Goal: Task Accomplishment & Management: Manage account settings

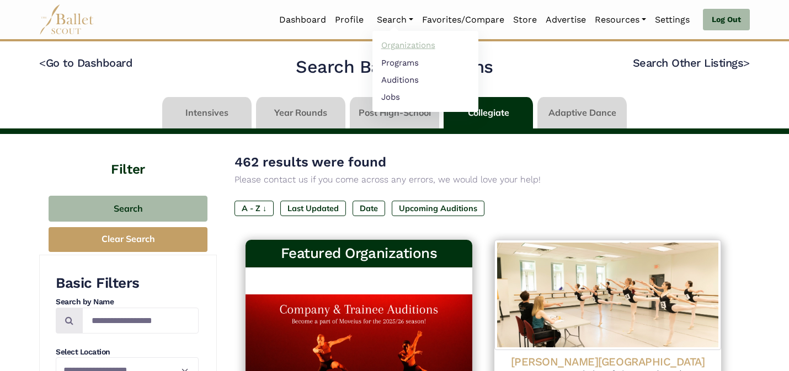
scroll to position [217, 0]
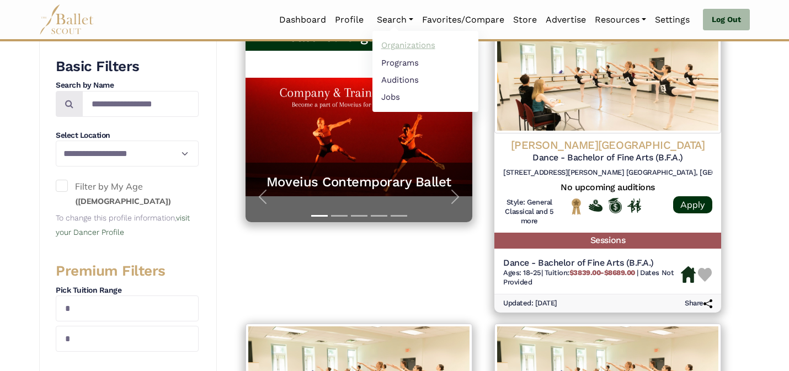
click at [400, 46] on link "Organizations" at bounding box center [425, 45] width 106 height 17
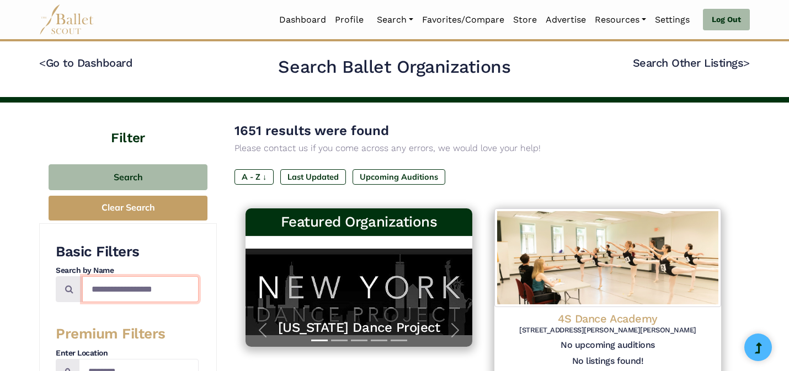
click at [119, 287] on input "Search by names..." at bounding box center [140, 289] width 116 height 26
type input "******"
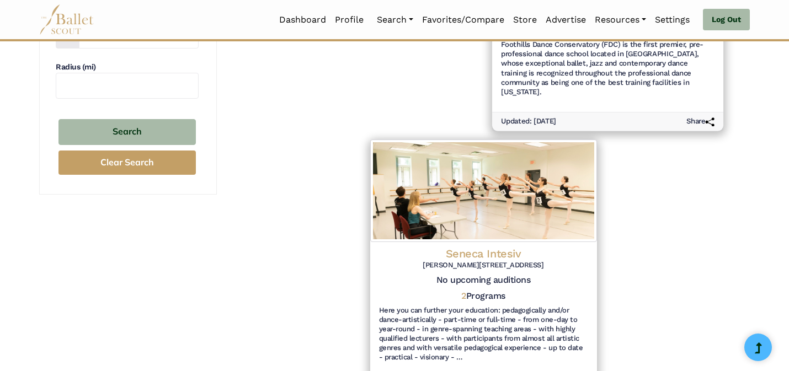
scroll to position [349, 0]
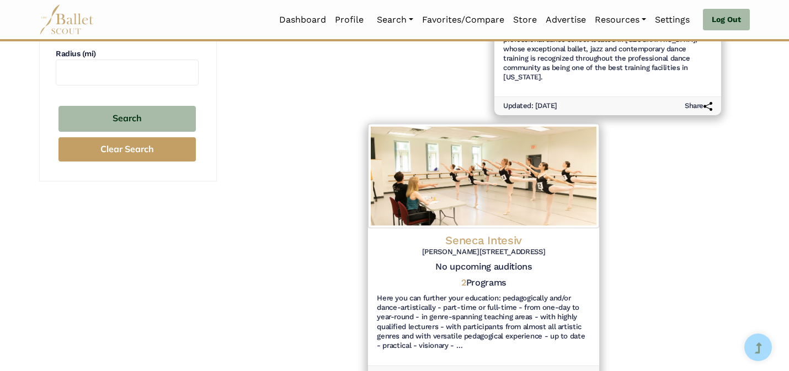
click at [535, 228] on div "Seneca Intesiv Georg Knorr Straße 4, Haus 10 12681 Berlin No upcoming auditions…" at bounding box center [482, 293] width 231 height 130
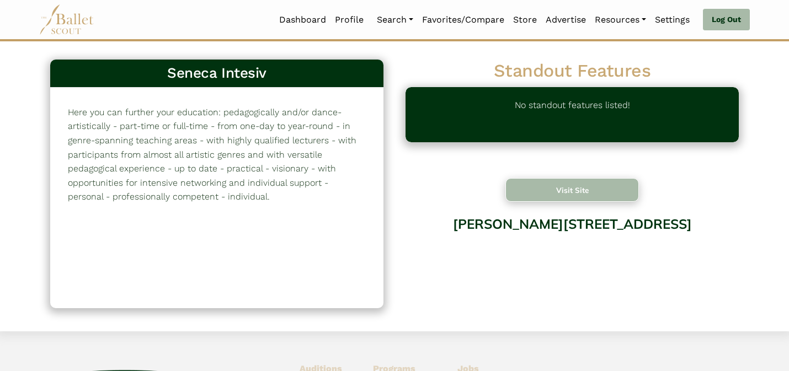
click at [546, 188] on button "Visit Site" at bounding box center [572, 190] width 134 height 24
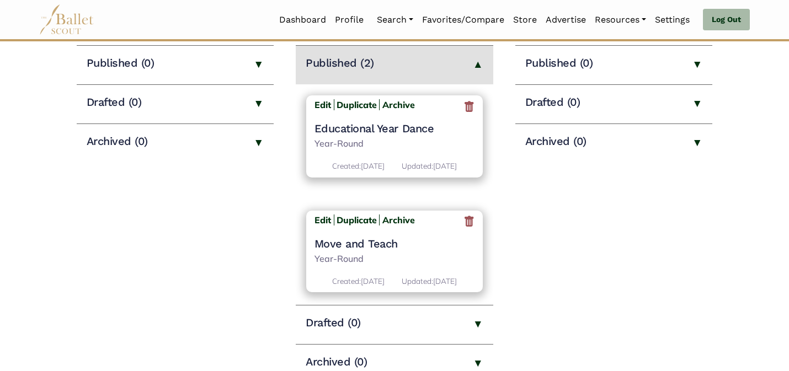
scroll to position [177, 0]
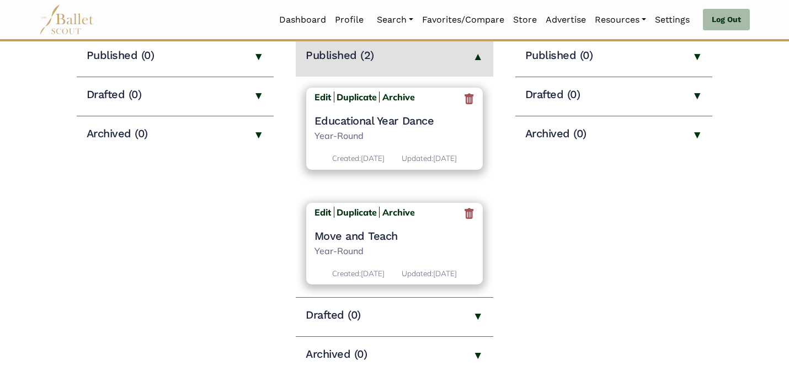
click at [394, 118] on h4 "Educational Year Dance" at bounding box center [394, 121] width 161 height 14
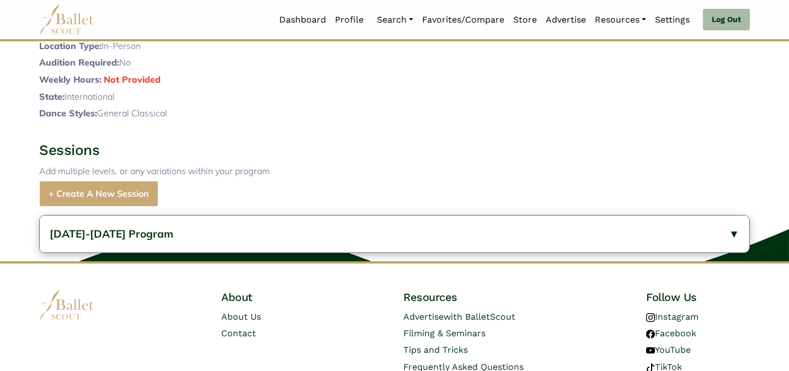
scroll to position [1145, 0]
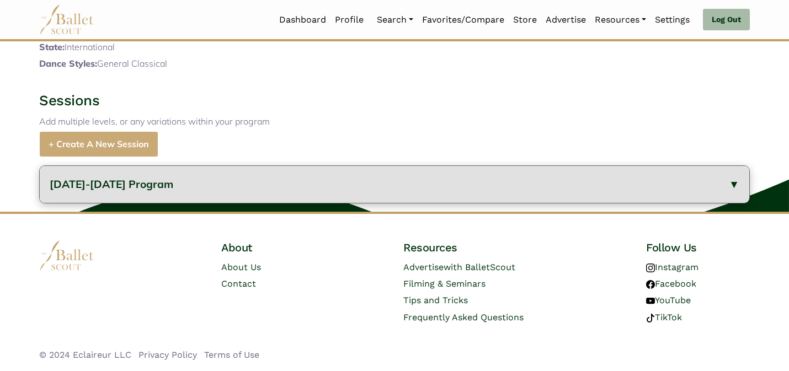
click at [233, 177] on button "2025-2026 Program" at bounding box center [394, 184] width 709 height 37
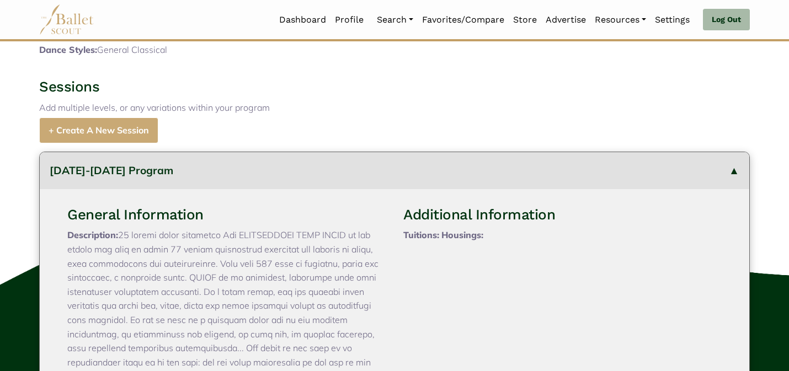
click at [318, 130] on div "Sessions Add multiple levels, or any variations within your program + Create A …" at bounding box center [394, 111] width 728 height 66
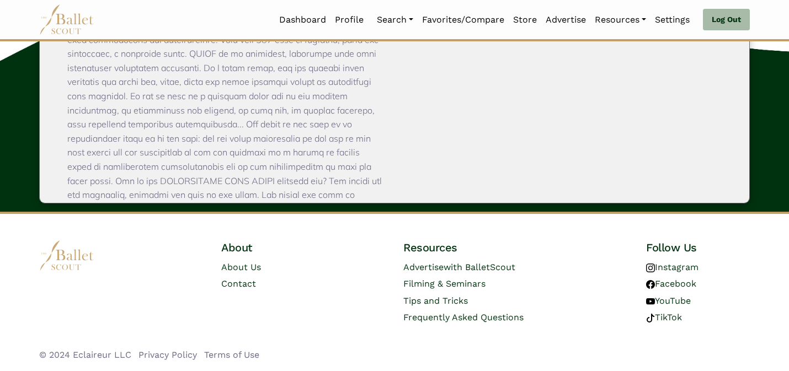
click at [311, 136] on p "Description: bewerbung@senecaintensiv.de . We look forward to getting to know y…" at bounding box center [226, 293] width 318 height 579
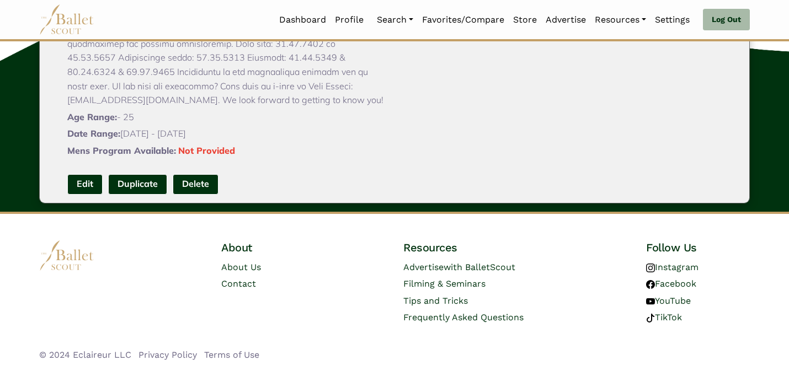
scroll to position [484, 0]
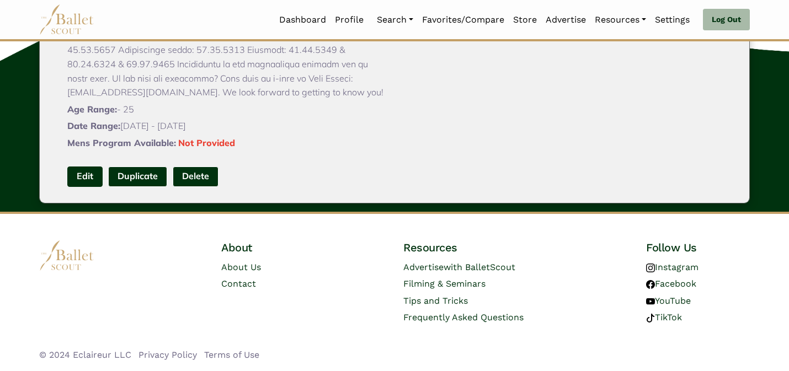
click at [85, 174] on link "Edit" at bounding box center [84, 177] width 35 height 20
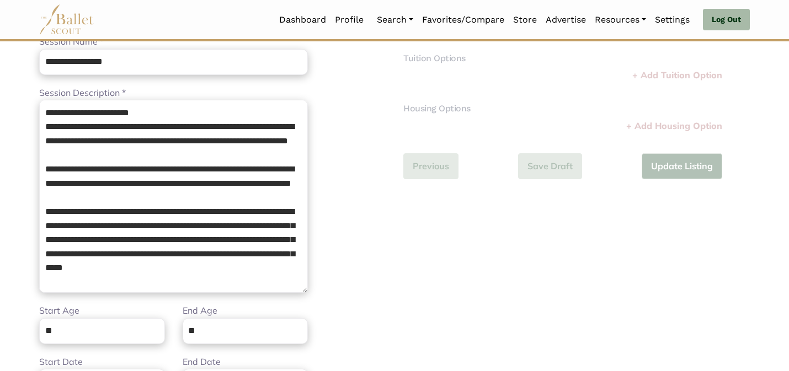
scroll to position [154, 0]
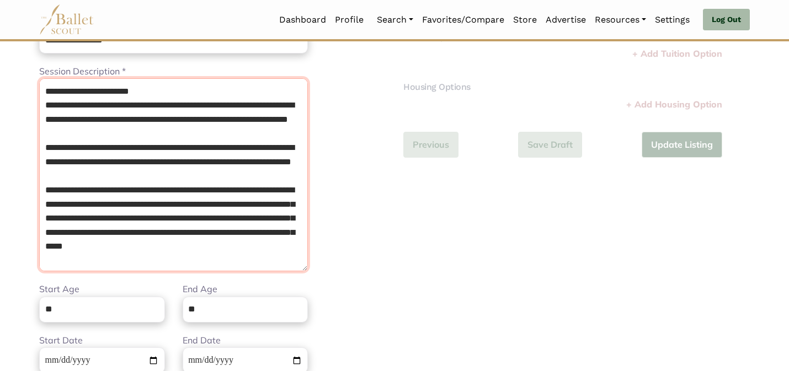
drag, startPoint x: 164, startPoint y: 92, endPoint x: 142, endPoint y: 76, distance: 27.3
click at [142, 76] on div "Session Description * Please enter a description" at bounding box center [173, 168] width 269 height 207
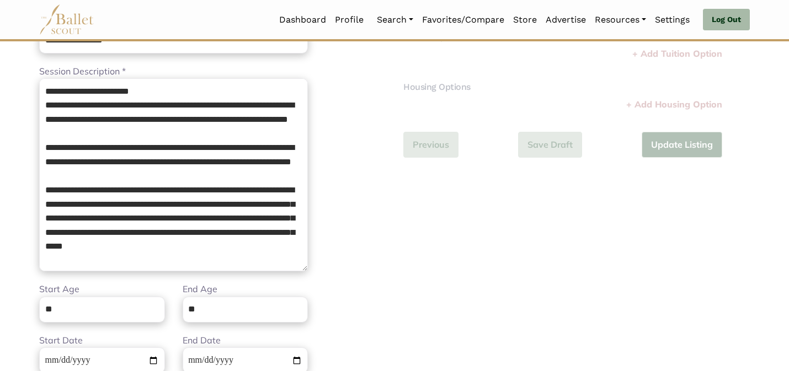
click at [9, 115] on body "Loading... Please Wait Dashboard Profile" at bounding box center [394, 247] width 789 height 802
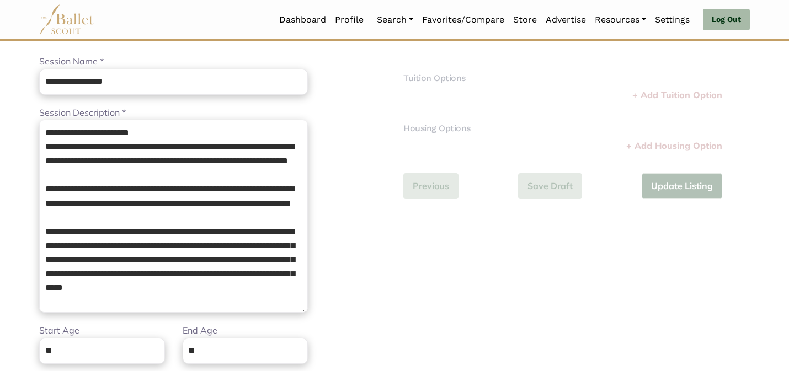
scroll to position [110, 0]
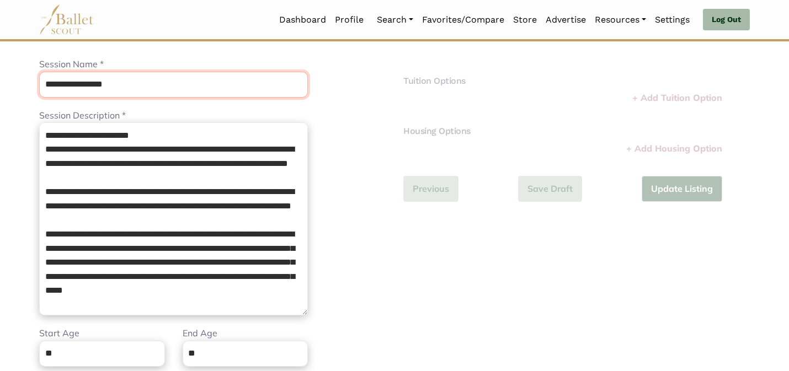
drag, startPoint x: 167, startPoint y: 87, endPoint x: 168, endPoint y: 54, distance: 33.1
click at [168, 54] on div "**********" at bounding box center [173, 264] width 269 height 481
paste input "********"
click at [88, 86] on input "**********" at bounding box center [173, 85] width 269 height 26
click at [168, 84] on input "**********" at bounding box center [173, 85] width 269 height 26
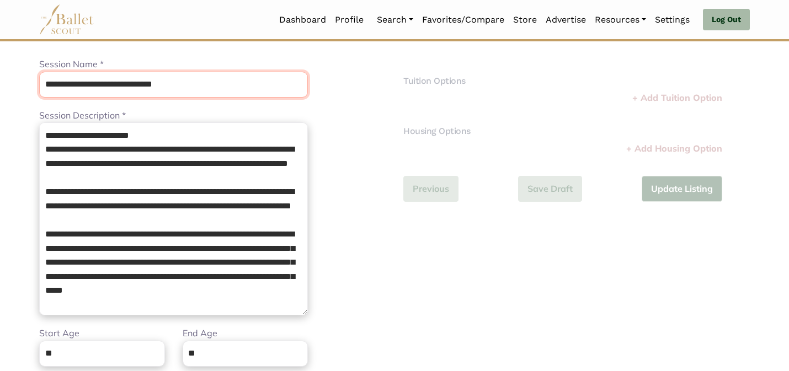
type input "**********"
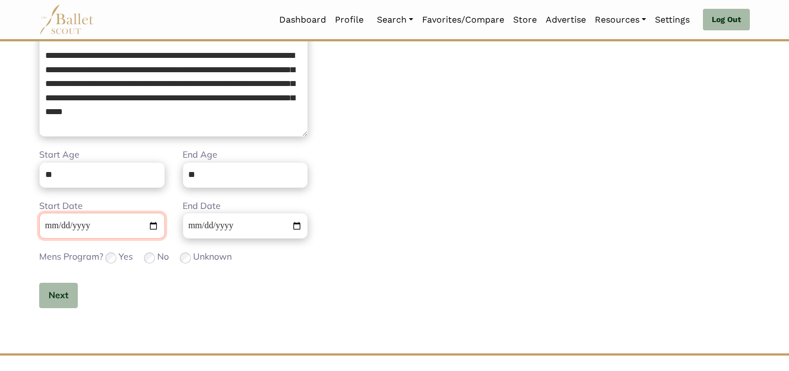
scroll to position [329, 0]
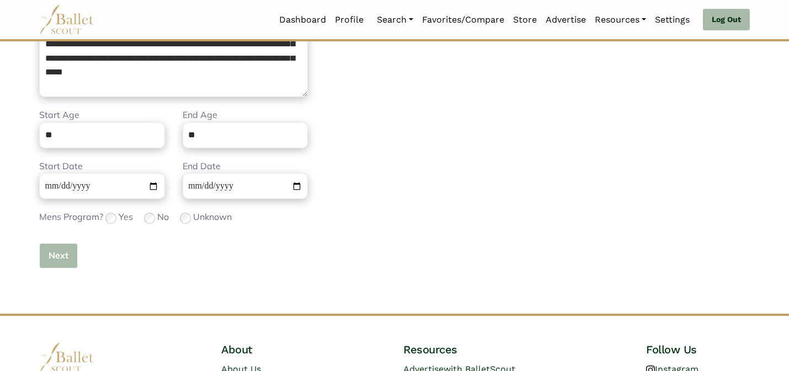
click at [44, 252] on button "Next" at bounding box center [58, 256] width 39 height 26
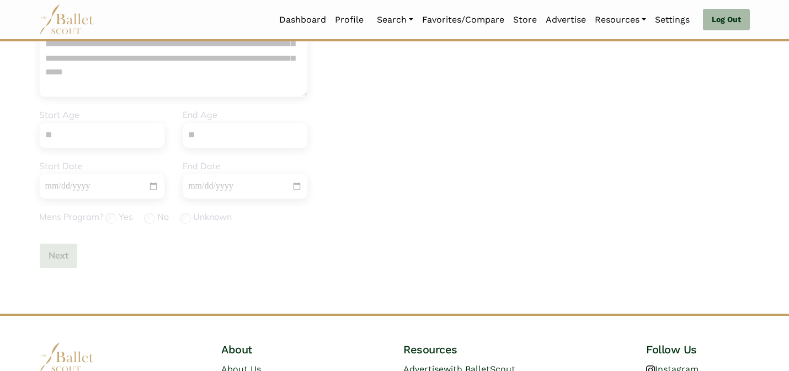
scroll to position [0, 0]
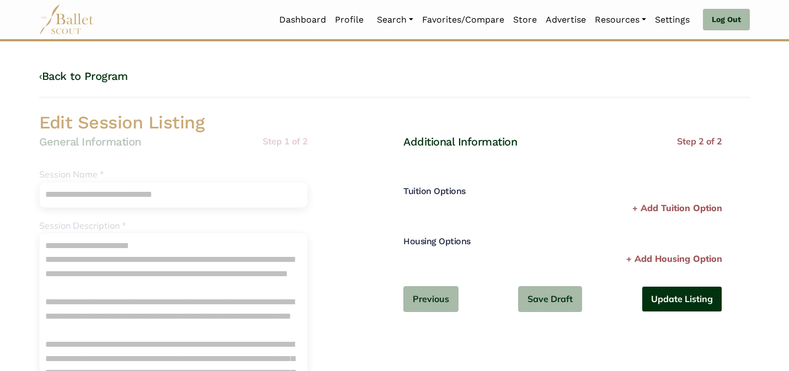
click at [708, 306] on button "Update Listing" at bounding box center [682, 299] width 81 height 26
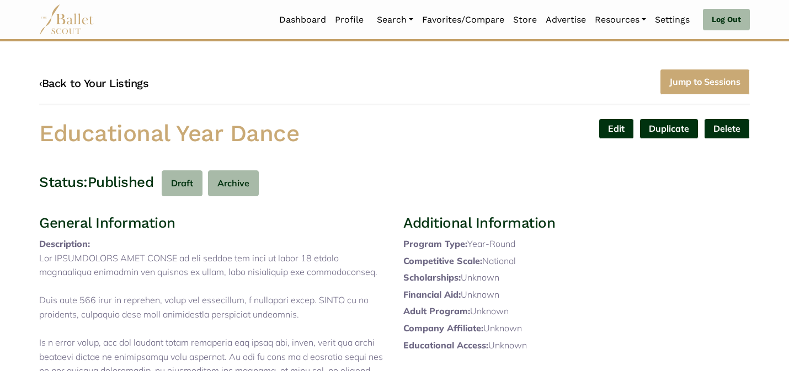
click at [133, 85] on link "‹ Back to Your Listings" at bounding box center [93, 83] width 109 height 13
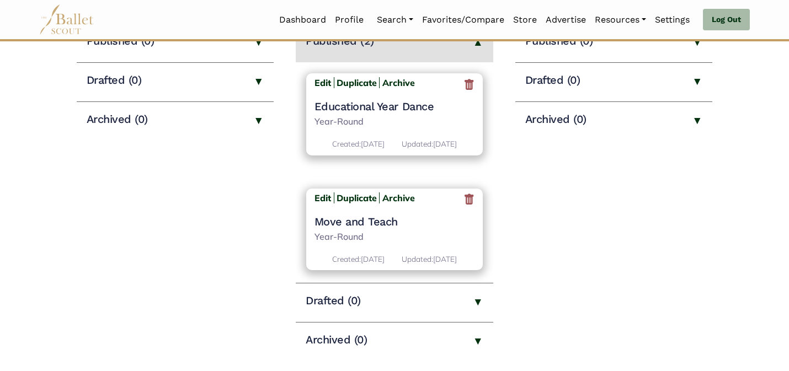
scroll to position [199, 0]
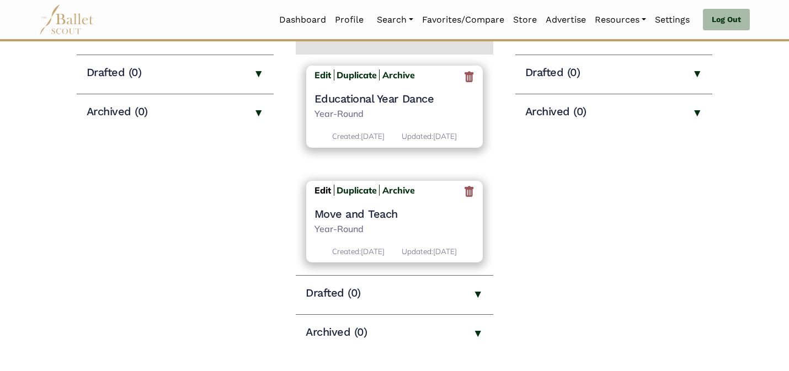
click at [319, 196] on b "Edit" at bounding box center [322, 190] width 17 height 11
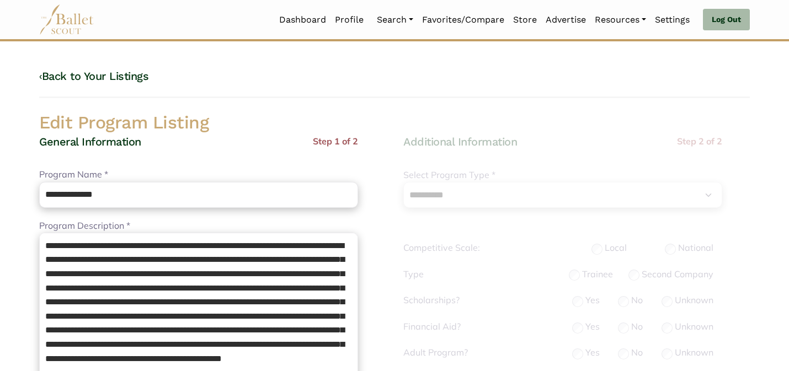
select select "**"
select select "*"
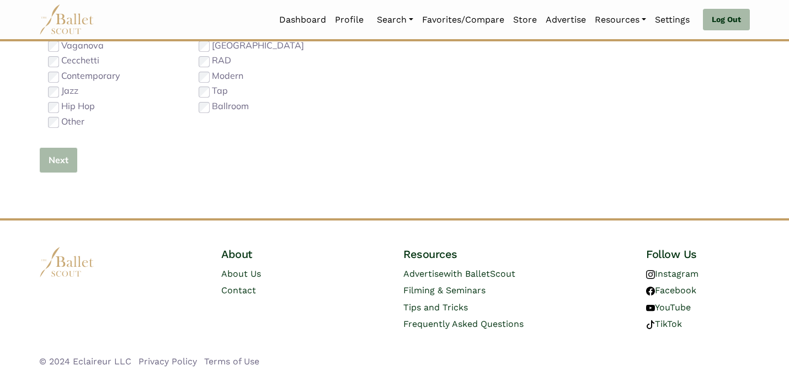
click at [65, 158] on button "Next" at bounding box center [58, 160] width 39 height 26
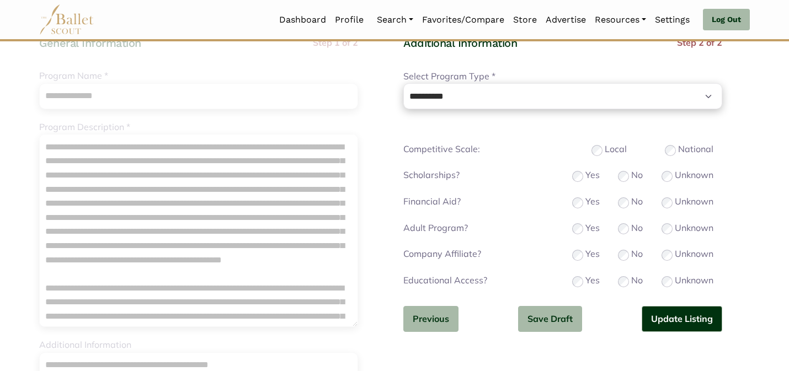
scroll to position [110, 0]
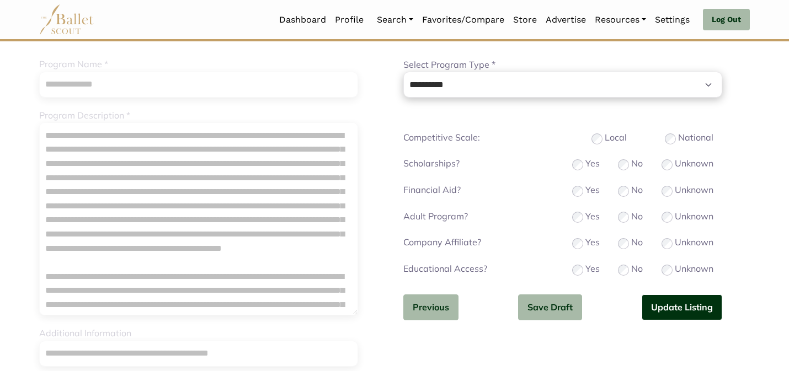
click at [686, 318] on button "Update Listing" at bounding box center [682, 308] width 81 height 26
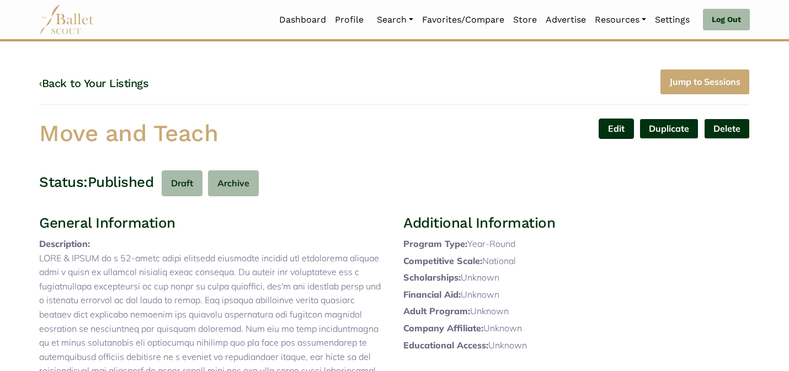
click at [614, 125] on link "Edit" at bounding box center [616, 129] width 35 height 20
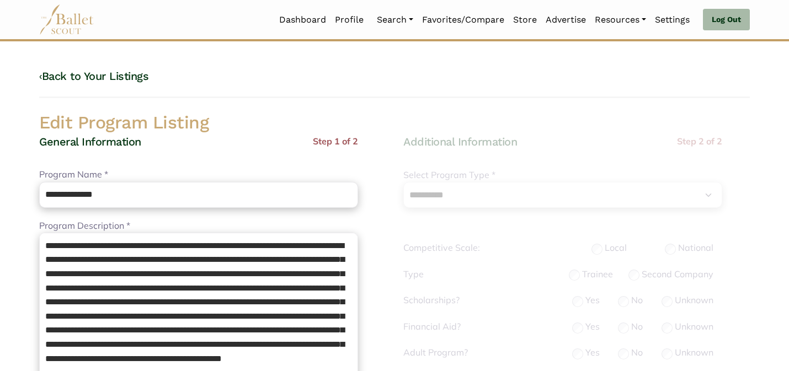
select select "**"
select select "*"
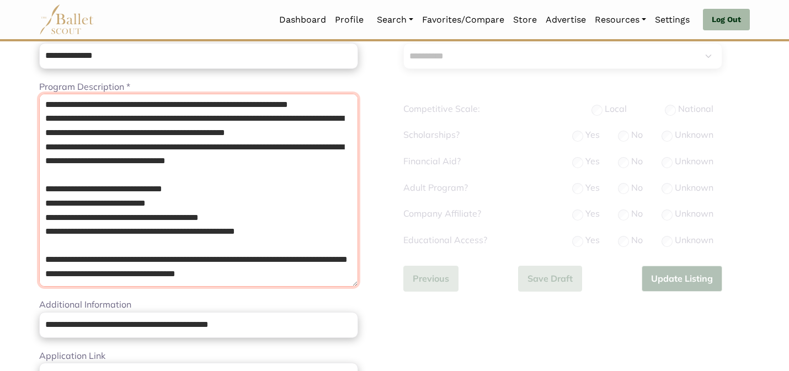
scroll to position [990, 0]
drag, startPoint x: 291, startPoint y: 219, endPoint x: 40, endPoint y: 174, distance: 255.0
click at [38, 177] on div "**********" at bounding box center [212, 373] width 364 height 755
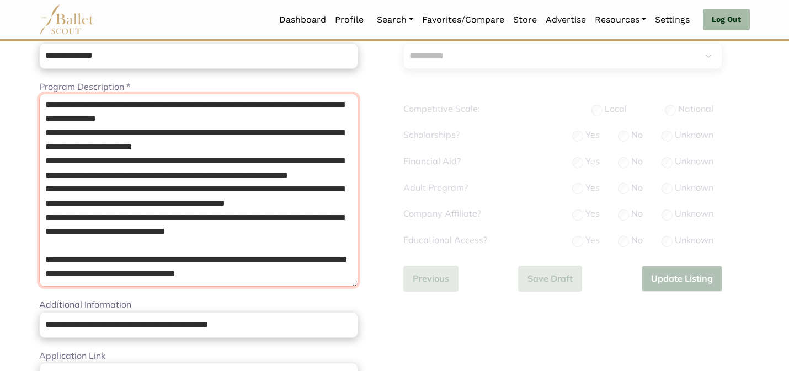
scroll to position [920, 0]
type textarea "**********"
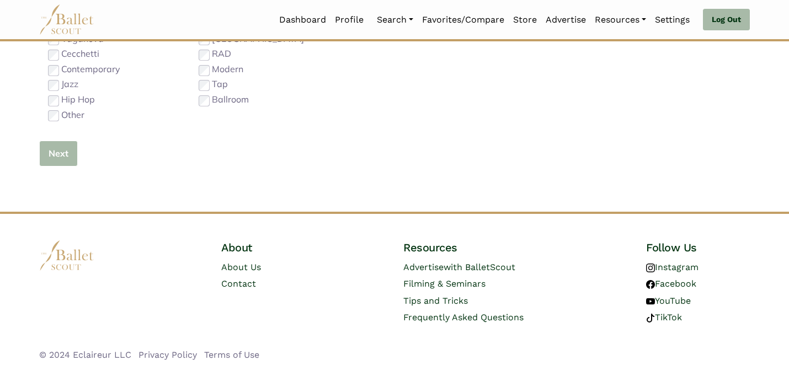
click at [57, 157] on button "Next" at bounding box center [58, 154] width 39 height 26
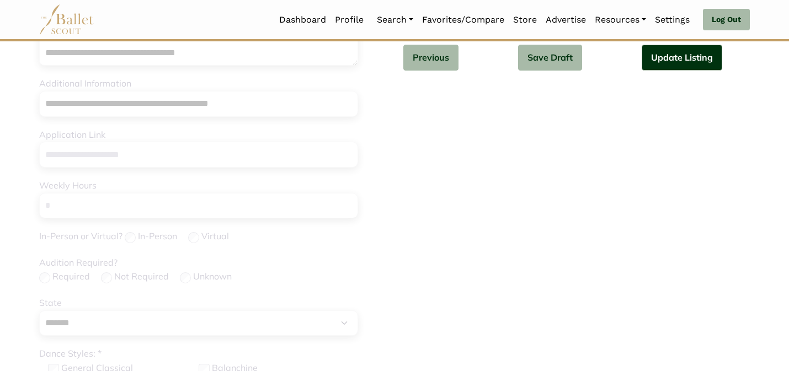
scroll to position [356, 0]
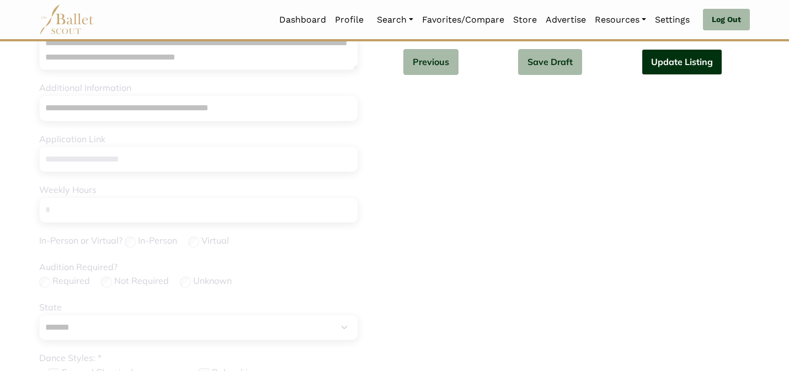
click at [684, 71] on button "Update Listing" at bounding box center [682, 62] width 81 height 26
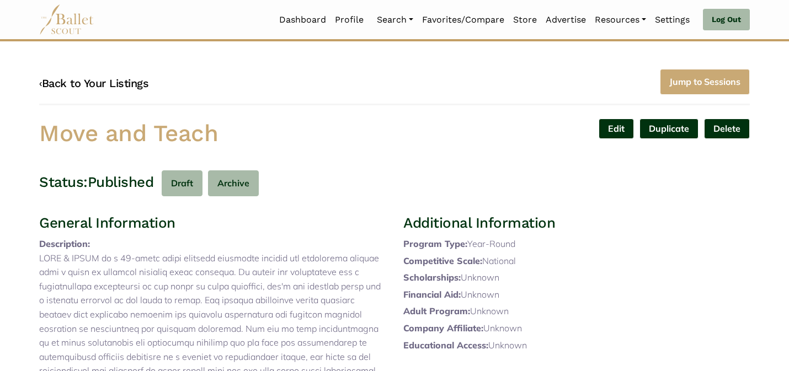
click at [124, 81] on link "‹ Back to Your Listings" at bounding box center [93, 83] width 109 height 13
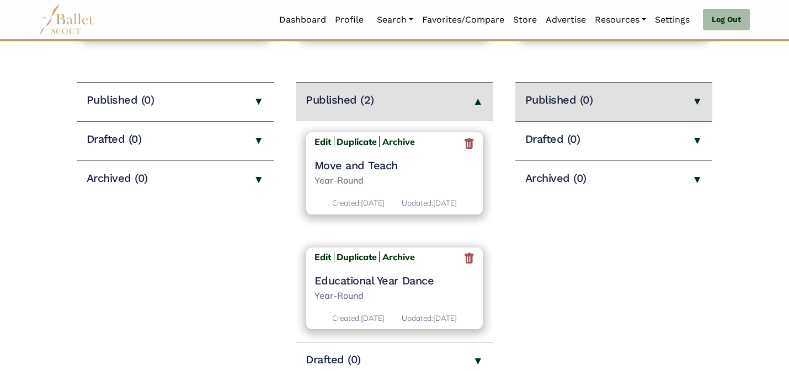
scroll to position [132, 0]
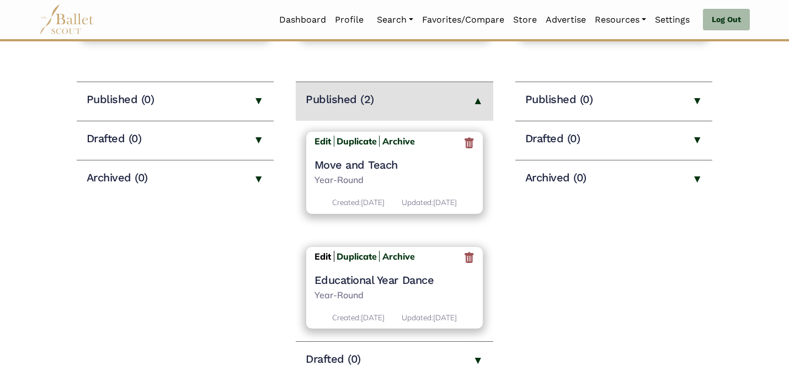
click at [325, 262] on b "Edit" at bounding box center [322, 256] width 17 height 11
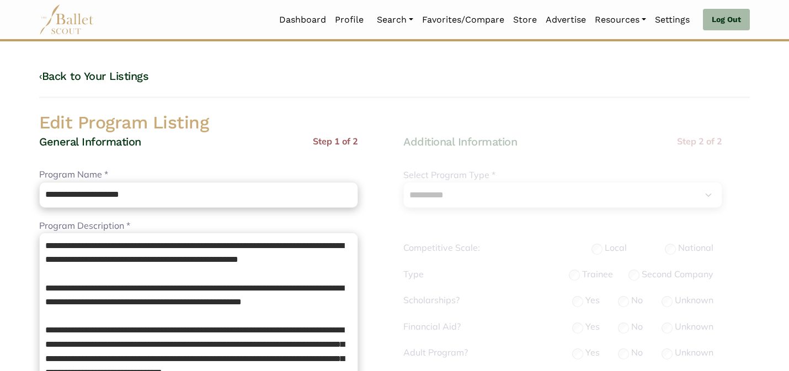
select select "**"
select select "*"
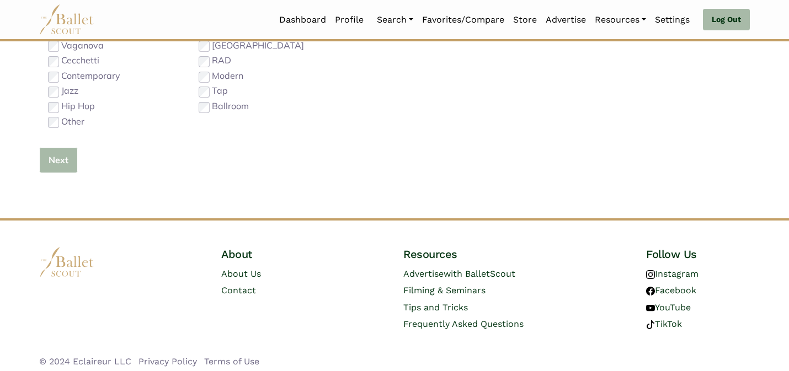
click at [60, 163] on button "Next" at bounding box center [58, 160] width 39 height 26
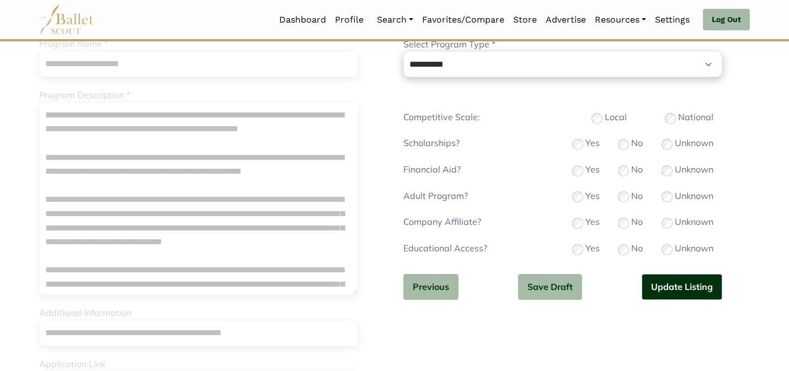
scroll to position [132, 0]
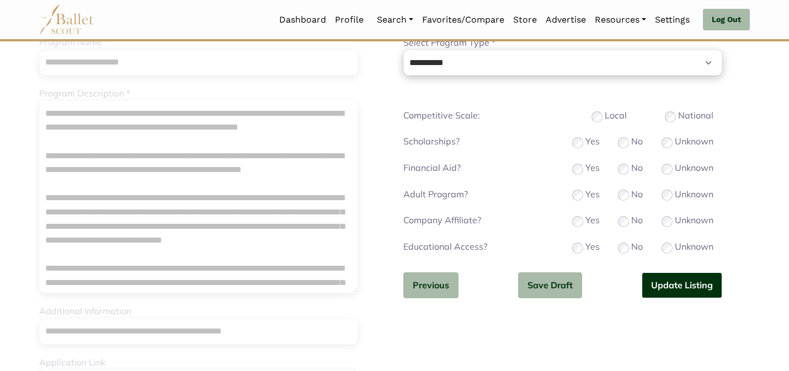
click at [698, 287] on button "Update Listing" at bounding box center [682, 286] width 81 height 26
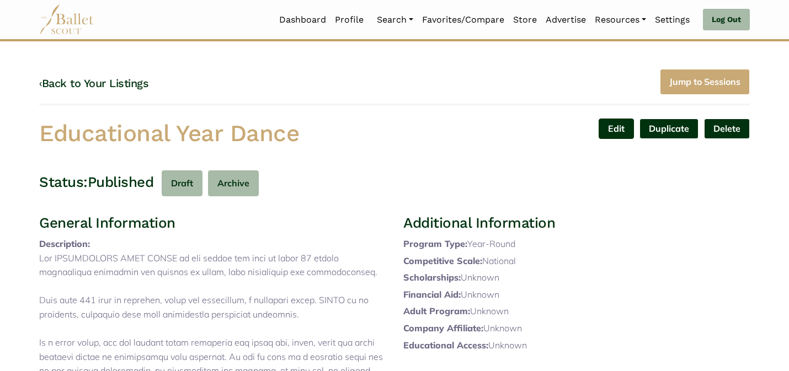
click at [609, 126] on link "Edit" at bounding box center [616, 129] width 35 height 20
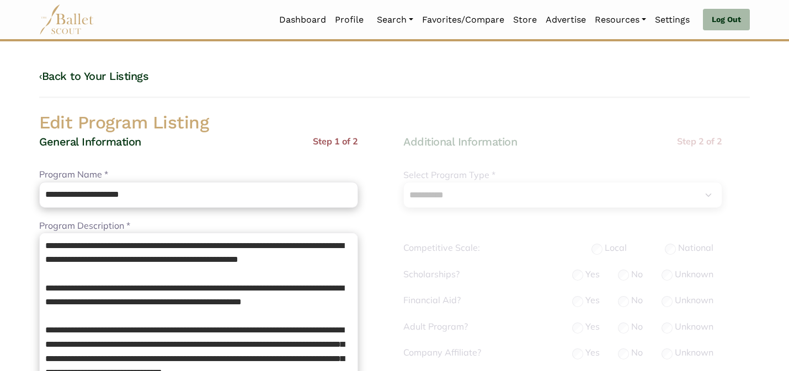
select select "**"
select select "*"
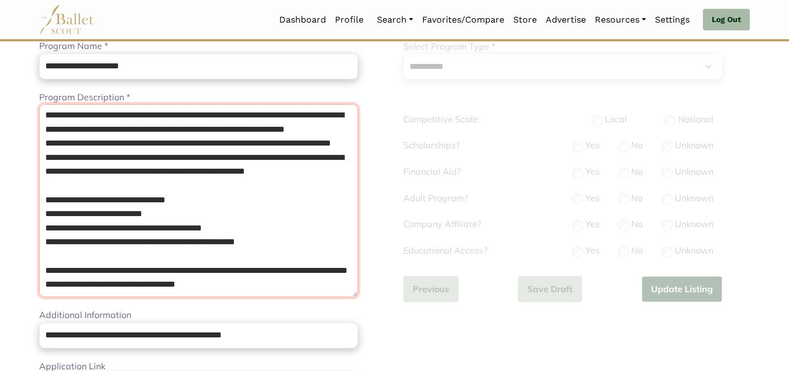
scroll to position [779, 0]
drag, startPoint x: 290, startPoint y: 231, endPoint x: 113, endPoint y: 169, distance: 187.4
click at [113, 169] on textarea "Program Description *" at bounding box center [198, 200] width 319 height 193
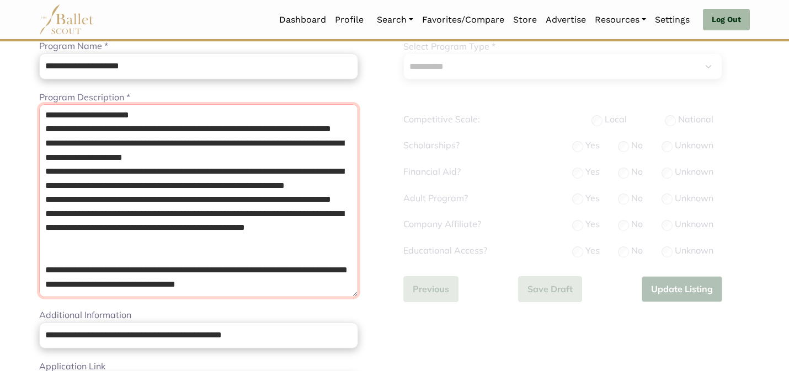
scroll to position [722, 0]
type textarea "**********"
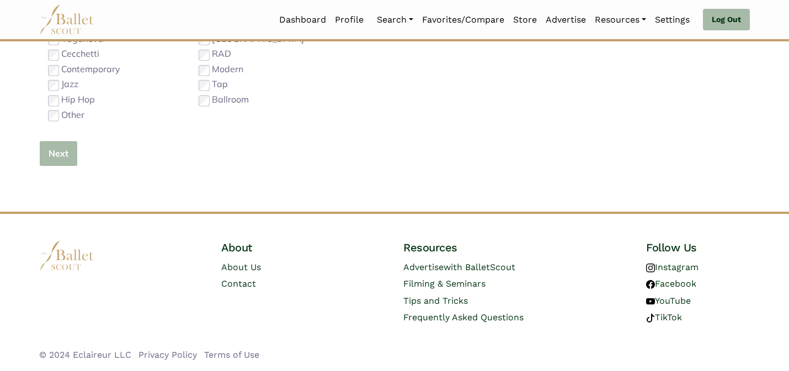
click at [71, 153] on button "Next" at bounding box center [58, 154] width 39 height 26
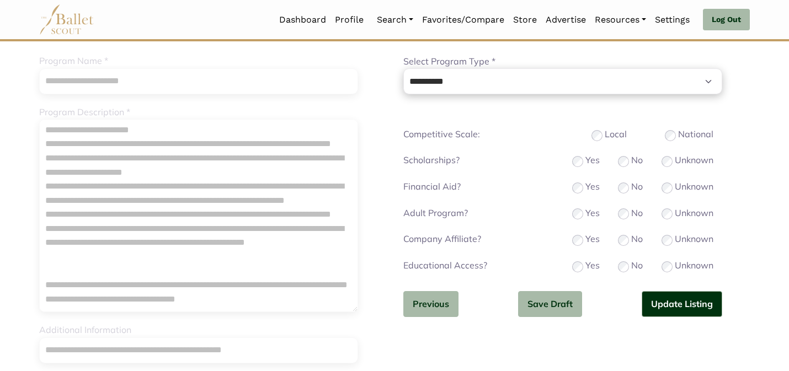
scroll to position [139, 0]
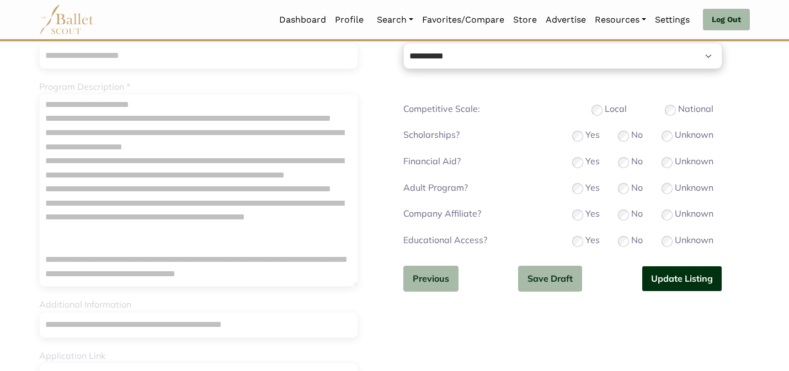
click at [709, 282] on button "Update Listing" at bounding box center [682, 279] width 81 height 26
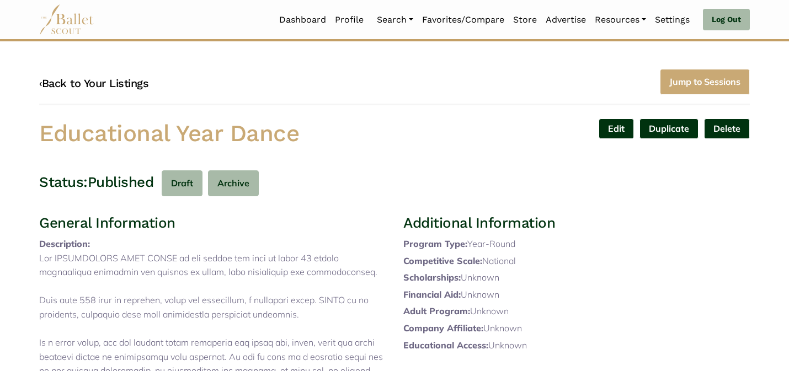
click at [132, 88] on link "‹ Back to Your Listings" at bounding box center [93, 83] width 109 height 13
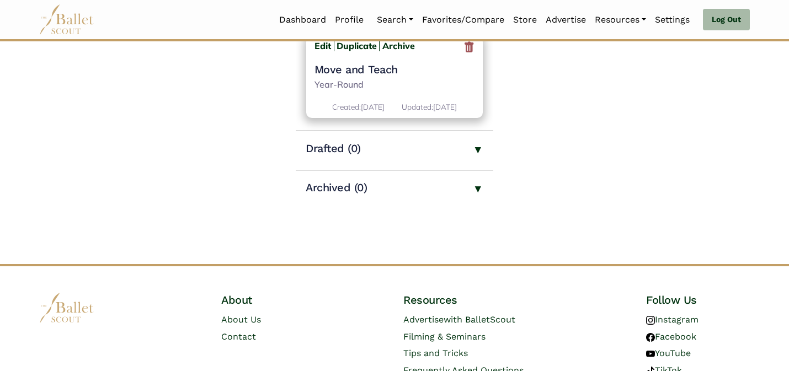
scroll to position [340, 0]
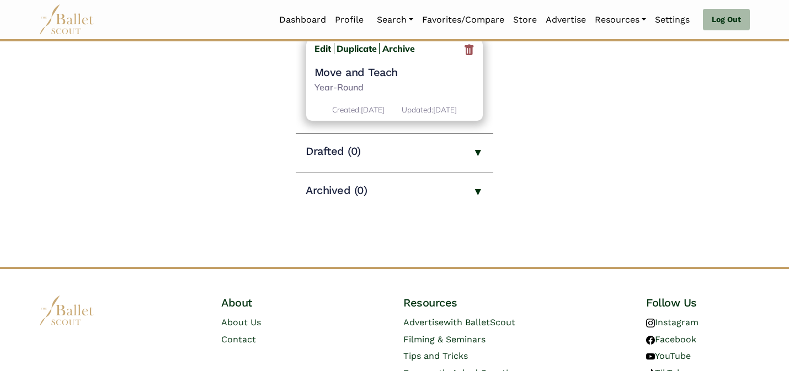
click at [331, 79] on h4 "Move and Teach" at bounding box center [394, 72] width 161 height 14
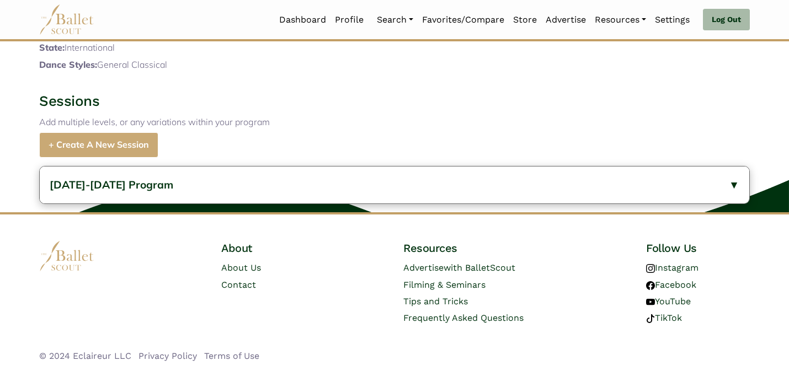
scroll to position [1315, 0]
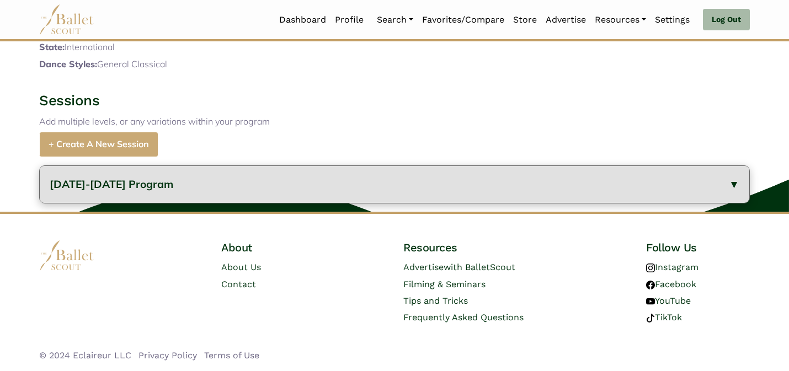
click at [195, 178] on button "[DATE]-[DATE] Program" at bounding box center [394, 184] width 709 height 37
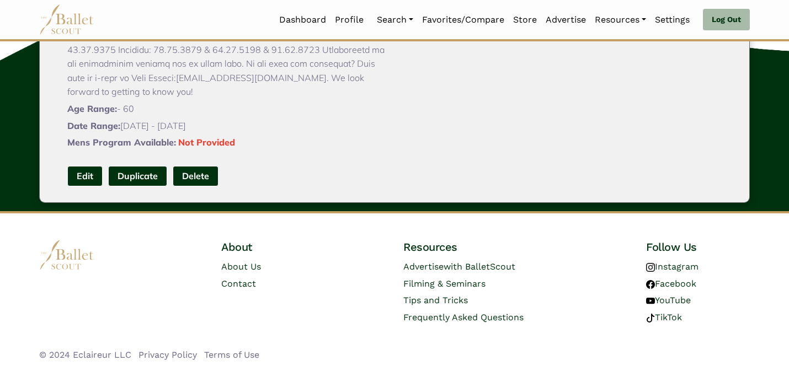
scroll to position [1553, 0]
click at [94, 174] on link "Edit" at bounding box center [84, 176] width 35 height 20
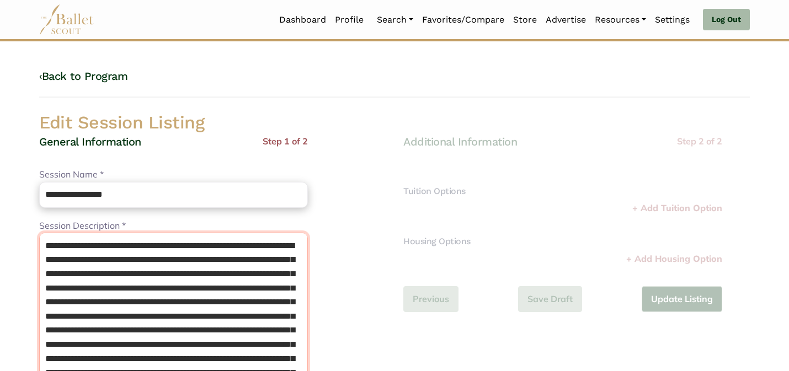
drag, startPoint x: 112, startPoint y: 248, endPoint x: 73, endPoint y: 228, distance: 43.9
click at [73, 229] on div "Session Description * Please enter a description" at bounding box center [173, 322] width 269 height 207
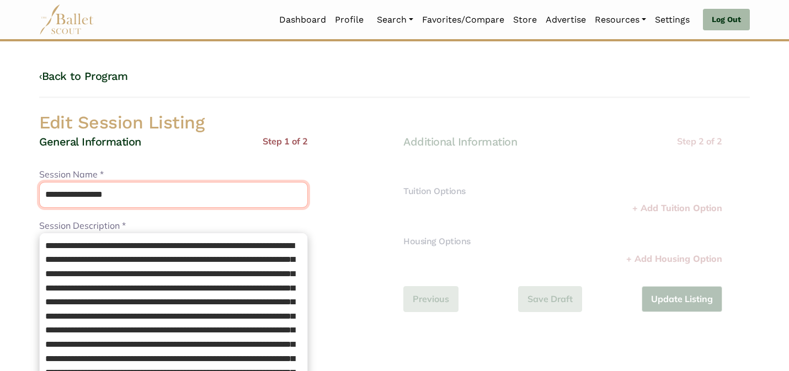
drag, startPoint x: 135, startPoint y: 203, endPoint x: 102, endPoint y: 164, distance: 50.5
click at [102, 164] on div "**********" at bounding box center [173, 375] width 269 height 481
paste input "text"
type input "**********"
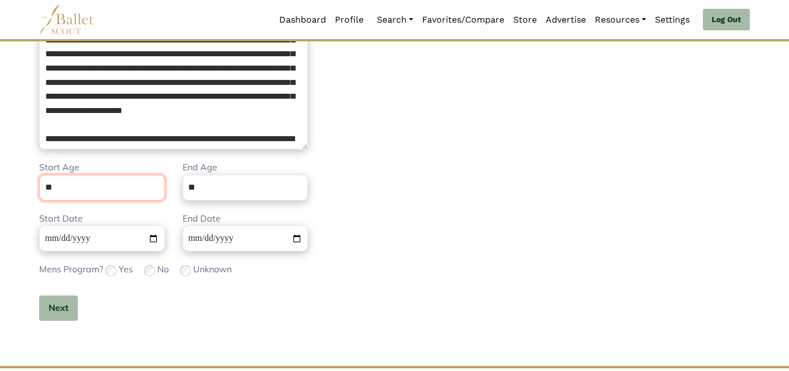
scroll to position [279, 0]
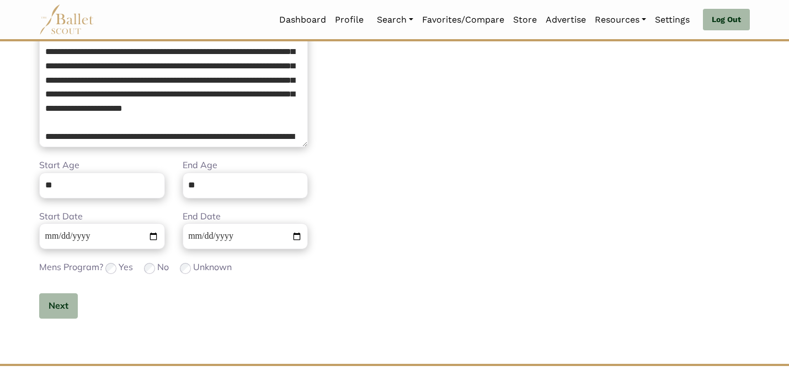
click at [356, 179] on div "**********" at bounding box center [212, 96] width 346 height 481
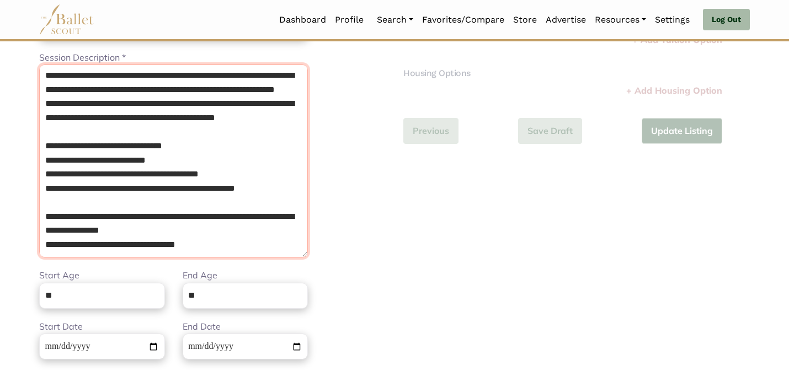
scroll to position [1114, 0]
drag, startPoint x: 291, startPoint y: 197, endPoint x: 254, endPoint y: 122, distance: 82.9
click at [254, 122] on textarea "Session Description *" at bounding box center [173, 161] width 269 height 193
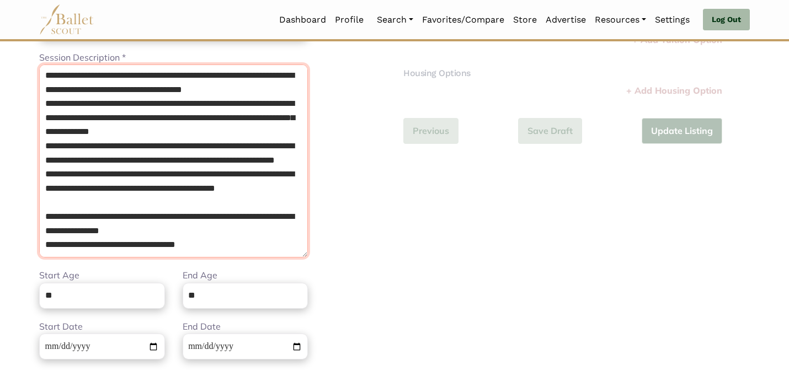
scroll to position [1047, 0]
type textarea "**********"
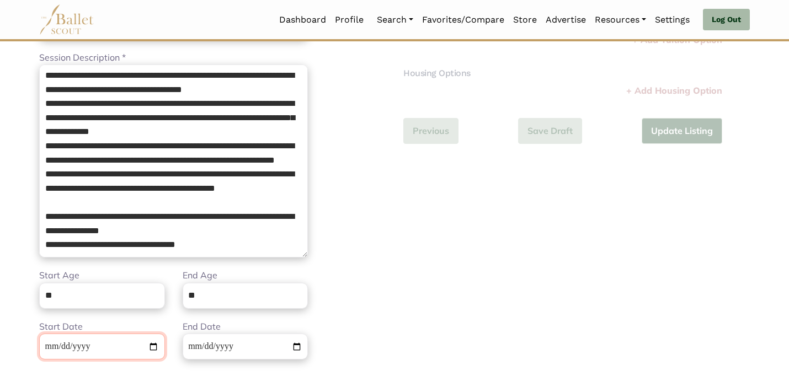
click at [47, 347] on input "**********" at bounding box center [102, 347] width 126 height 26
click at [526, 238] on div "Additional Information Step 2 of 2 Tuition Options Price * Please enter a valid…" at bounding box center [576, 220] width 364 height 509
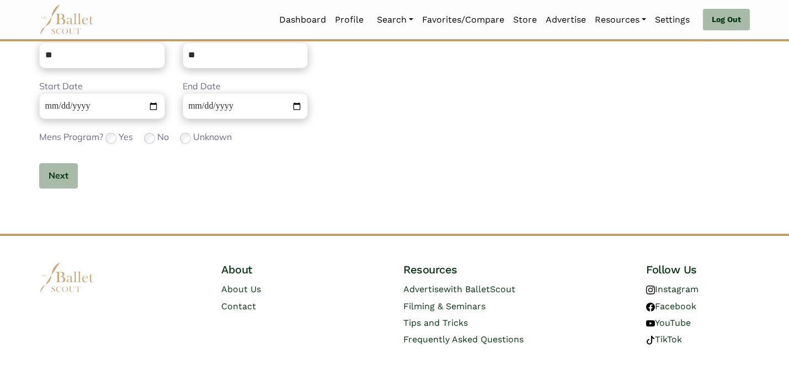
scroll to position [431, 0]
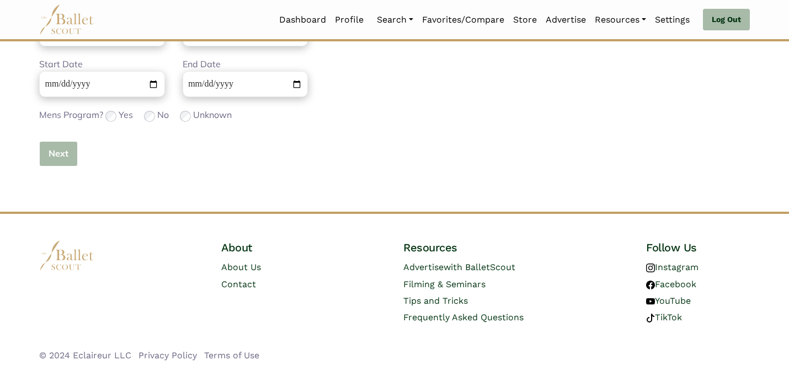
click at [56, 154] on button "Next" at bounding box center [58, 154] width 39 height 26
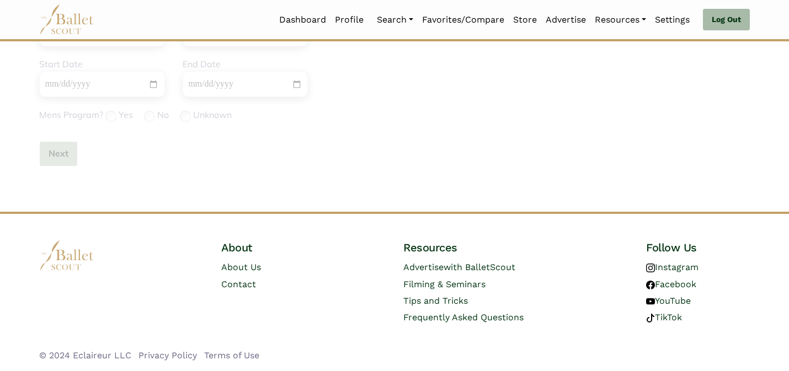
scroll to position [82, 0]
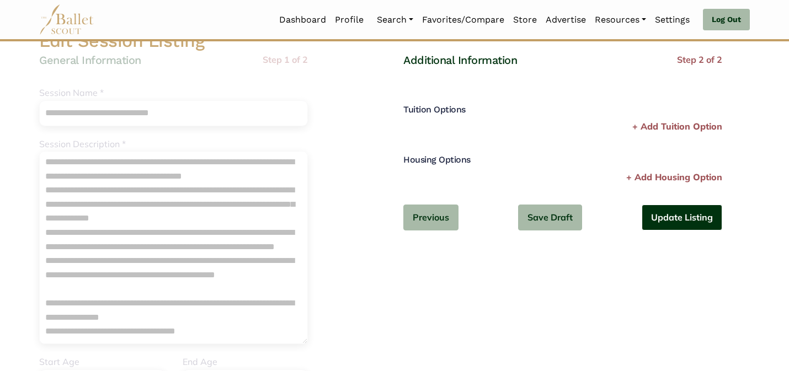
click at [708, 214] on button "Update Listing" at bounding box center [682, 218] width 81 height 26
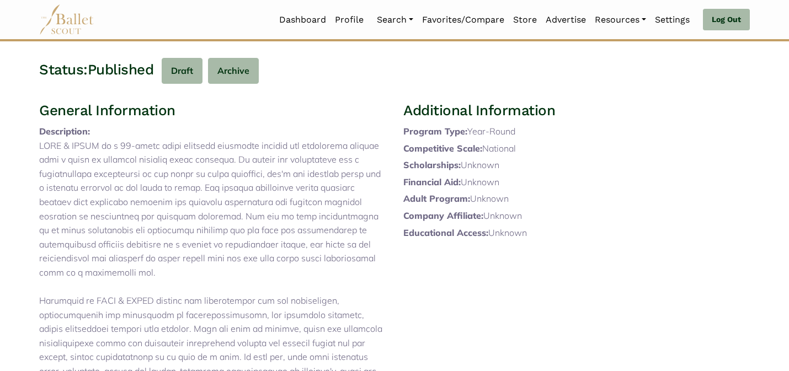
scroll to position [22, 0]
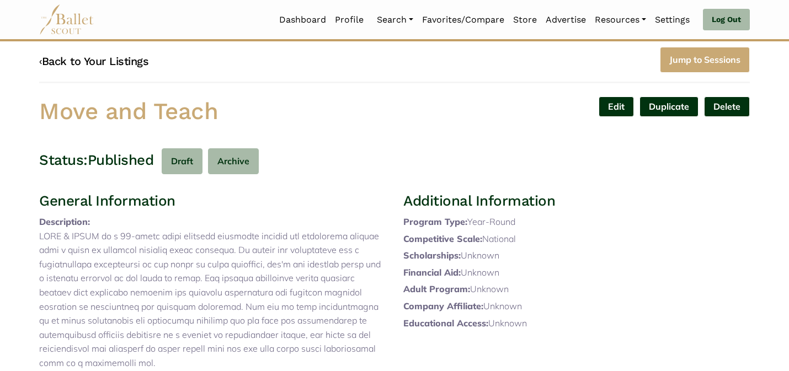
click at [102, 55] on link "‹ Back to Your Listings" at bounding box center [93, 61] width 109 height 13
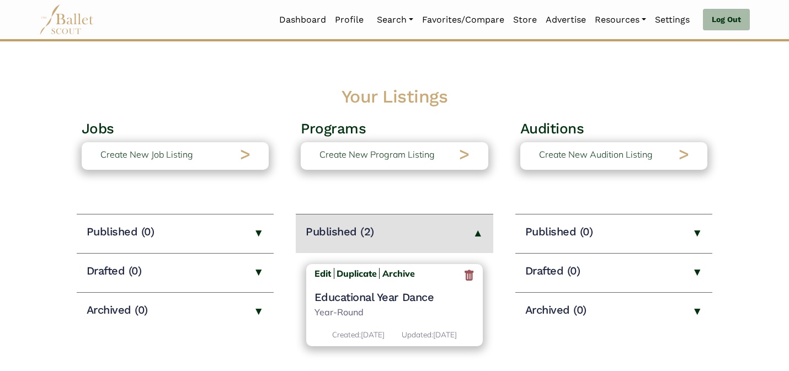
scroll to position [349, 0]
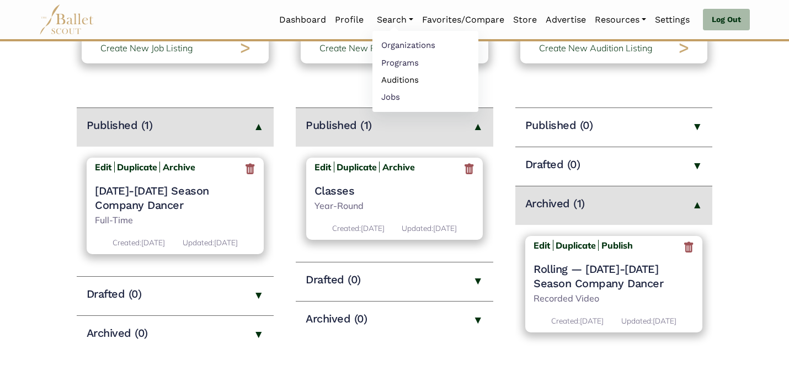
scroll to position [114, 0]
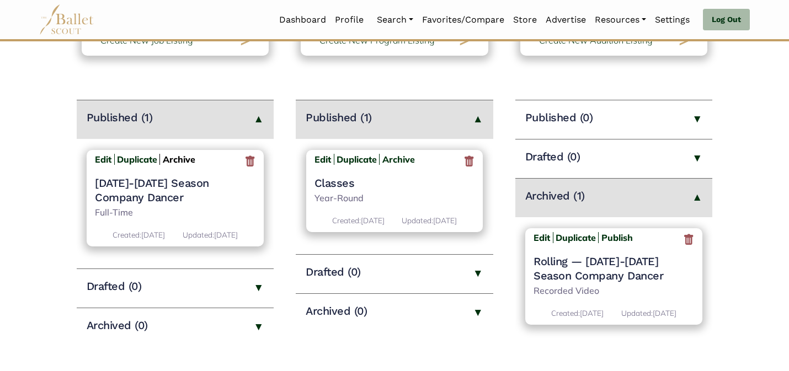
click at [182, 158] on b "Archive" at bounding box center [179, 159] width 33 height 11
click at [322, 158] on b "Edit" at bounding box center [322, 159] width 17 height 11
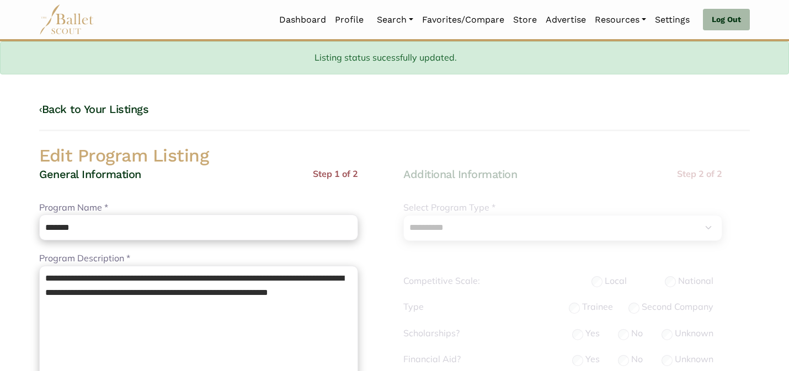
select select "**"
select select "*"
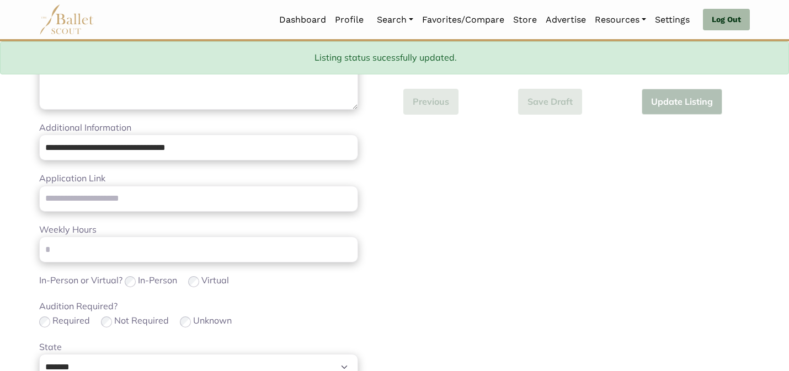
scroll to position [698, 0]
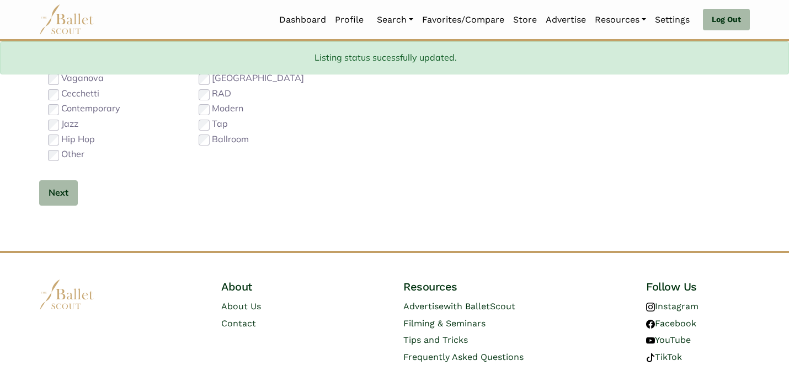
click at [62, 199] on button "Next" at bounding box center [58, 193] width 39 height 26
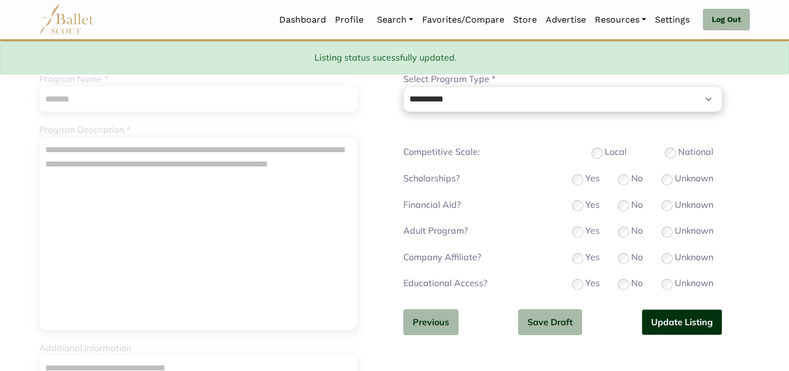
scroll to position [154, 0]
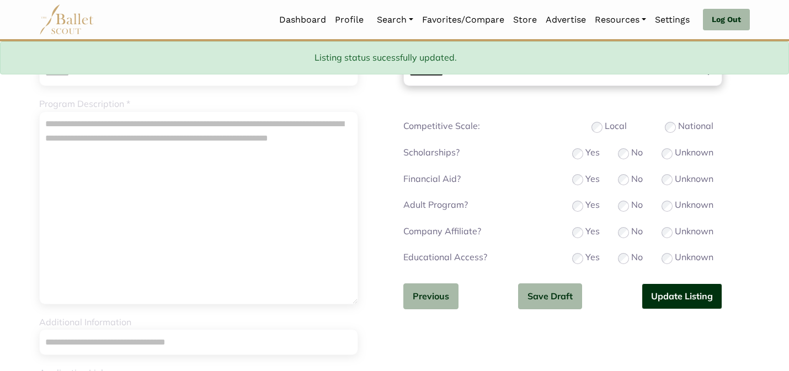
click at [661, 286] on button "Update Listing" at bounding box center [682, 297] width 81 height 26
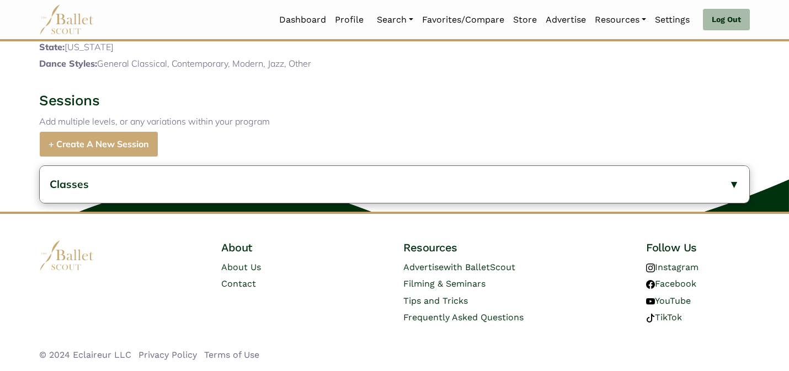
scroll to position [355, 0]
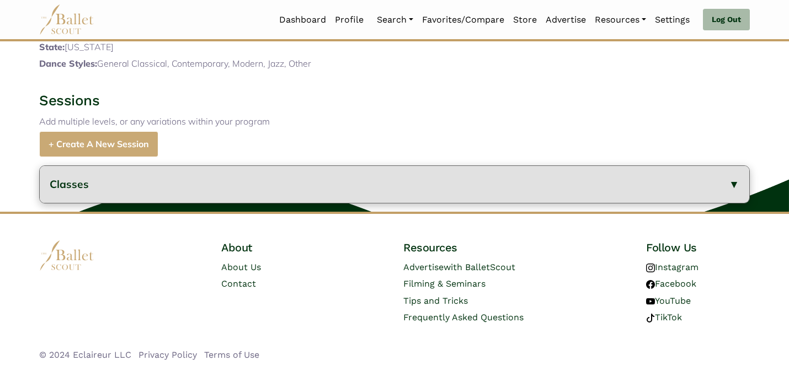
click at [150, 200] on button "Classes" at bounding box center [394, 184] width 709 height 37
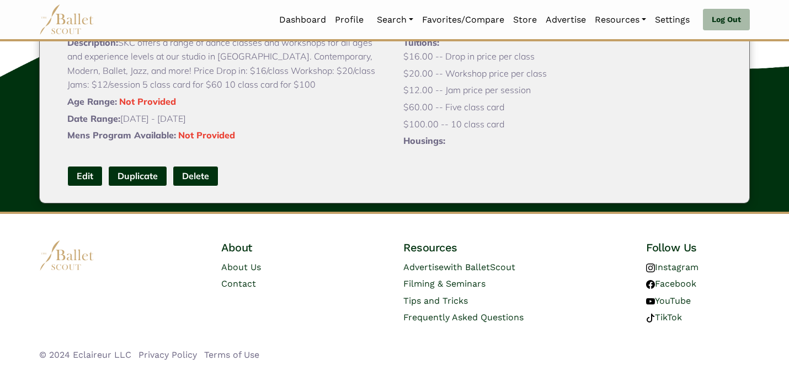
scroll to position [562, 0]
click at [82, 169] on link "Edit" at bounding box center [84, 176] width 35 height 20
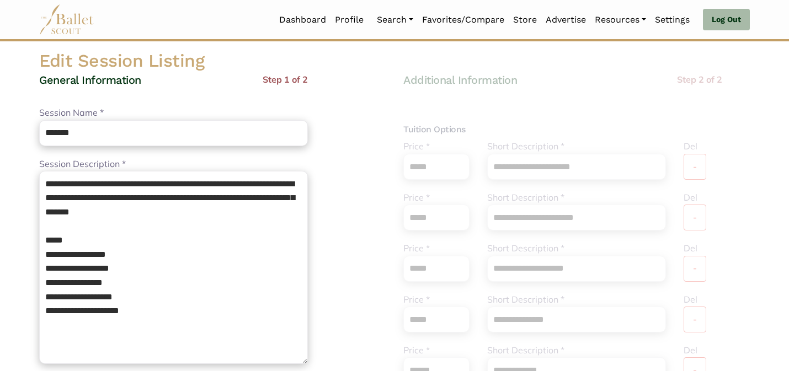
scroll to position [411, 0]
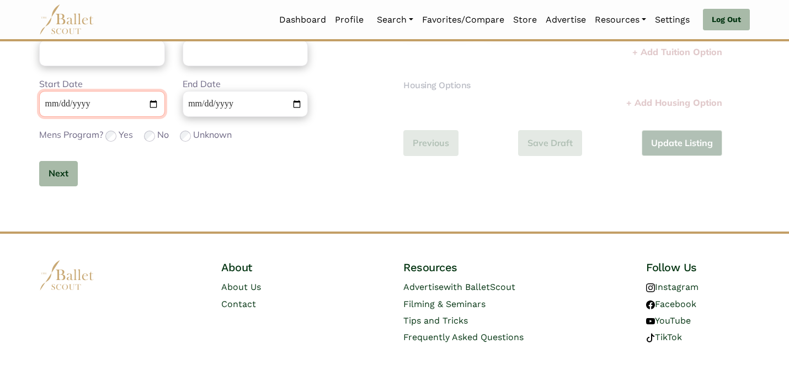
click at [45, 101] on input "**********" at bounding box center [102, 104] width 126 height 26
click at [212, 106] on input "End Date" at bounding box center [246, 104] width 126 height 26
click at [54, 173] on button "Next" at bounding box center [58, 174] width 39 height 26
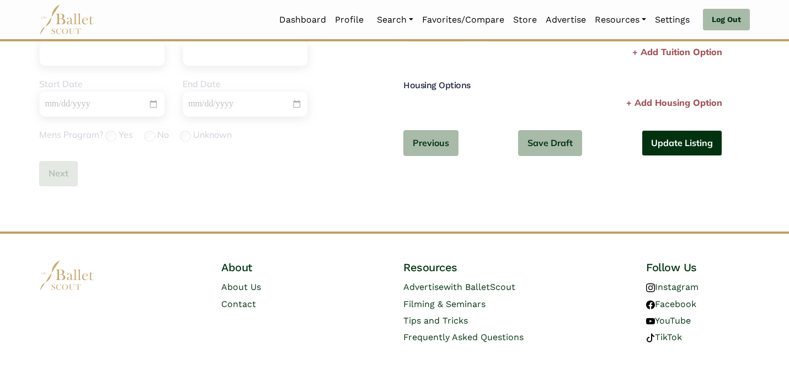
click at [658, 142] on button "Update Listing" at bounding box center [682, 143] width 81 height 26
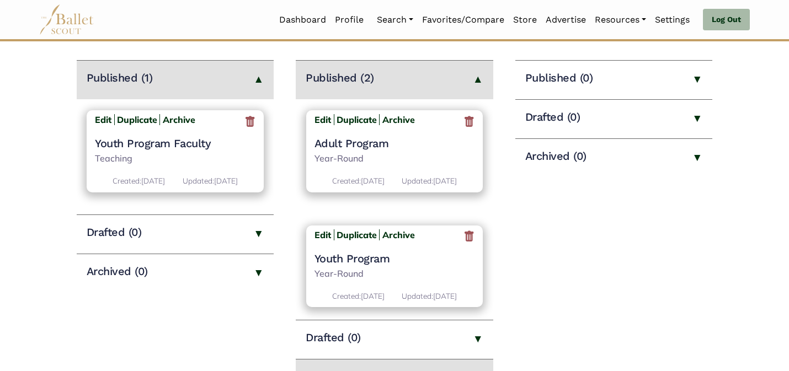
scroll to position [154, 0]
click at [325, 117] on b "Edit" at bounding box center [322, 119] width 17 height 11
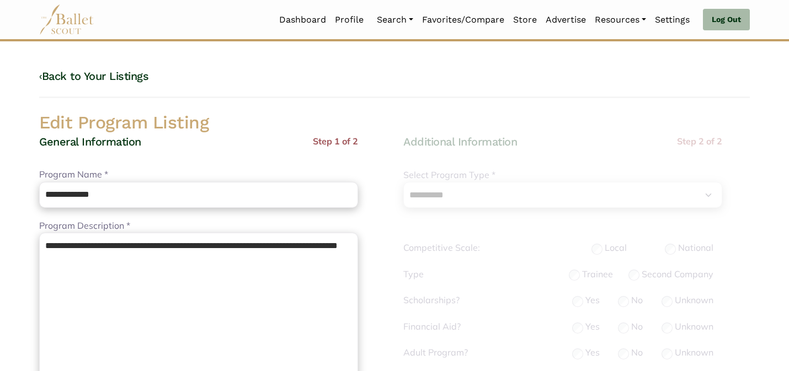
select select "**"
select select "*"
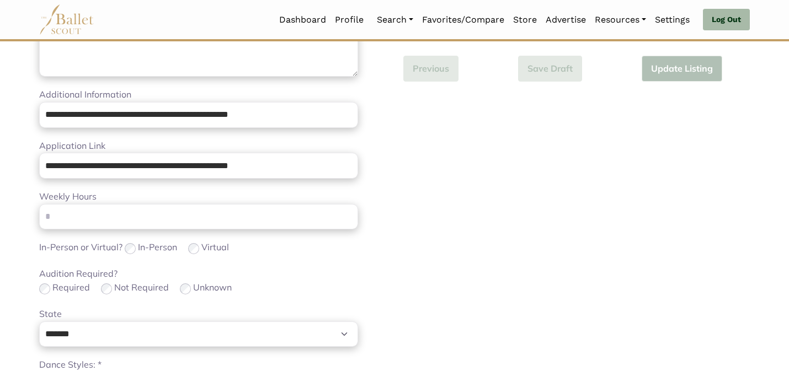
click at [17, 243] on body "Loading... Please Wait Dashboard Profile" at bounding box center [394, 189] width 789 height 1076
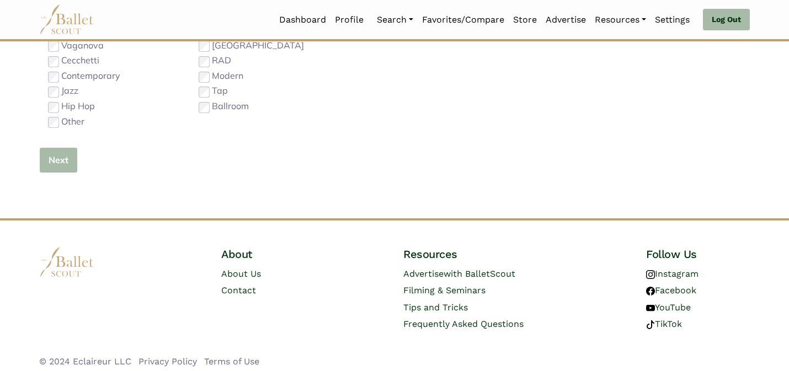
click at [73, 157] on button "Next" at bounding box center [58, 160] width 39 height 26
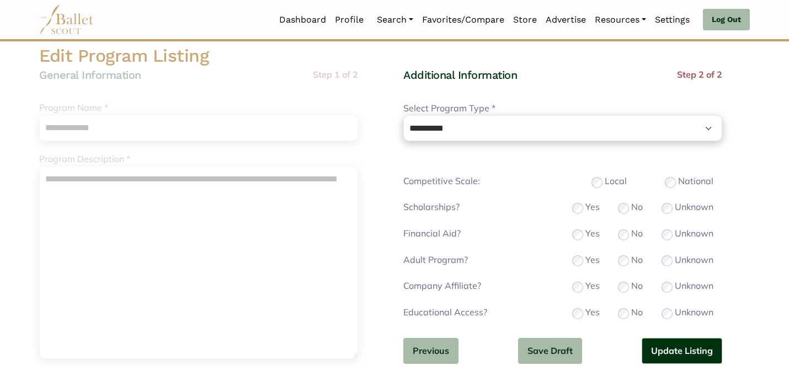
scroll to position [88, 0]
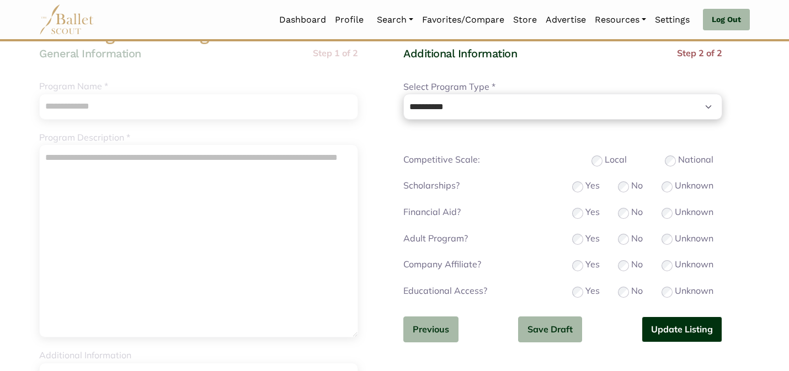
click at [676, 335] on button "Update Listing" at bounding box center [682, 330] width 81 height 26
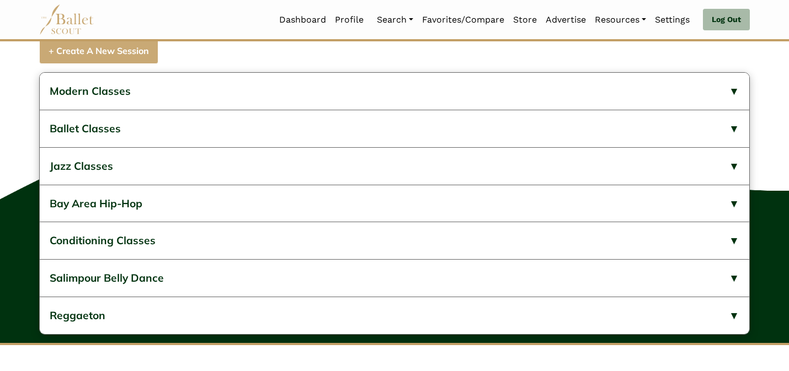
scroll to position [406, 0]
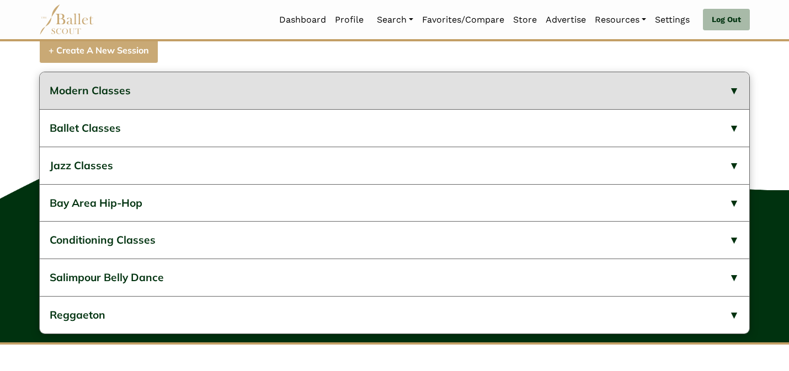
click at [224, 109] on button "Modern Classes" at bounding box center [394, 90] width 709 height 37
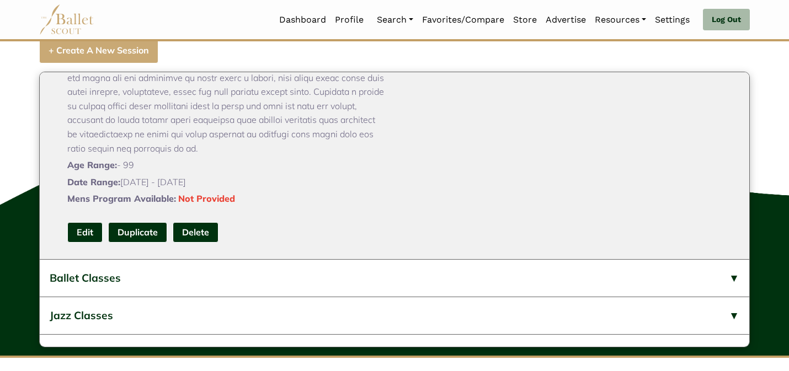
scroll to position [662, 0]
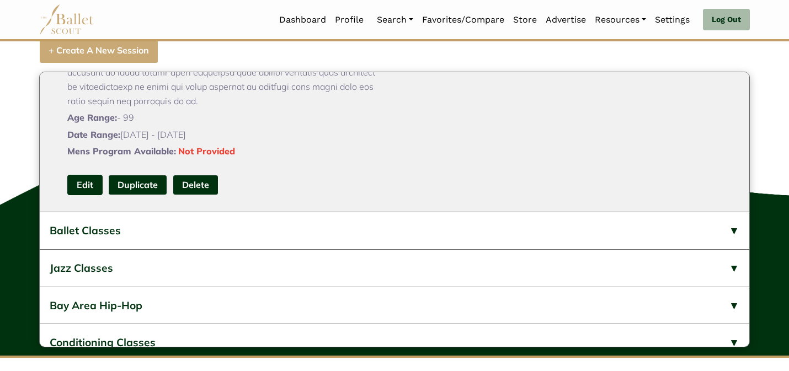
click at [79, 195] on link "Edit" at bounding box center [84, 185] width 35 height 20
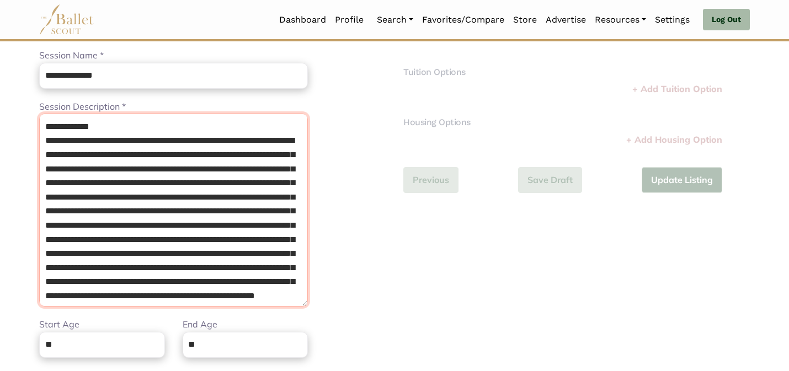
scroll to position [807, 0]
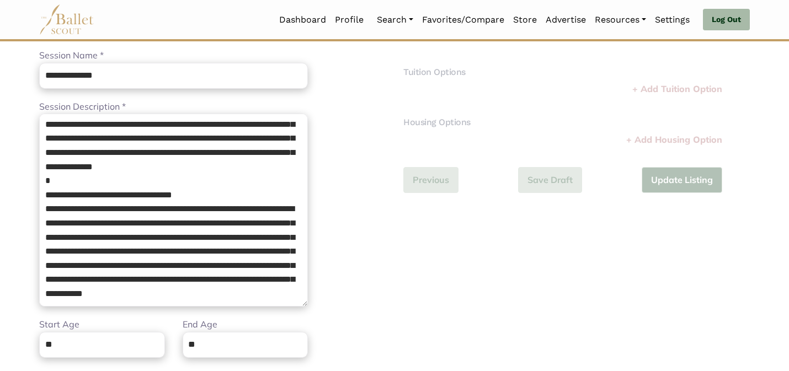
click at [415, 336] on div "Additional Information Step 2 of 2 Tuition Options Price * Please enter a valid…" at bounding box center [576, 269] width 364 height 509
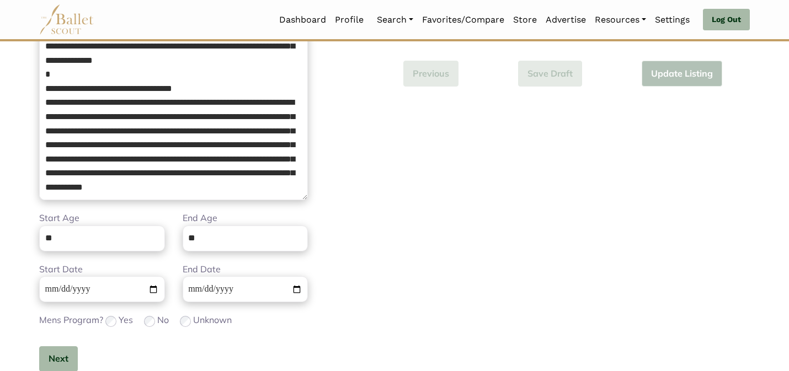
scroll to position [229, 0]
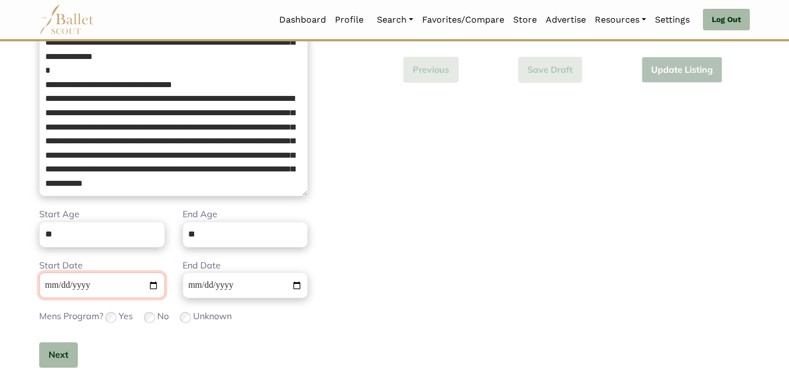
click at [47, 285] on input "**********" at bounding box center [102, 286] width 126 height 26
click at [64, 356] on button "Next" at bounding box center [58, 356] width 39 height 26
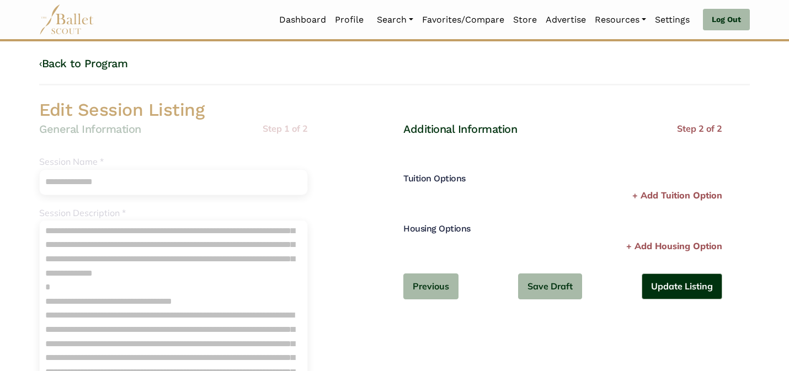
scroll to position [0, 0]
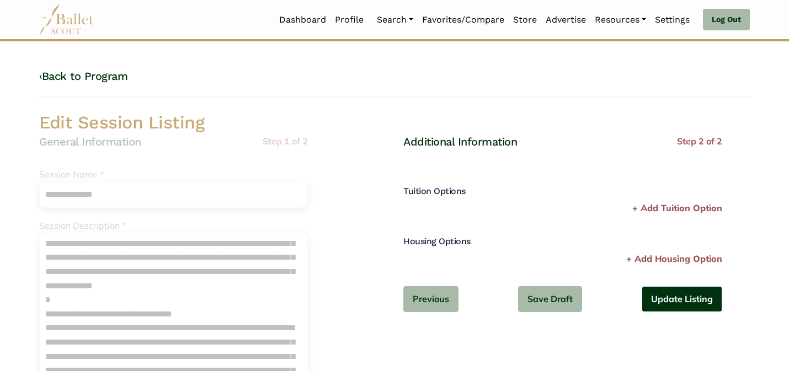
click at [697, 300] on button "Update Listing" at bounding box center [682, 299] width 81 height 26
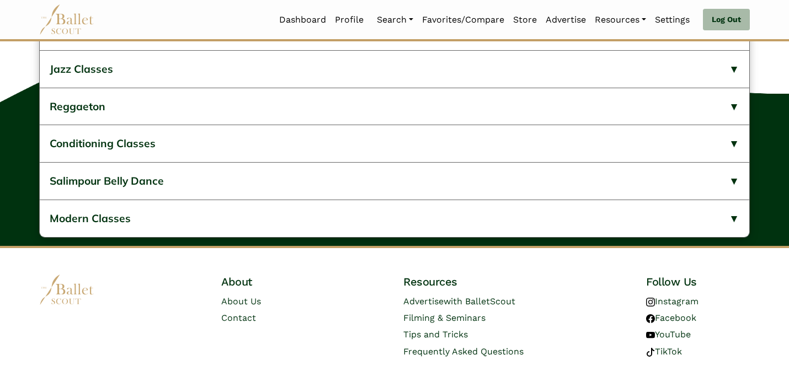
scroll to position [446, 0]
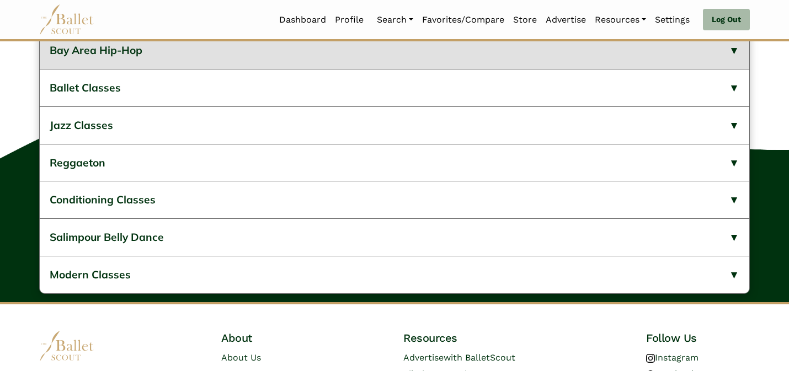
click at [387, 69] on button "Bay Area Hip-Hop" at bounding box center [394, 50] width 709 height 37
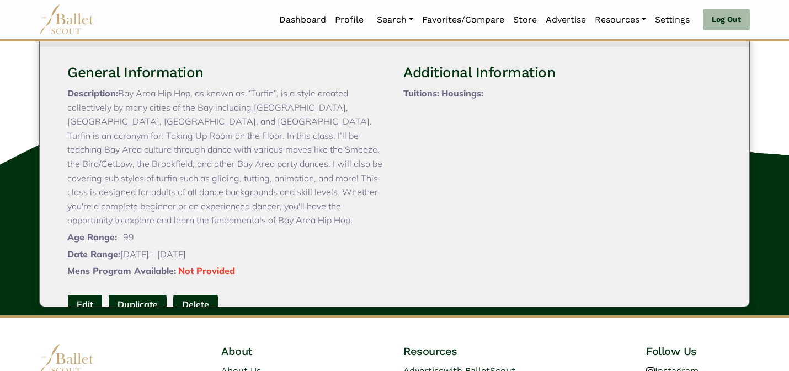
scroll to position [44, 0]
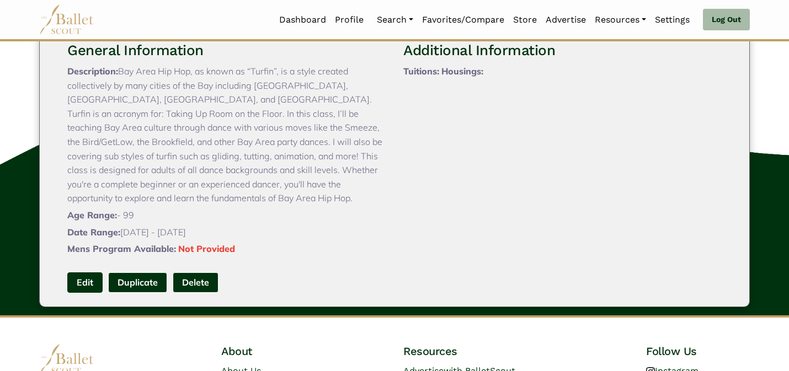
click at [86, 293] on link "Edit" at bounding box center [84, 283] width 35 height 20
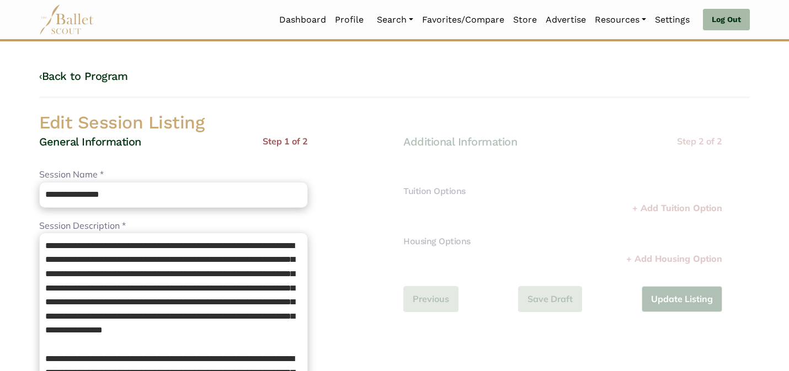
scroll to position [349, 0]
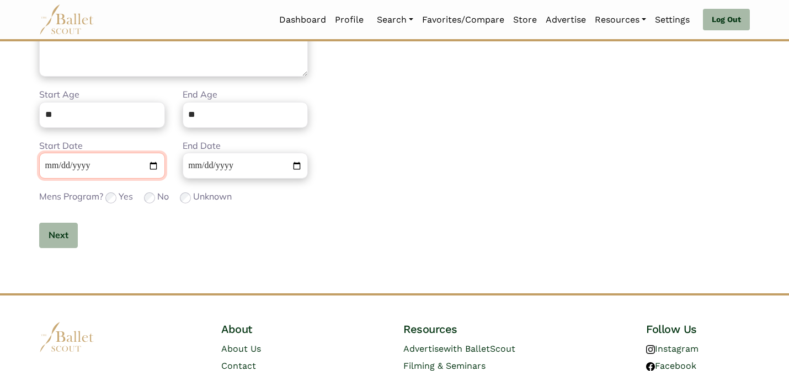
click at [51, 164] on input "**********" at bounding box center [102, 166] width 126 height 26
click at [61, 229] on button "Next" at bounding box center [58, 236] width 39 height 26
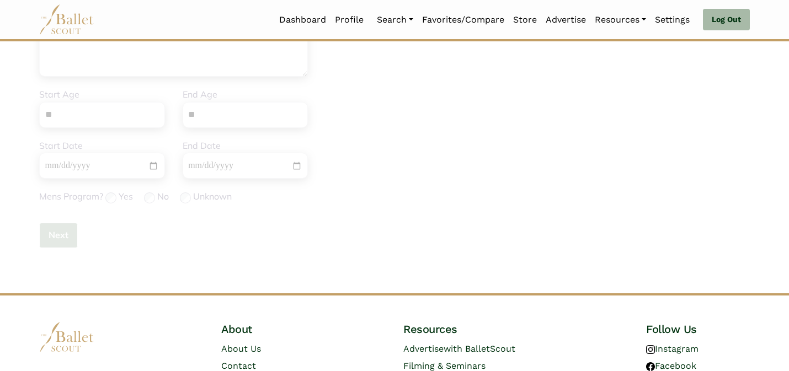
scroll to position [0, 0]
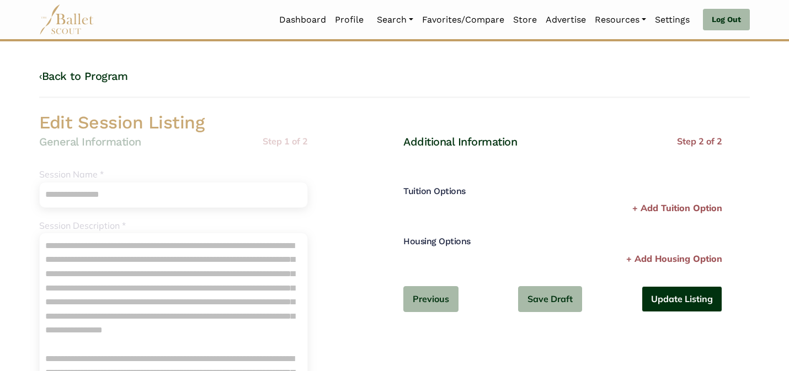
click at [669, 307] on button "Update Listing" at bounding box center [682, 299] width 81 height 26
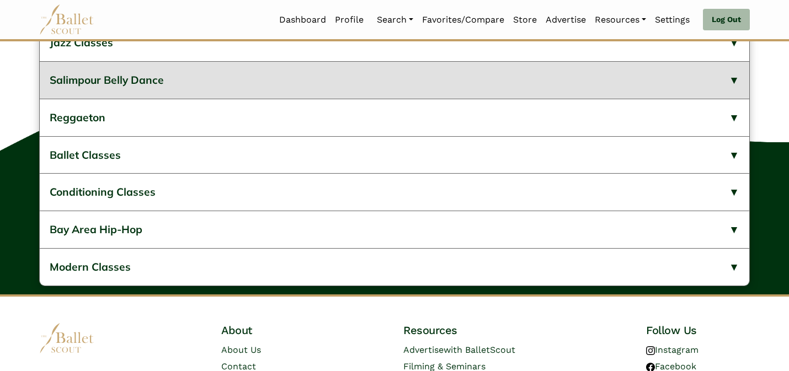
scroll to position [446, 0]
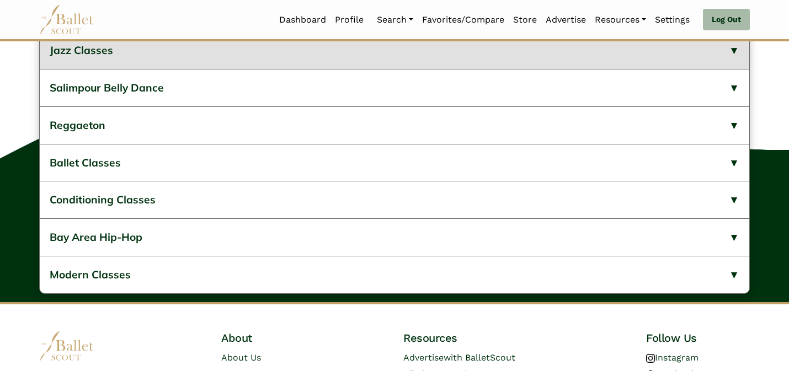
click at [330, 69] on button "Jazz Classes" at bounding box center [394, 50] width 709 height 37
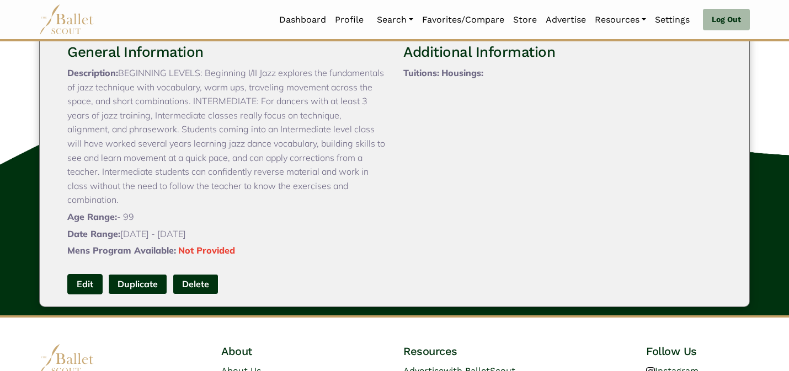
scroll to position [44, 0]
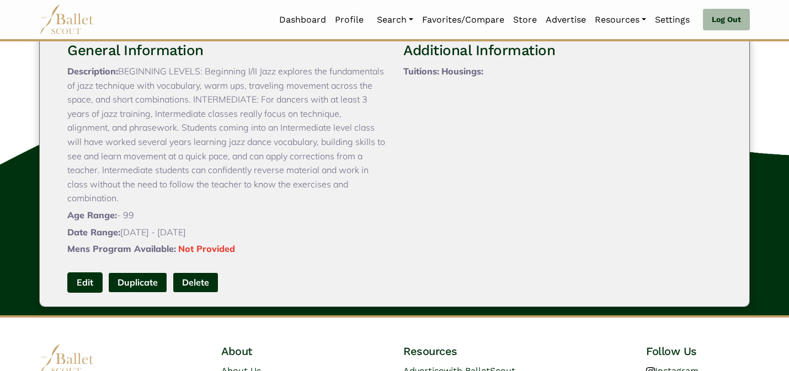
click at [89, 293] on link "Edit" at bounding box center [84, 283] width 35 height 20
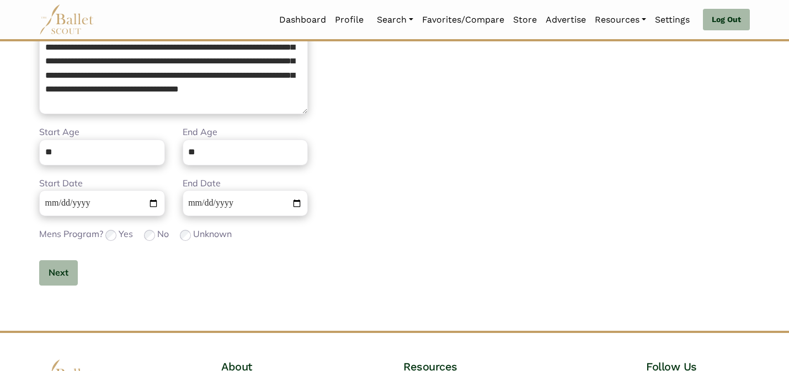
scroll to position [349, 0]
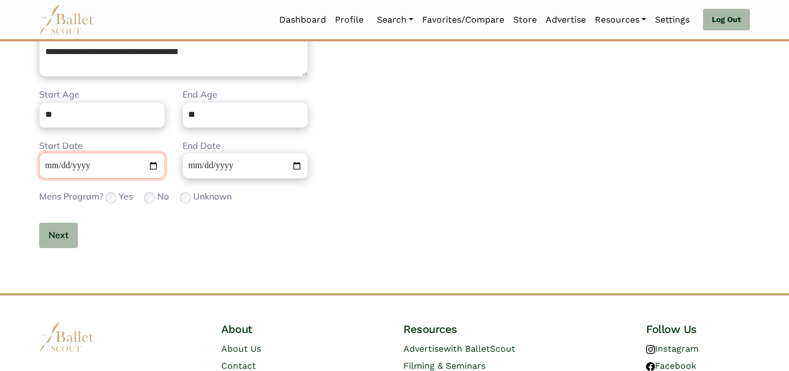
click at [47, 171] on input "**********" at bounding box center [102, 166] width 126 height 26
click at [52, 232] on button "Next" at bounding box center [58, 236] width 39 height 26
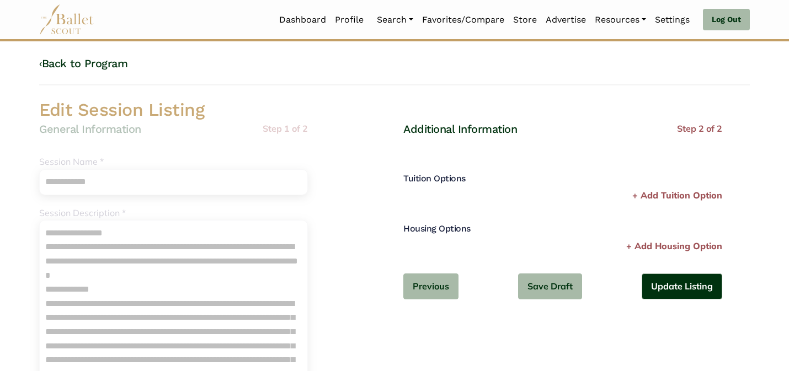
scroll to position [0, 0]
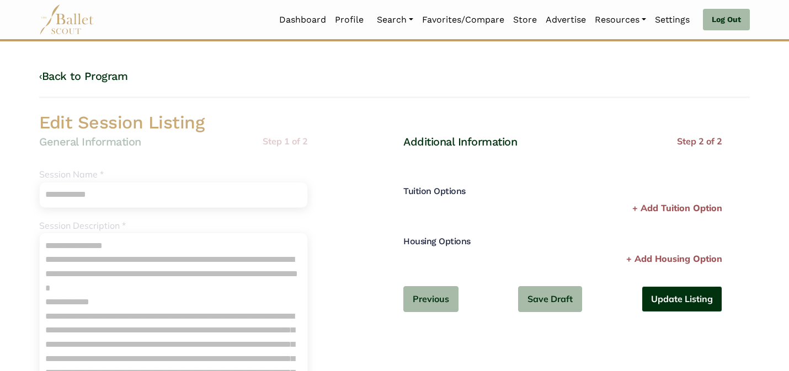
click at [700, 289] on button "Update Listing" at bounding box center [682, 299] width 81 height 26
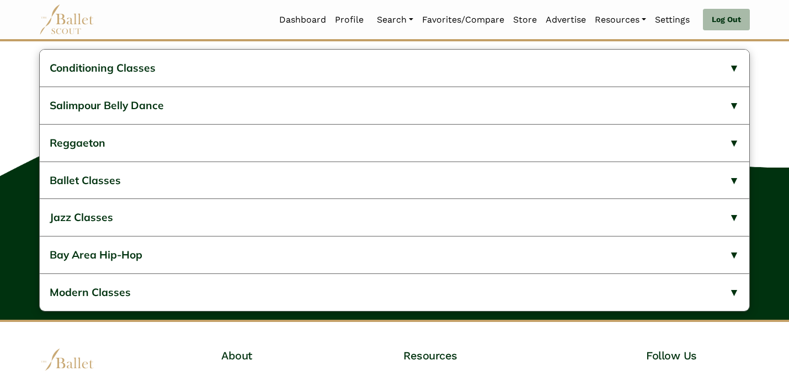
scroll to position [424, 0]
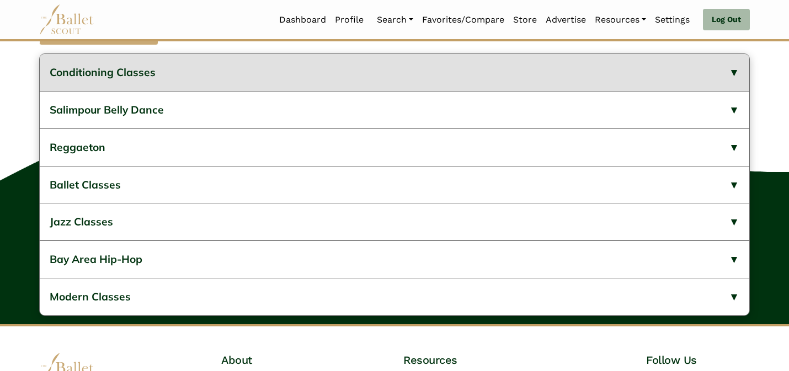
click at [314, 91] on button "Conditioning Classes" at bounding box center [394, 72] width 709 height 37
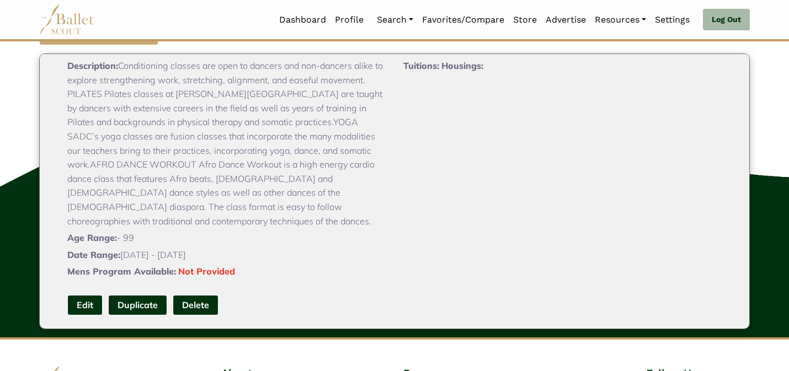
scroll to position [110, 0]
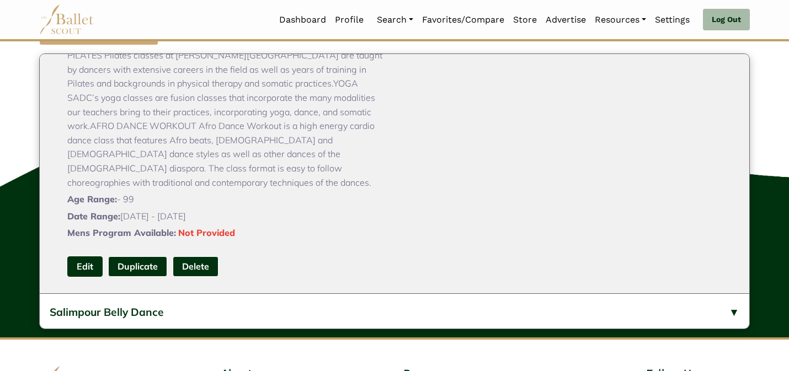
click at [74, 277] on link "Edit" at bounding box center [84, 267] width 35 height 20
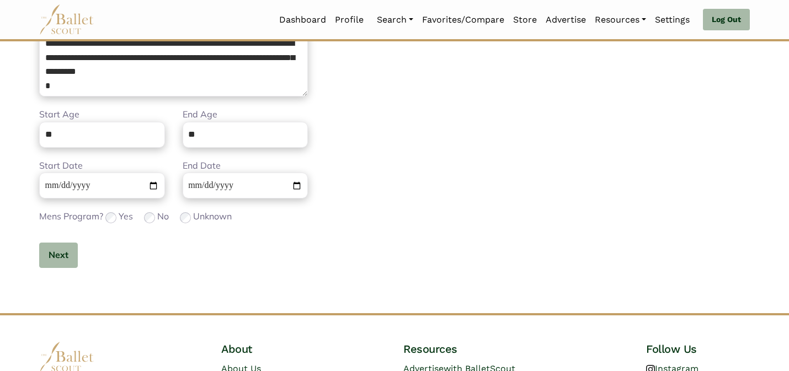
scroll to position [349, 0]
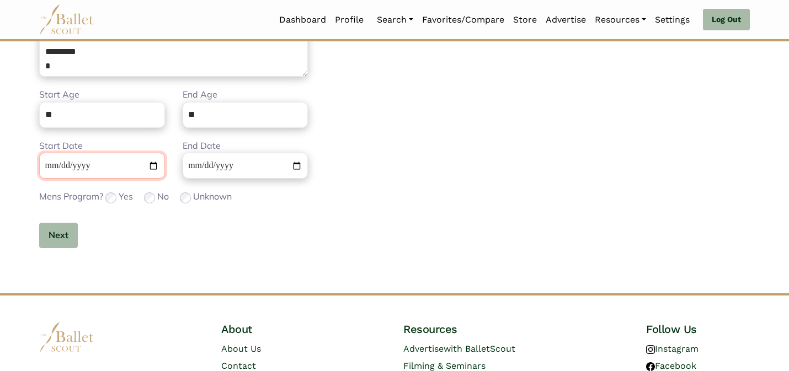
click at [49, 166] on input "**********" at bounding box center [102, 166] width 126 height 26
click at [55, 237] on button "Next" at bounding box center [58, 236] width 39 height 26
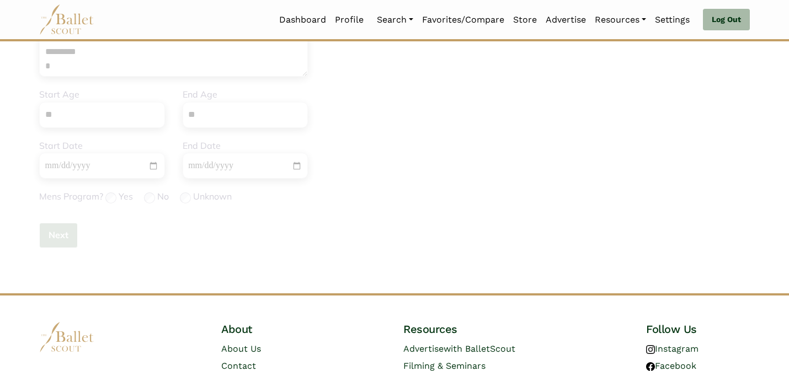
scroll to position [0, 0]
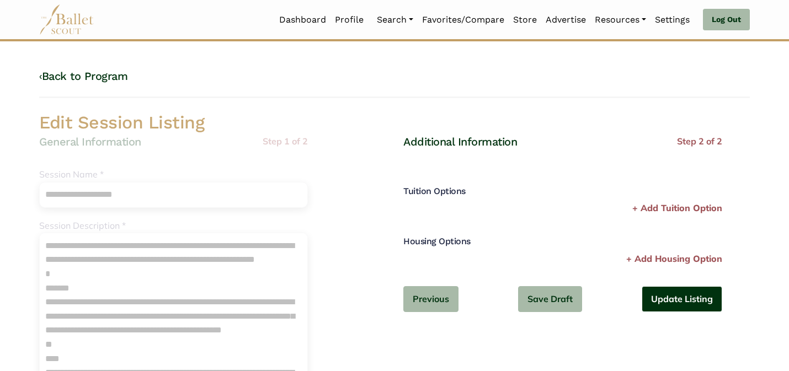
click at [668, 294] on button "Update Listing" at bounding box center [682, 299] width 81 height 26
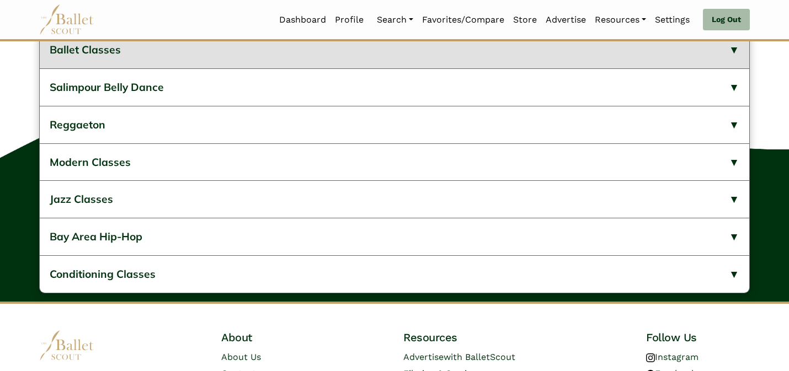
scroll to position [446, 0]
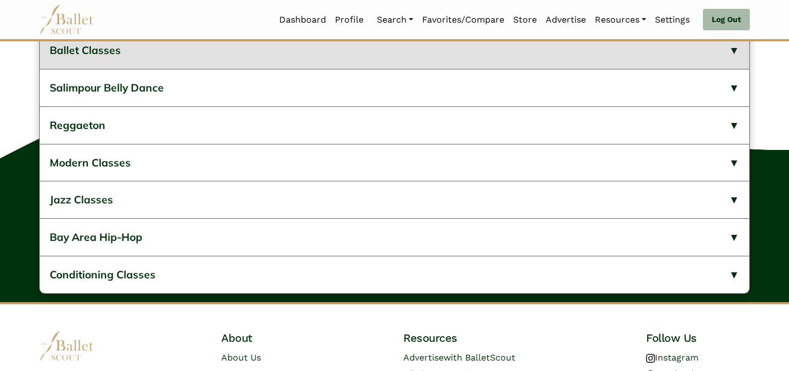
click at [297, 69] on button "Ballet Classes" at bounding box center [394, 50] width 709 height 37
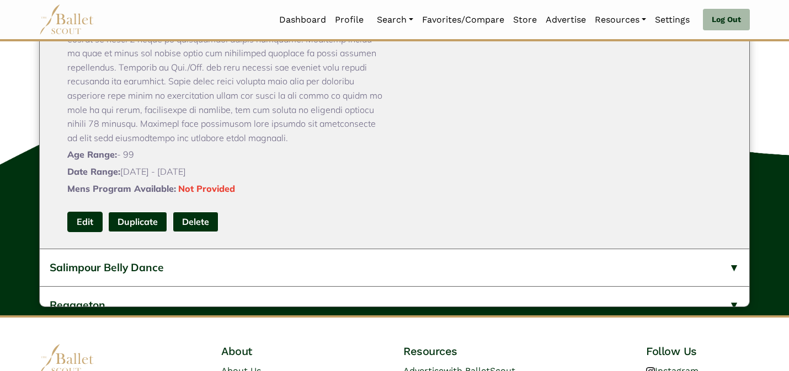
scroll to position [331, 0]
click at [92, 232] on link "Edit" at bounding box center [84, 221] width 35 height 20
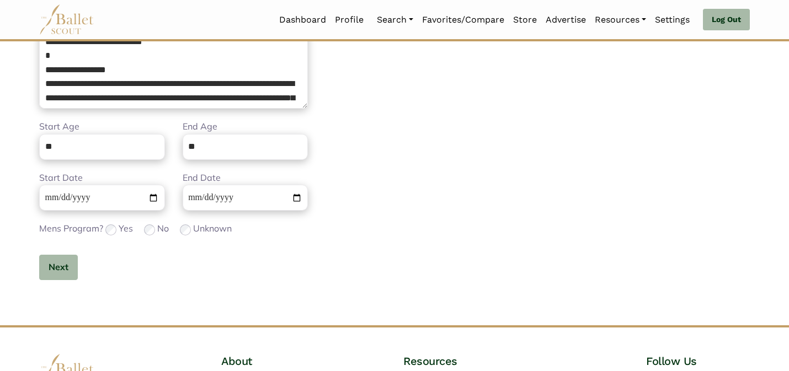
scroll to position [349, 0]
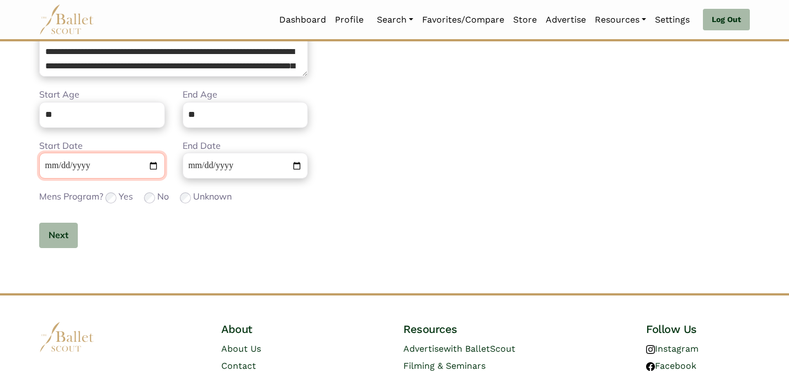
click at [56, 162] on input "**********" at bounding box center [102, 166] width 126 height 26
click at [68, 239] on button "Next" at bounding box center [58, 236] width 39 height 26
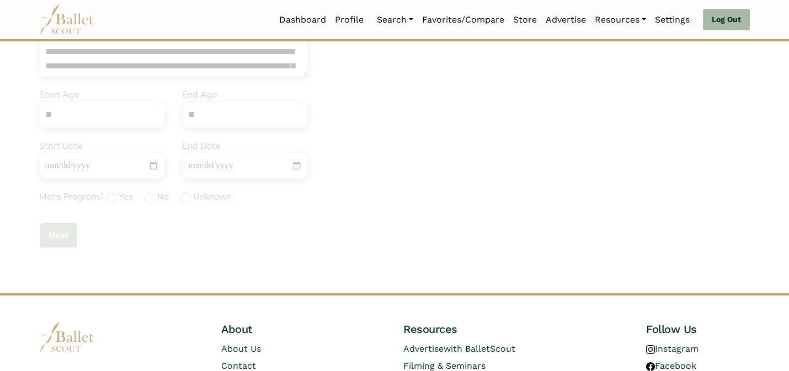
scroll to position [0, 0]
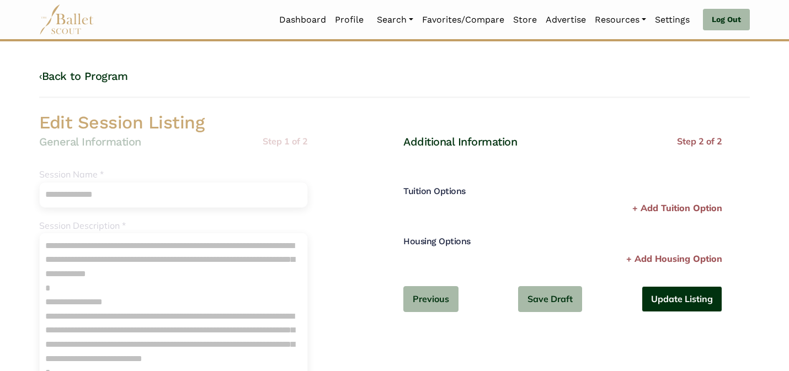
click at [661, 294] on button "Update Listing" at bounding box center [682, 299] width 81 height 26
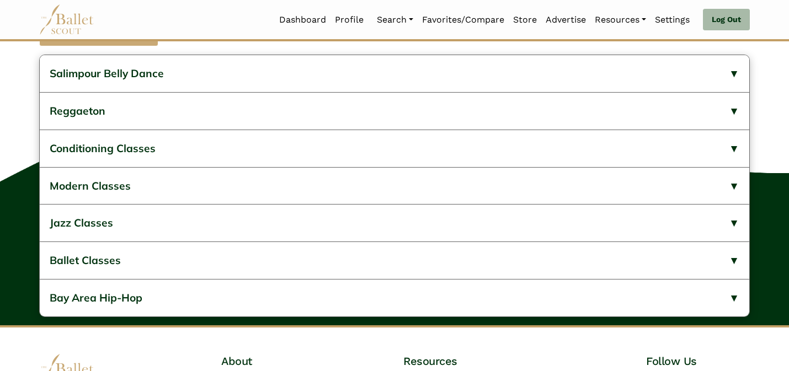
scroll to position [402, 0]
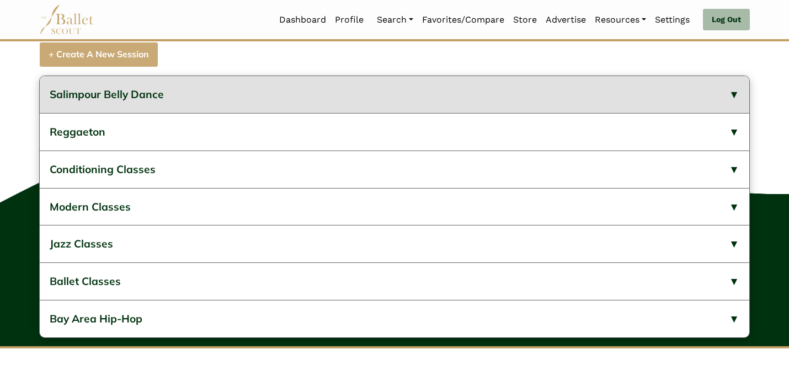
click at [309, 113] on button "Salimpour Belly Dance" at bounding box center [394, 94] width 709 height 37
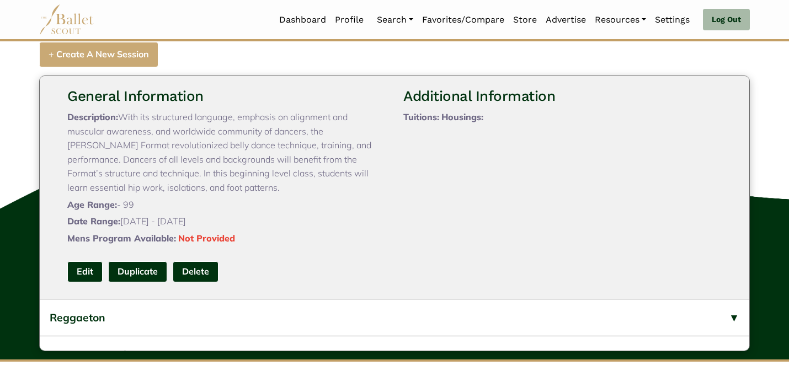
scroll to position [44, 0]
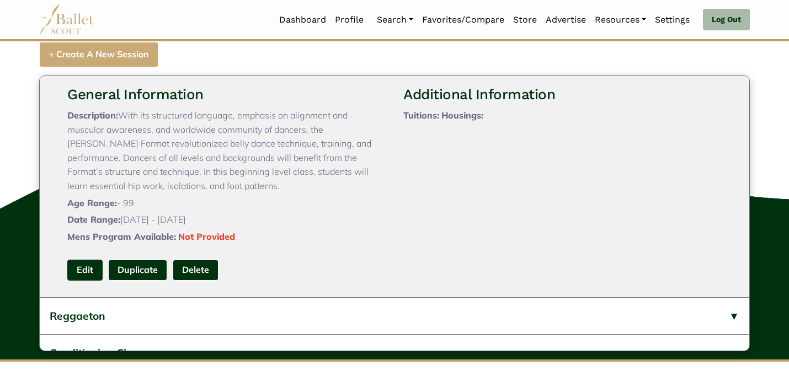
click at [86, 280] on link "Edit" at bounding box center [84, 270] width 35 height 20
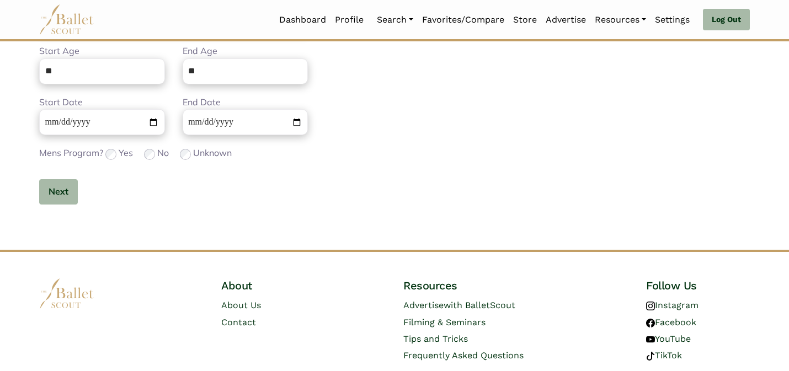
scroll to position [431, 0]
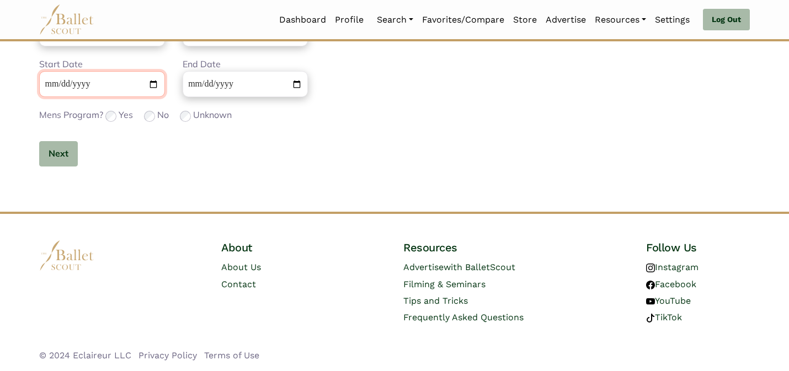
click at [52, 76] on input "**********" at bounding box center [102, 84] width 126 height 26
click at [62, 154] on button "Next" at bounding box center [58, 154] width 39 height 26
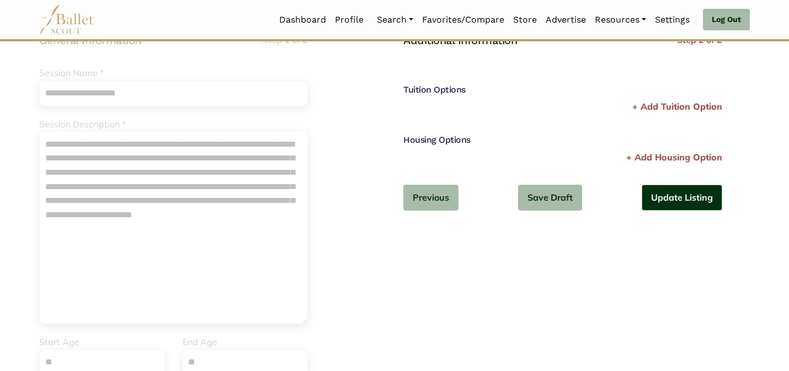
scroll to position [82, 0]
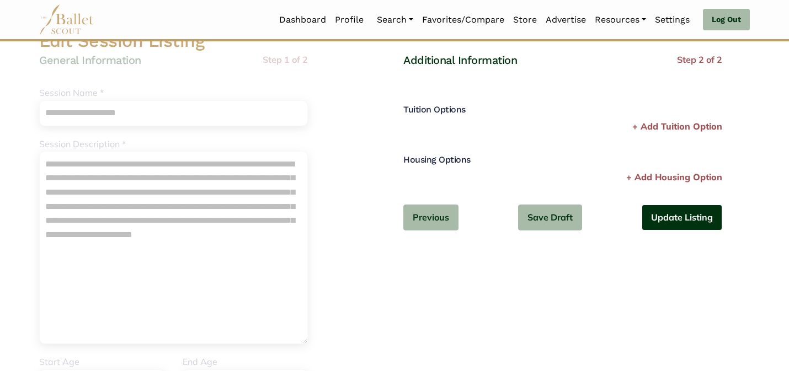
click at [708, 216] on button "Update Listing" at bounding box center [682, 218] width 81 height 26
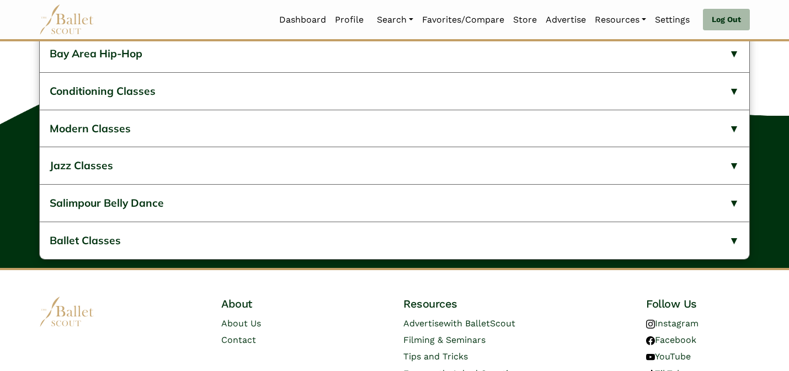
scroll to position [468, 0]
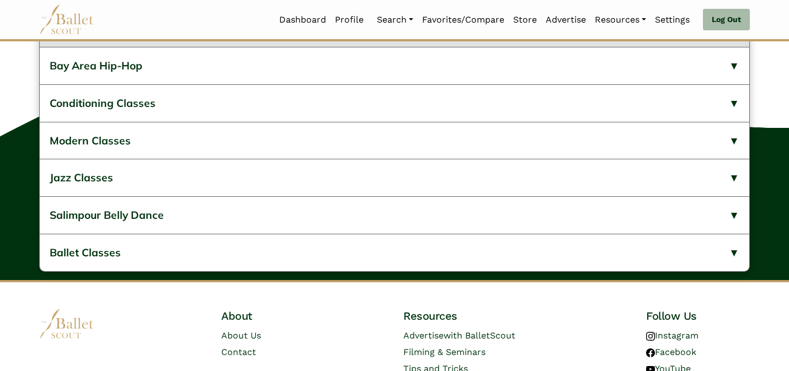
click at [393, 47] on button "Reggaeton" at bounding box center [394, 28] width 709 height 37
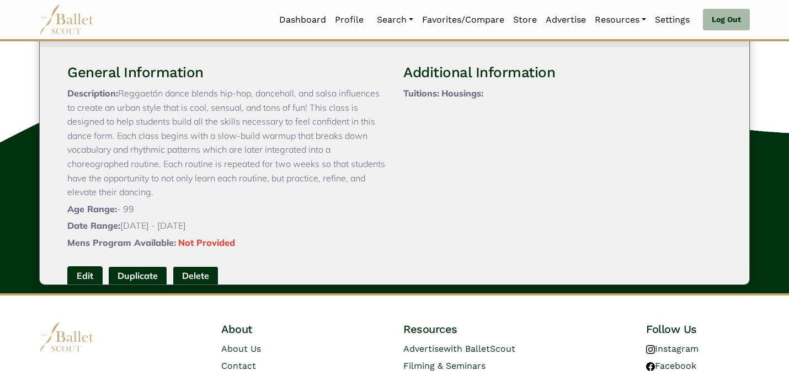
click at [77, 287] on link "Edit" at bounding box center [84, 276] width 35 height 20
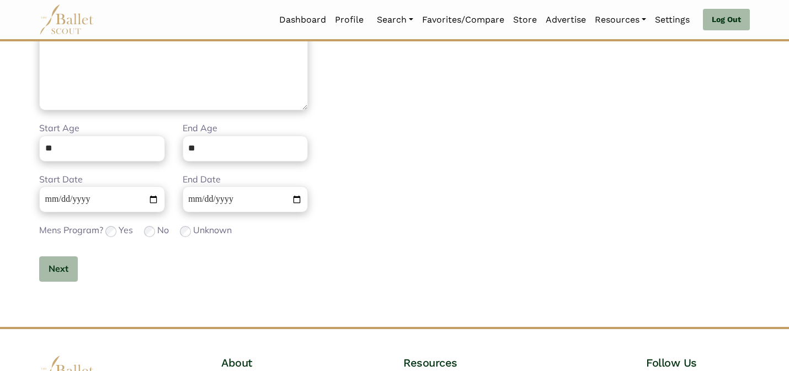
scroll to position [349, 0]
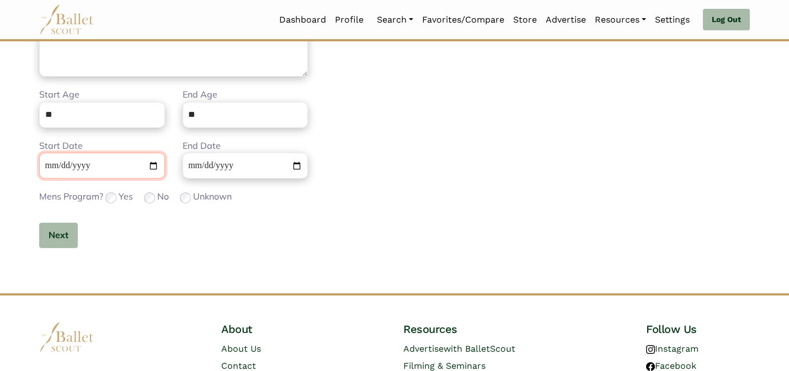
click at [51, 163] on input "**********" at bounding box center [102, 166] width 126 height 26
click at [63, 228] on button "Next" at bounding box center [58, 236] width 39 height 26
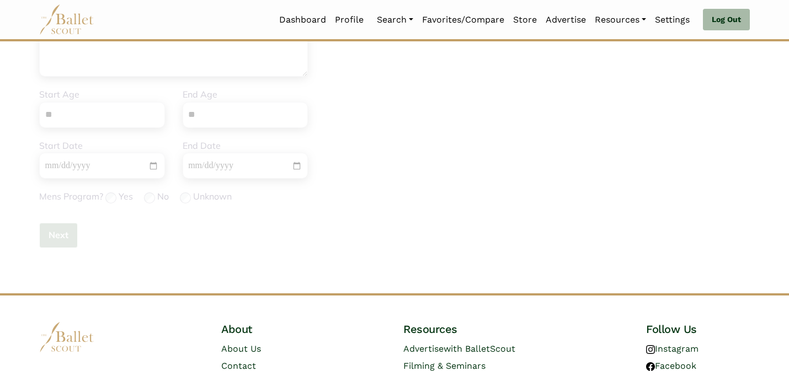
scroll to position [0, 0]
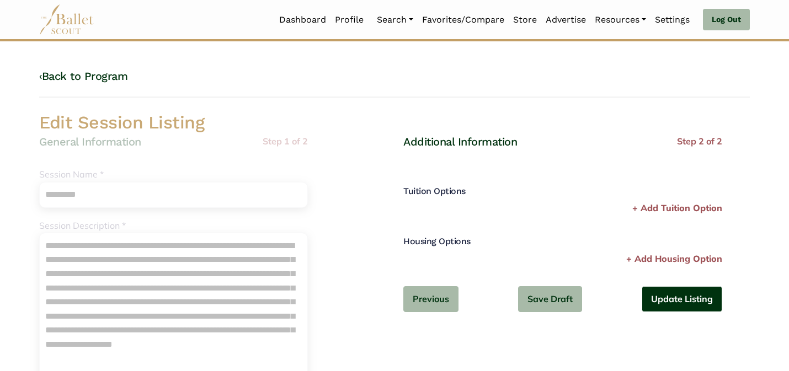
click at [697, 297] on button "Update Listing" at bounding box center [682, 299] width 81 height 26
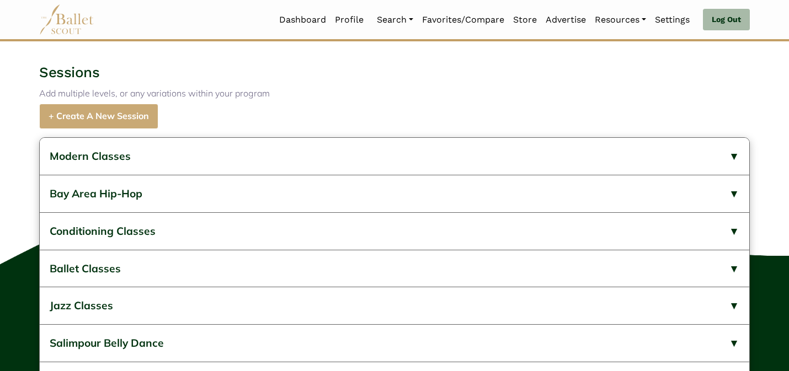
scroll to position [349, 0]
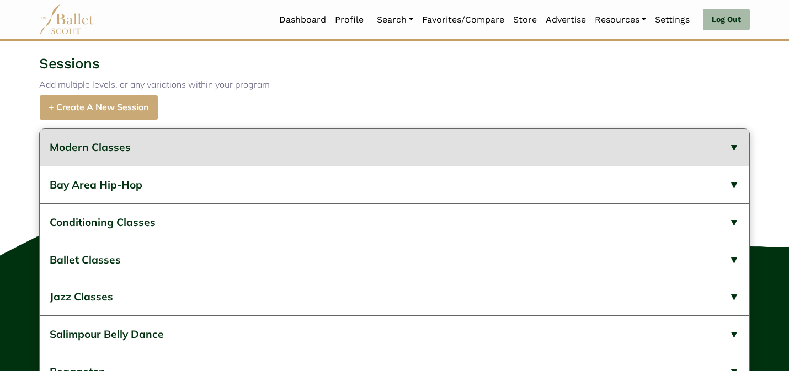
click at [440, 166] on button "Modern Classes" at bounding box center [394, 147] width 709 height 37
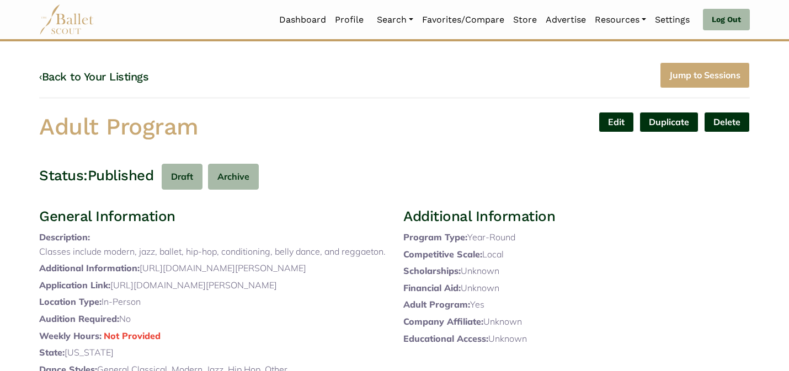
scroll to position [0, 0]
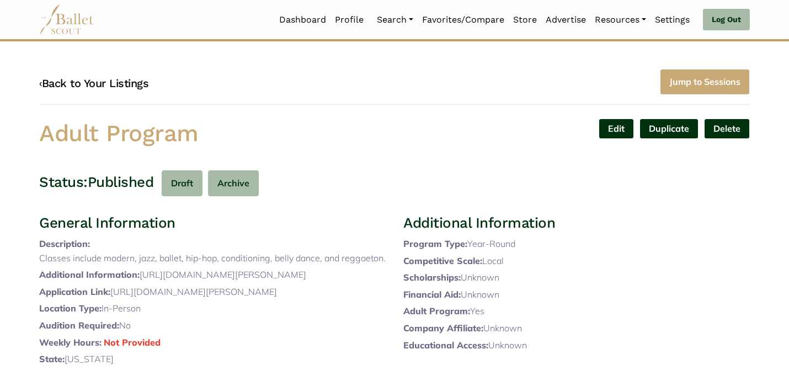
click at [125, 81] on link "‹ Back to Your Listings" at bounding box center [93, 83] width 109 height 13
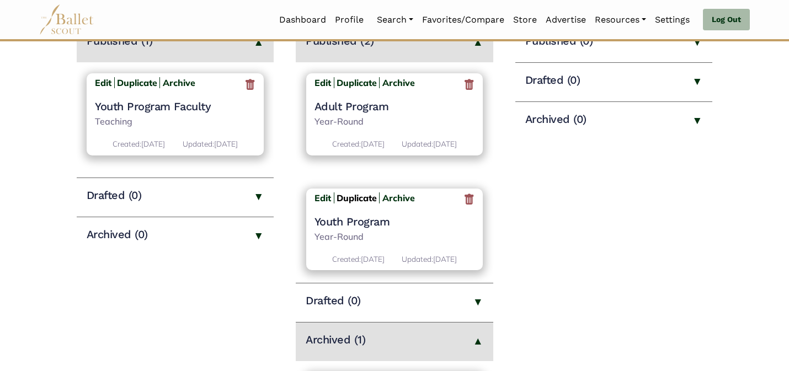
scroll to position [199, 0]
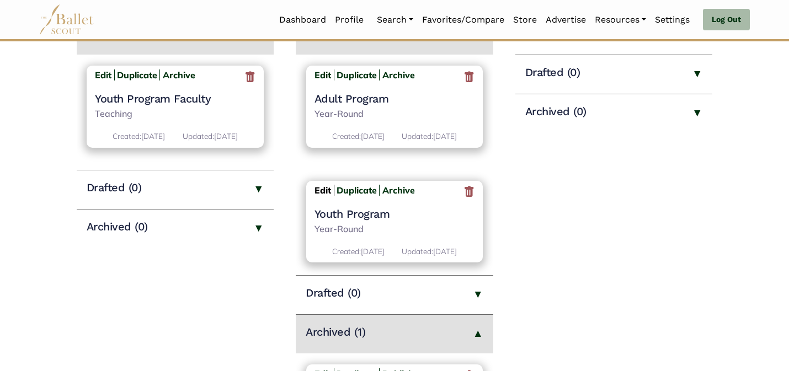
click at [328, 196] on b "Edit" at bounding box center [322, 190] width 17 height 11
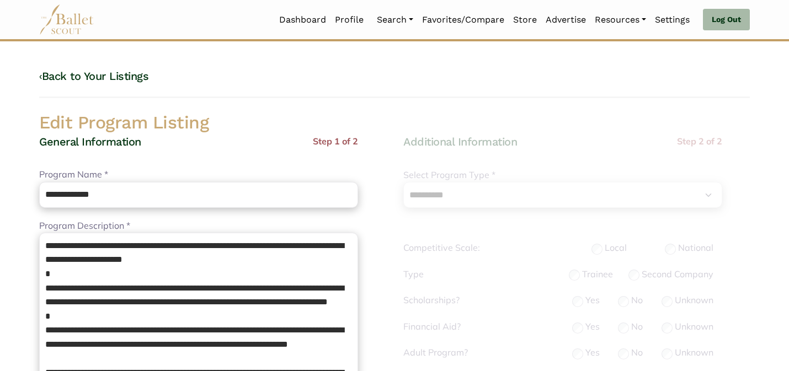
select select "**"
select select "*"
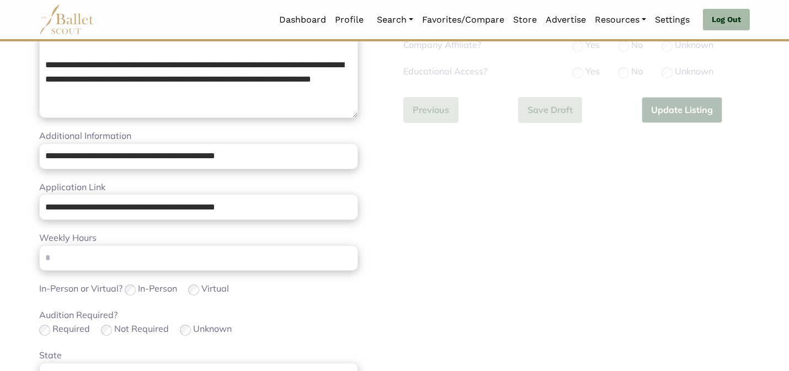
scroll to position [349, 0]
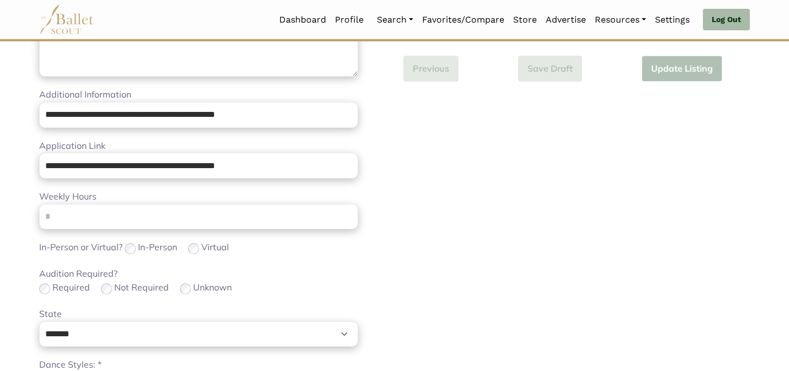
click at [287, 271] on div "Audition Required? Required Not Required Unknown" at bounding box center [198, 281] width 319 height 29
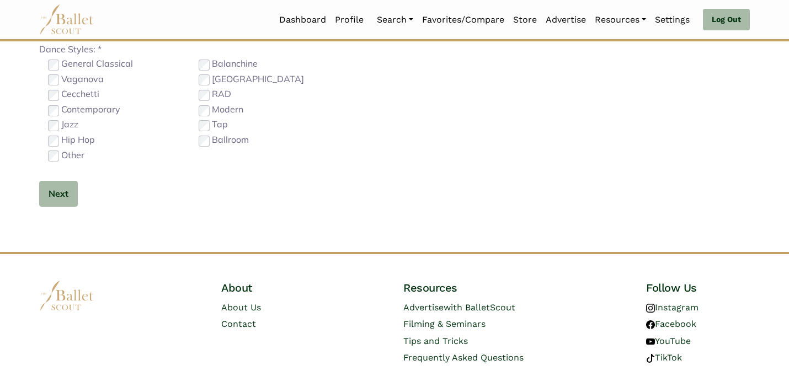
scroll to position [698, 0]
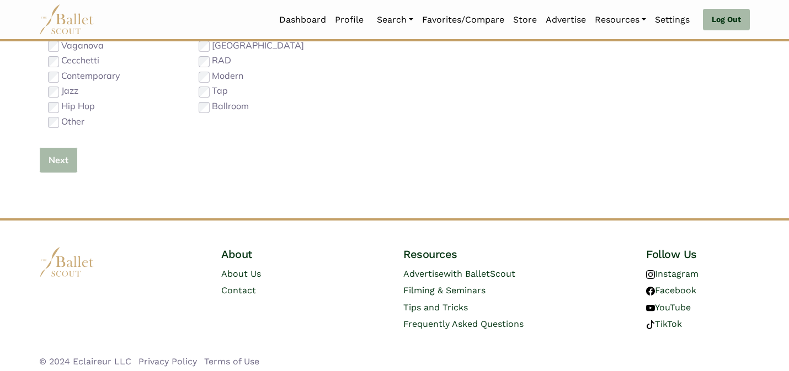
click at [54, 162] on button "Next" at bounding box center [58, 160] width 39 height 26
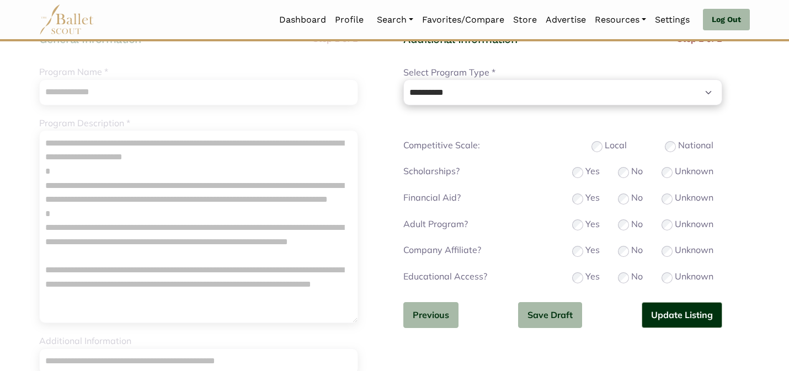
scroll to position [110, 0]
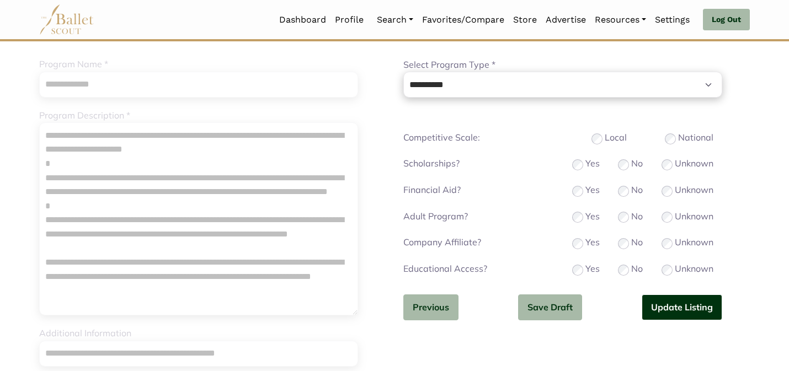
click at [669, 306] on button "Update Listing" at bounding box center [682, 308] width 81 height 26
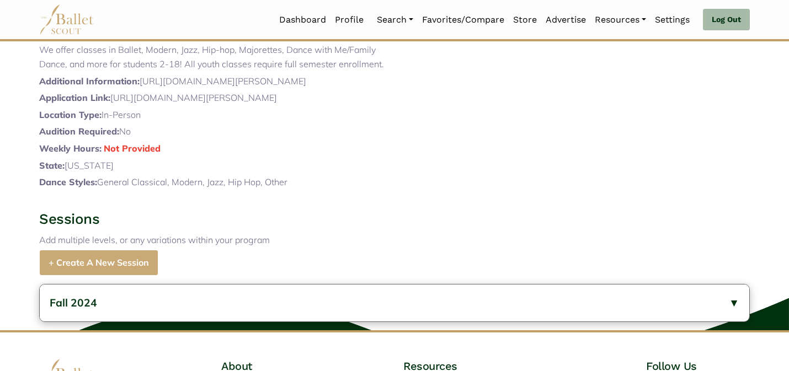
scroll to position [496, 0]
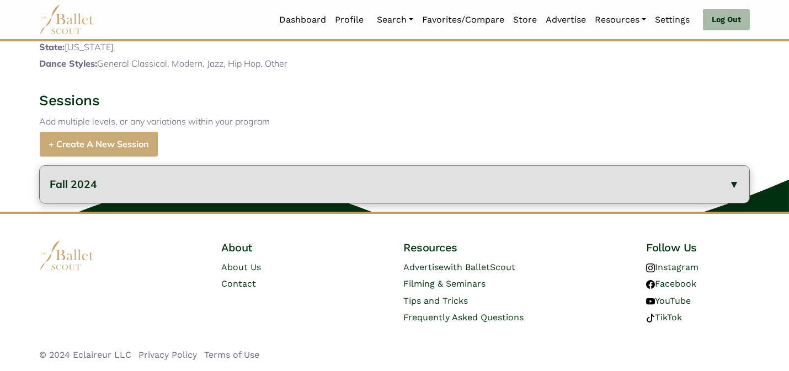
click at [329, 194] on button "Fall 2024" at bounding box center [394, 184] width 709 height 37
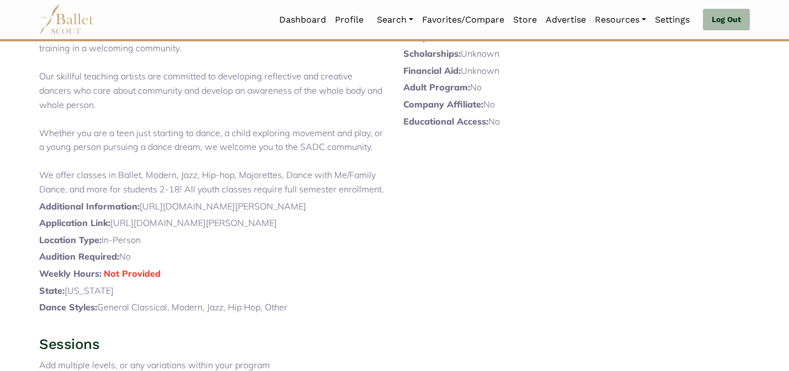
scroll to position [147, 0]
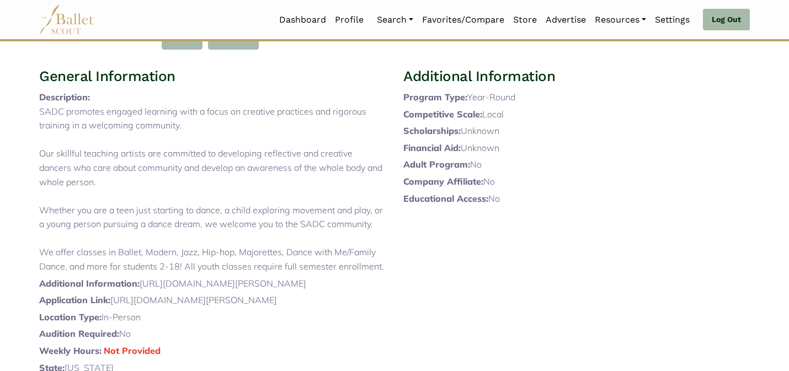
drag, startPoint x: 384, startPoint y: 286, endPoint x: 57, endPoint y: 127, distance: 363.7
click at [57, 127] on p "SADC promotes engaged learning with a focus on creative practices and rigorous …" at bounding box center [212, 189] width 346 height 169
copy p "SADC promotes engaged learning with a focus on creative practices and rigorous …"
click at [212, 99] on div "General Information Description: SADC promotes engaged learning with a focus on…" at bounding box center [212, 231] width 364 height 328
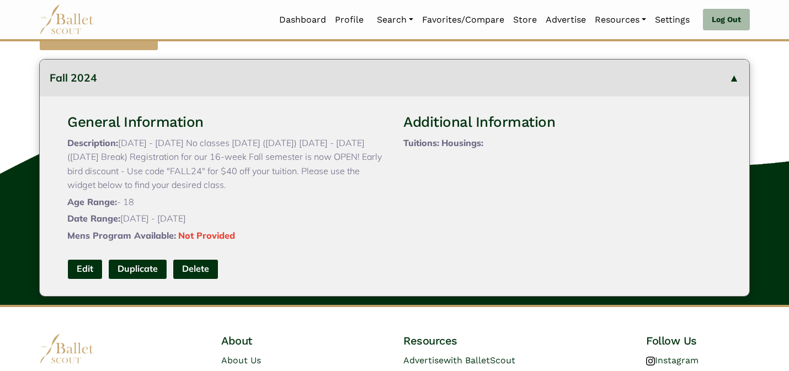
scroll to position [696, 0]
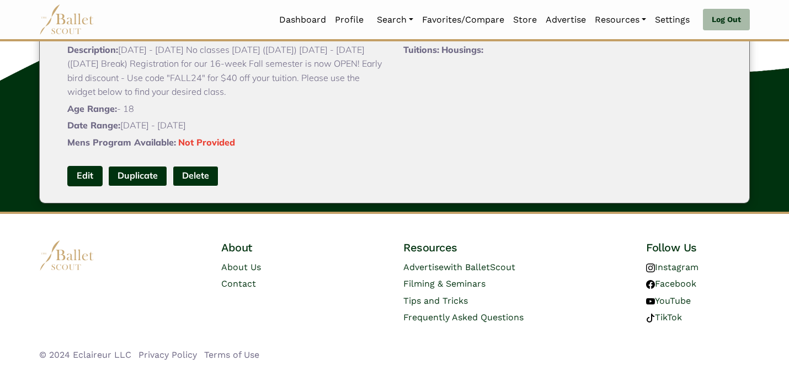
click at [85, 173] on link "Edit" at bounding box center [84, 176] width 35 height 20
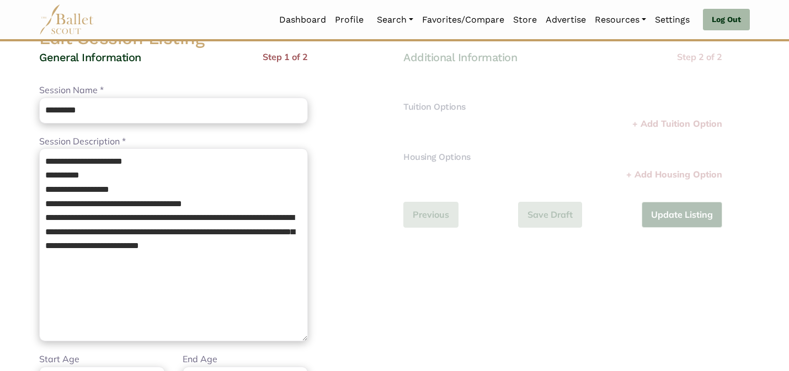
scroll to position [88, 0]
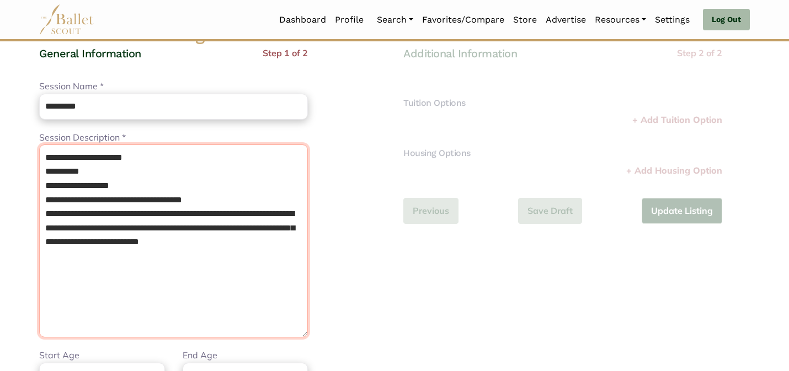
drag, startPoint x: 281, startPoint y: 269, endPoint x: 296, endPoint y: 80, distance: 189.8
click at [296, 81] on div "**********" at bounding box center [173, 286] width 269 height 481
paste textarea "**********"
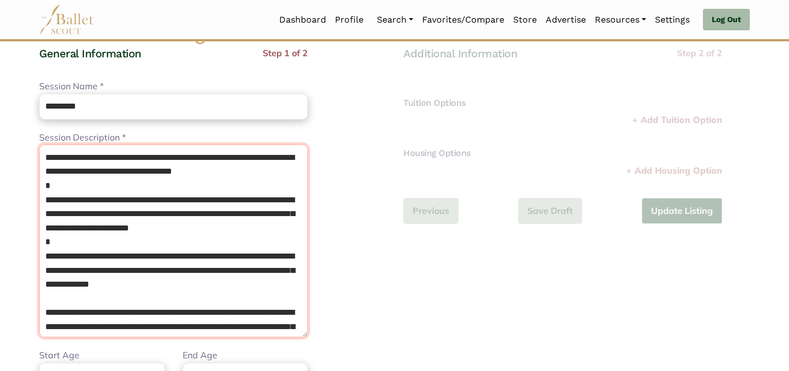
scroll to position [24, 0]
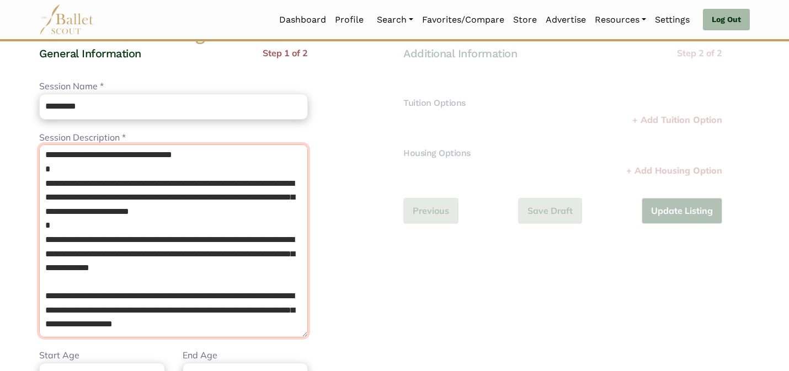
type textarea "**********"
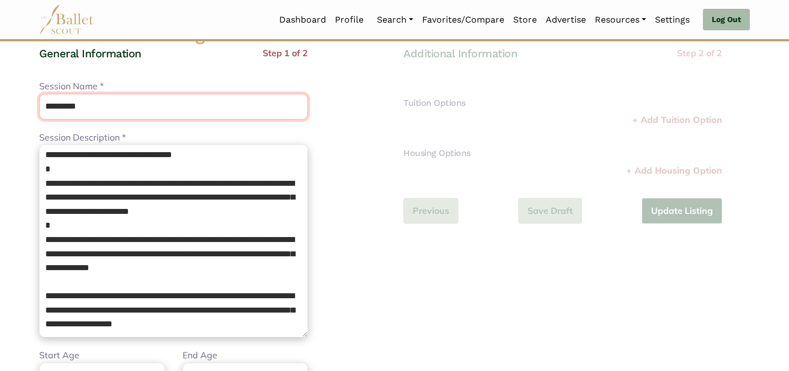
click at [207, 109] on input "*********" at bounding box center [173, 107] width 269 height 26
type input "*"
type input "**********"
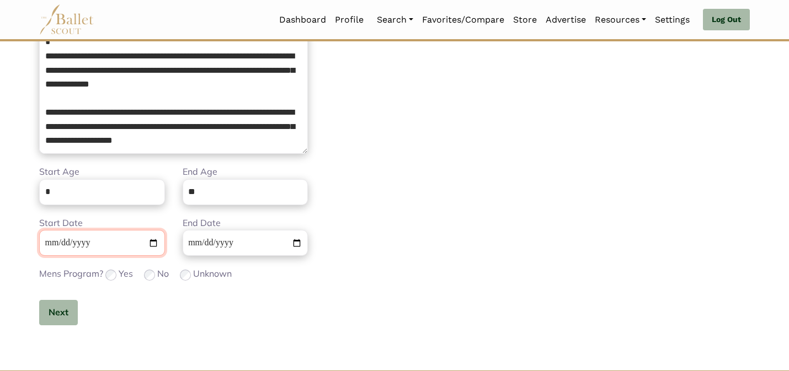
scroll to position [329, 0]
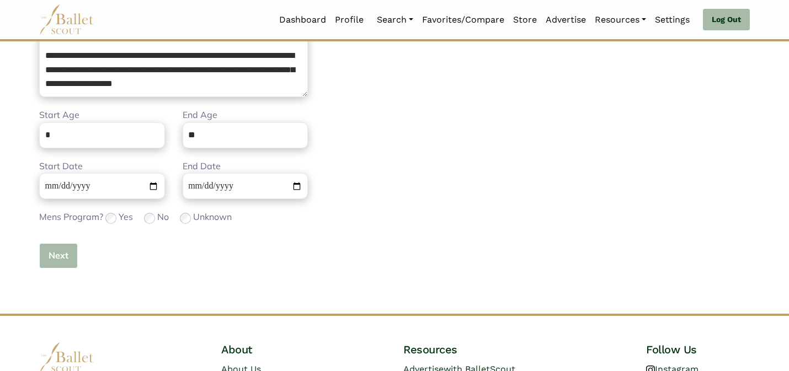
click at [68, 257] on button "Next" at bounding box center [58, 256] width 39 height 26
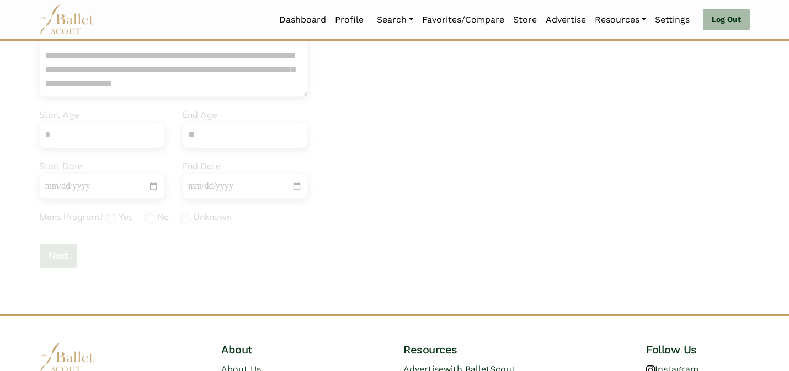
scroll to position [0, 0]
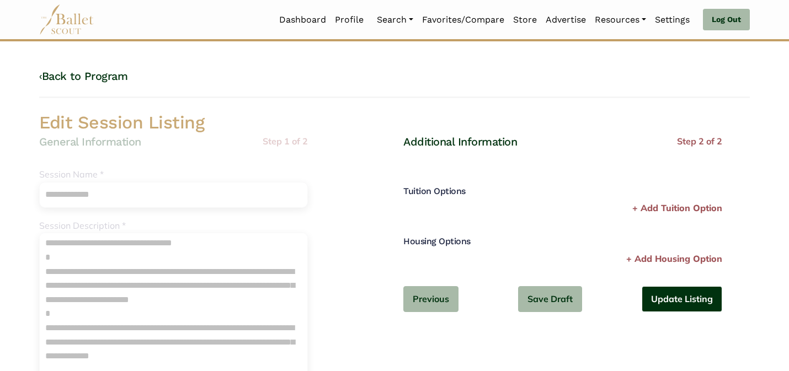
click at [655, 300] on button "Update Listing" at bounding box center [682, 299] width 81 height 26
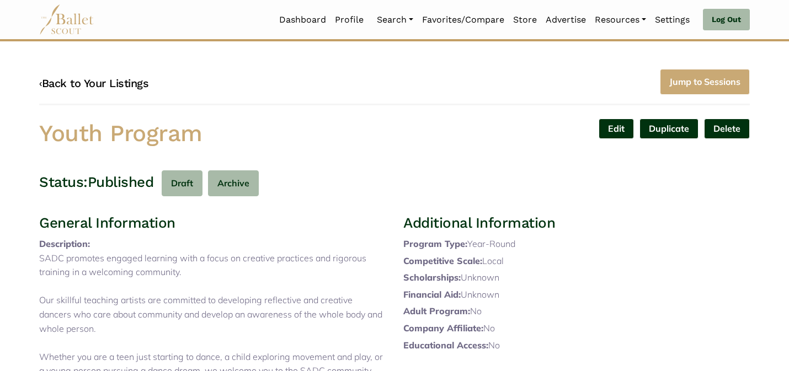
click at [124, 85] on link "‹ Back to Your Listings" at bounding box center [93, 83] width 109 height 13
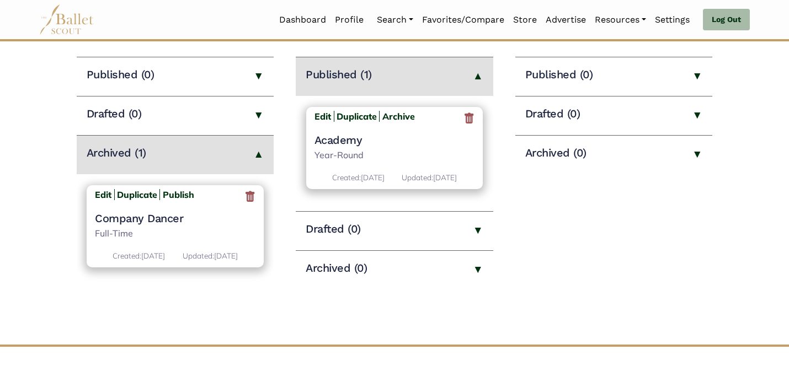
scroll to position [154, 0]
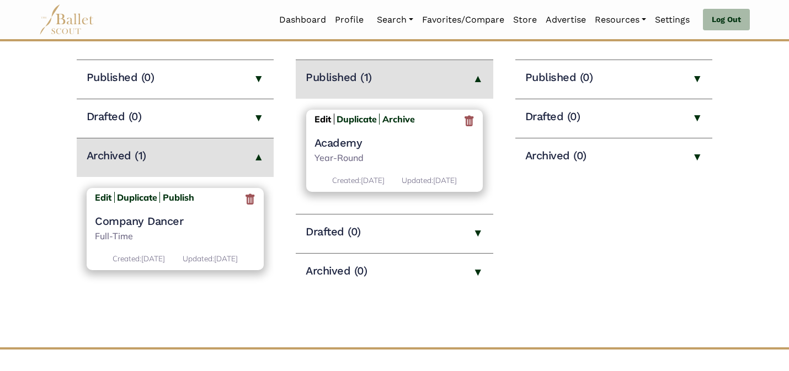
click at [321, 116] on b "Edit" at bounding box center [322, 119] width 17 height 11
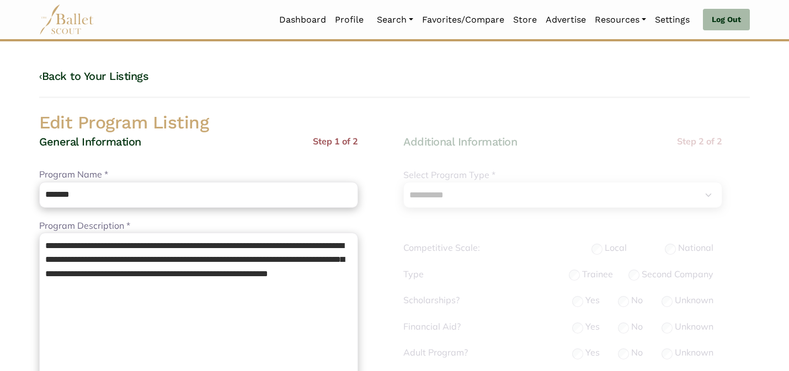
select select "**"
select select "*"
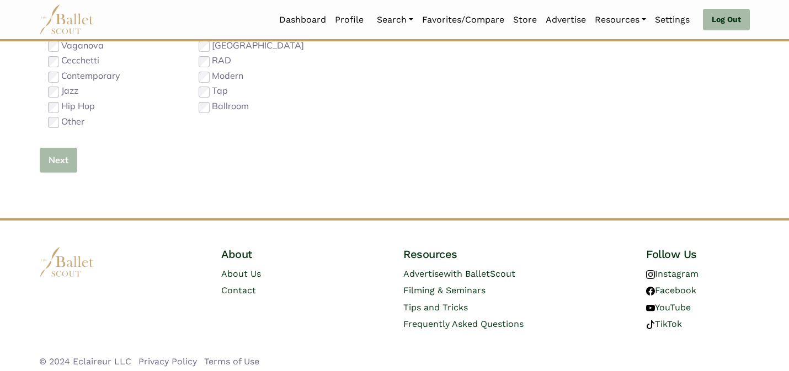
click at [54, 154] on button "Next" at bounding box center [58, 160] width 39 height 26
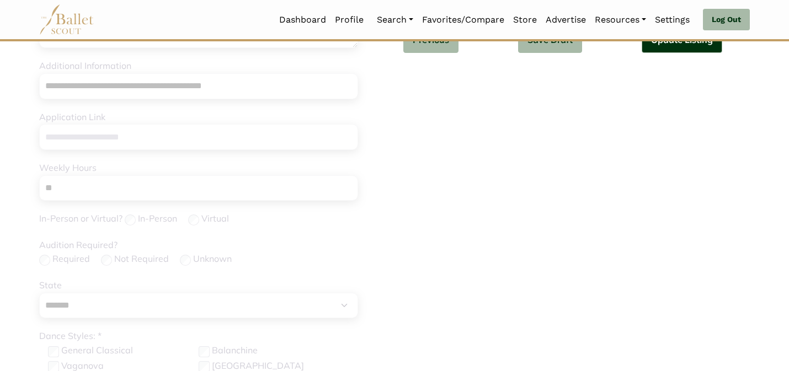
scroll to position [349, 0]
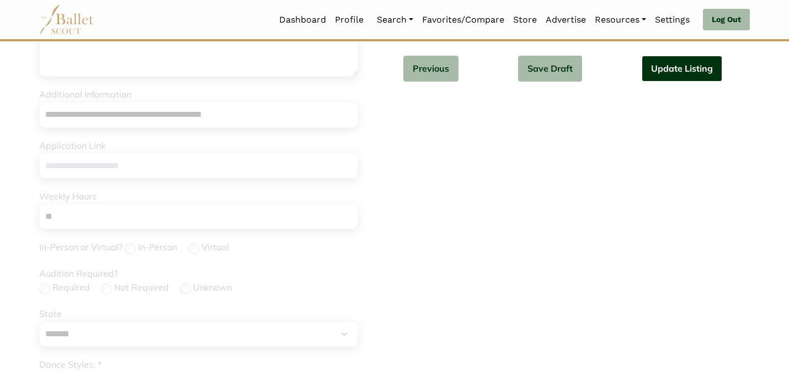
click at [703, 74] on button "Update Listing" at bounding box center [682, 69] width 81 height 26
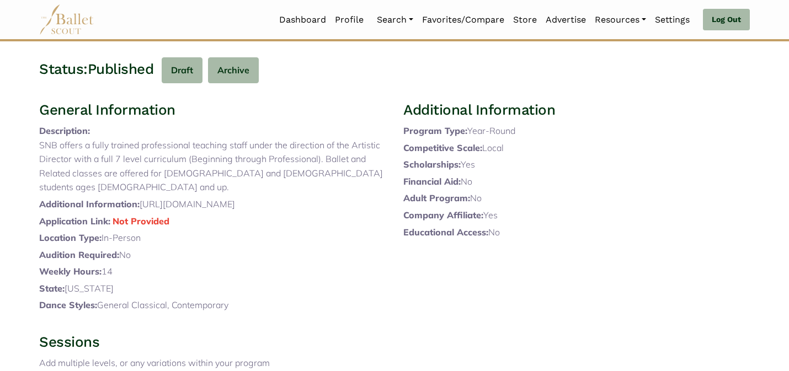
scroll to position [462, 0]
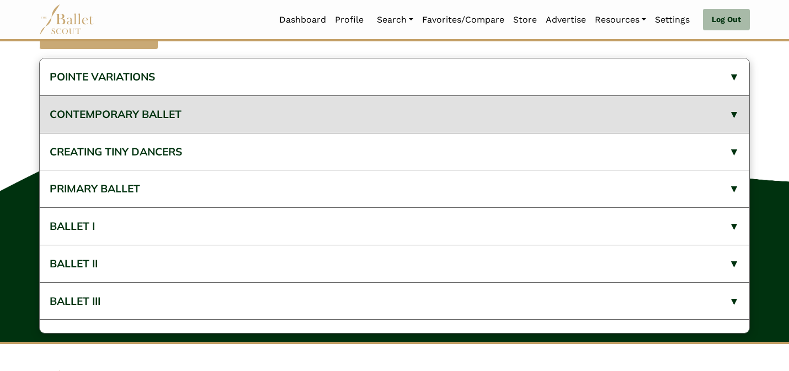
click at [245, 111] on button "CONTEMPORARY BALLET" at bounding box center [394, 114] width 709 height 38
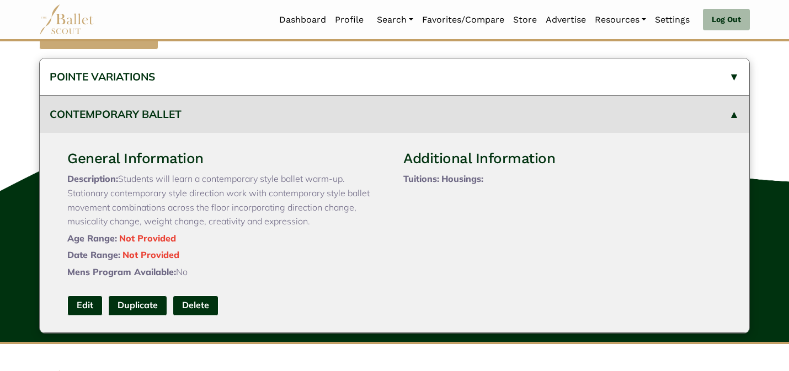
click at [241, 113] on button "CONTEMPORARY BALLET" at bounding box center [394, 114] width 709 height 38
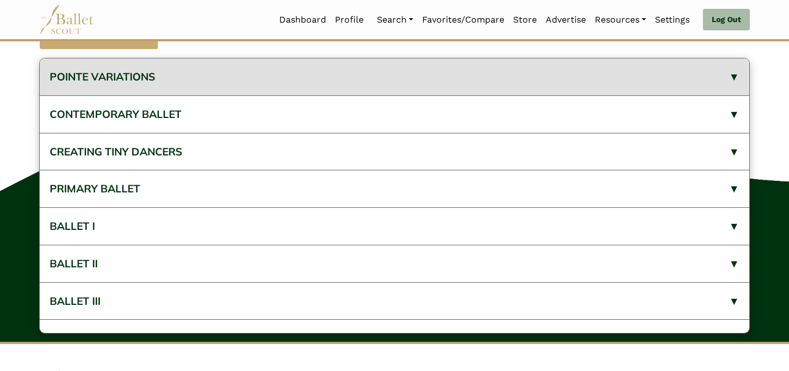
click at [245, 91] on button "POINTE VARIATIONS" at bounding box center [394, 76] width 709 height 37
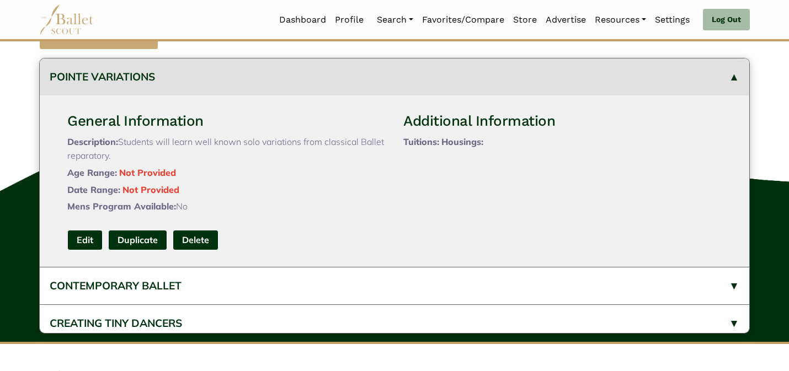
click at [245, 91] on button "POINTE VARIATIONS" at bounding box center [394, 76] width 709 height 37
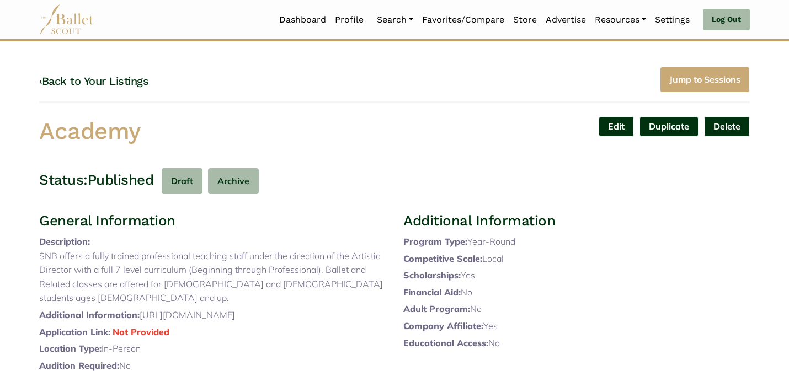
scroll to position [0, 0]
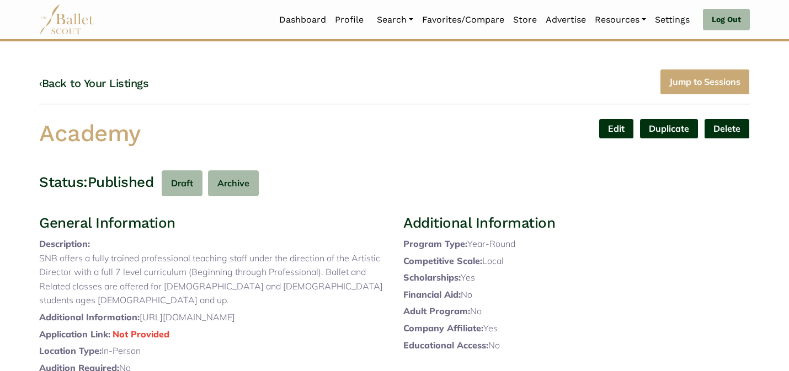
drag, startPoint x: 343, startPoint y: 335, endPoint x: 143, endPoint y: 336, distance: 199.7
click at [143, 325] on p "Additional Information: https://sierranevadaballet.org/the-snb-academy/" at bounding box center [212, 318] width 346 height 14
copy p "https://sierranevadaballet.org/the-snb-academy/"
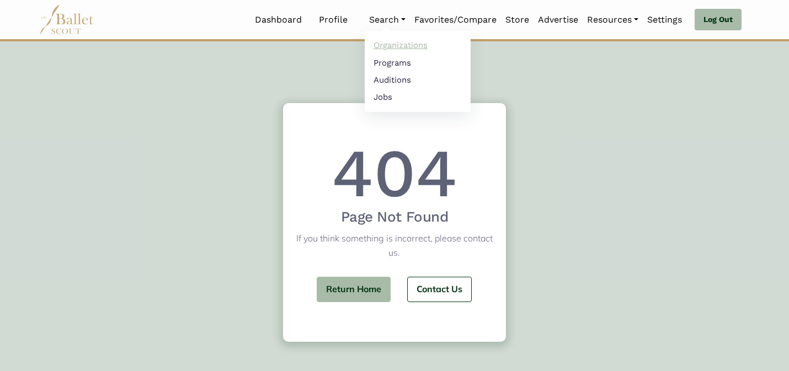
click at [387, 44] on link "Organizations" at bounding box center [418, 45] width 106 height 17
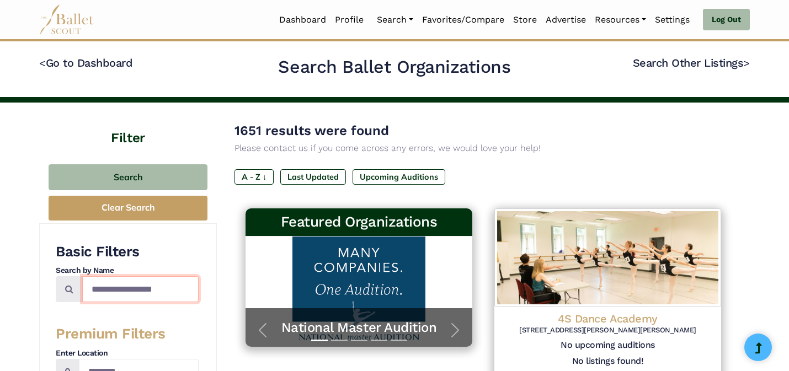
click at [154, 295] on input "Search by names..." at bounding box center [140, 289] width 116 height 26
type input "*********"
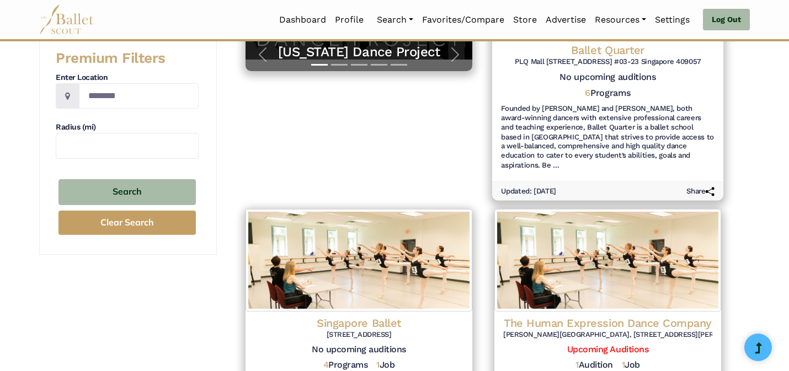
scroll to position [237, 0]
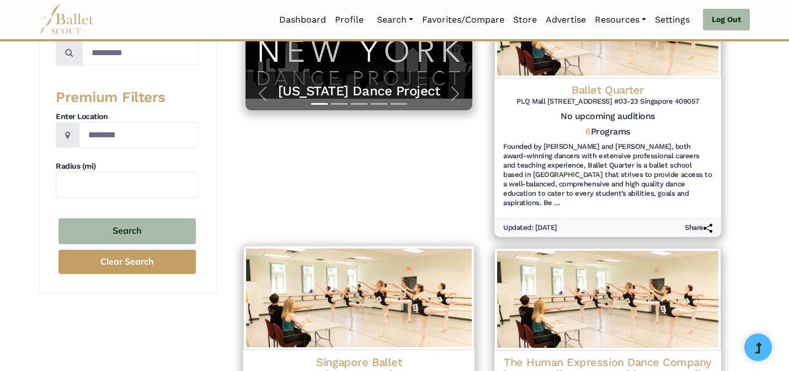
click at [388, 263] on img at bounding box center [358, 298] width 231 height 104
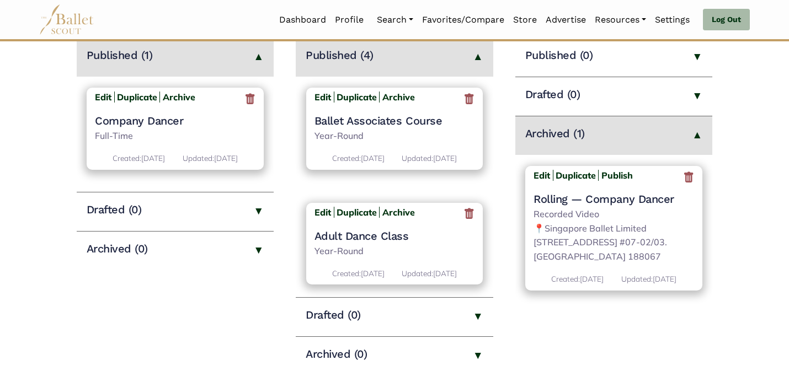
scroll to position [252, 0]
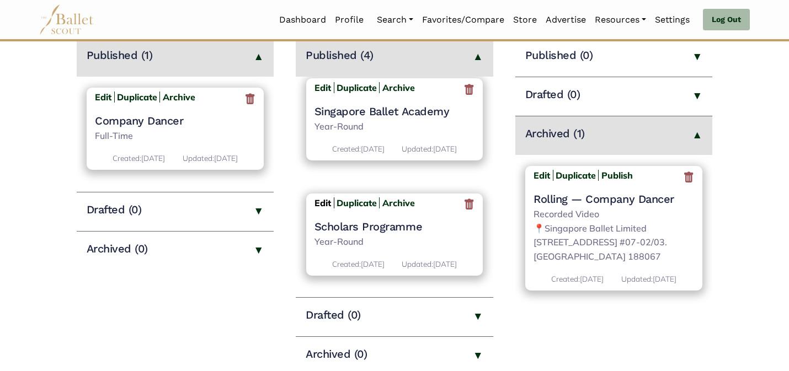
click at [322, 198] on b "Edit" at bounding box center [322, 203] width 17 height 11
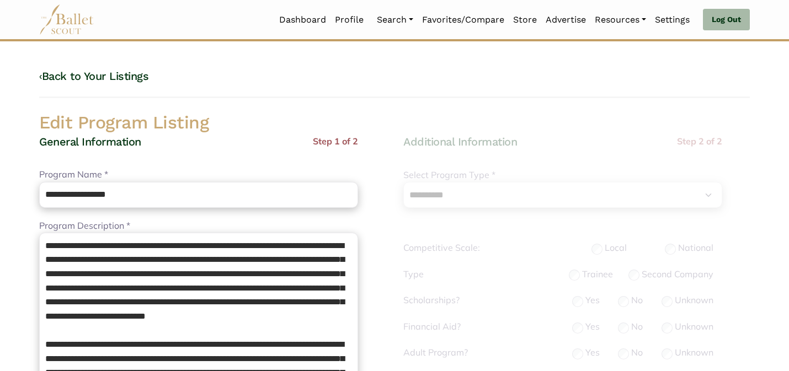
select select "**"
select select "*"
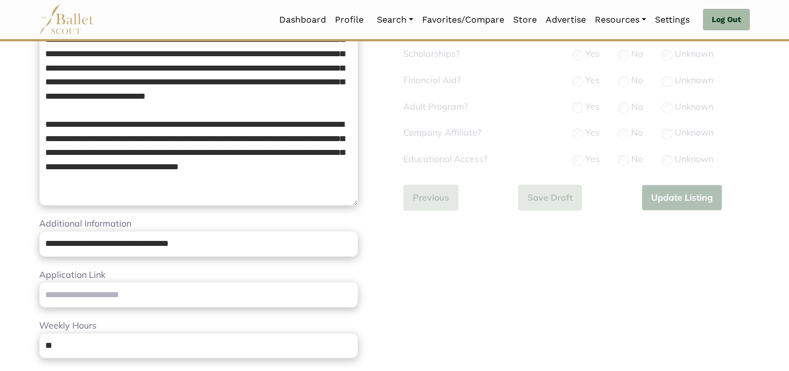
scroll to position [221, 0]
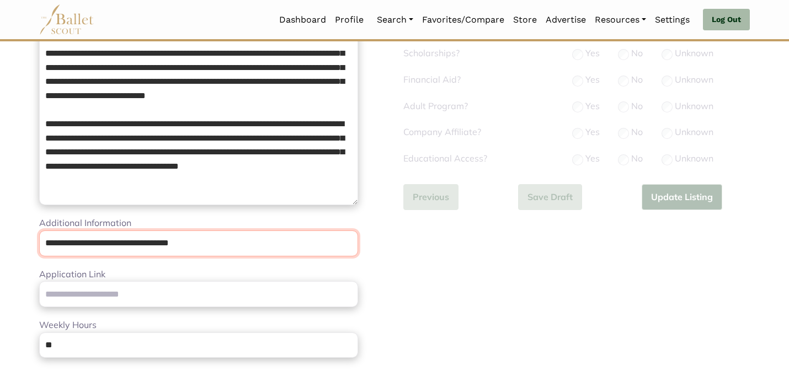
drag, startPoint x: 227, startPoint y: 241, endPoint x: 198, endPoint y: 210, distance: 42.9
click at [198, 210] on div "**********" at bounding box center [198, 291] width 319 height 755
paste input "**********"
type input "**********"
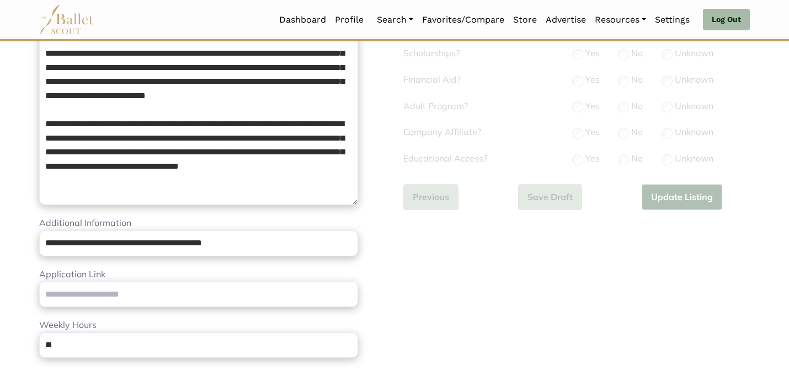
click at [434, 291] on div "**********" at bounding box center [576, 305] width 364 height 782
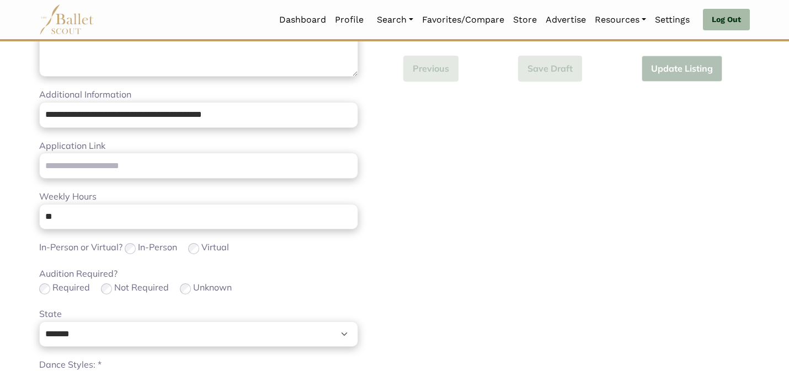
scroll to position [698, 0]
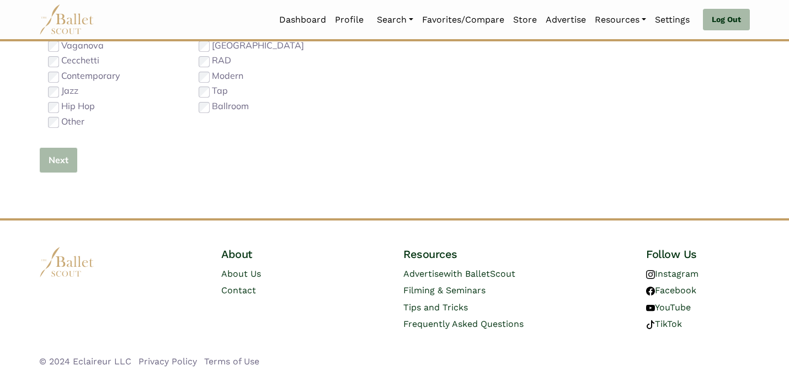
click at [40, 159] on button "Next" at bounding box center [58, 160] width 39 height 26
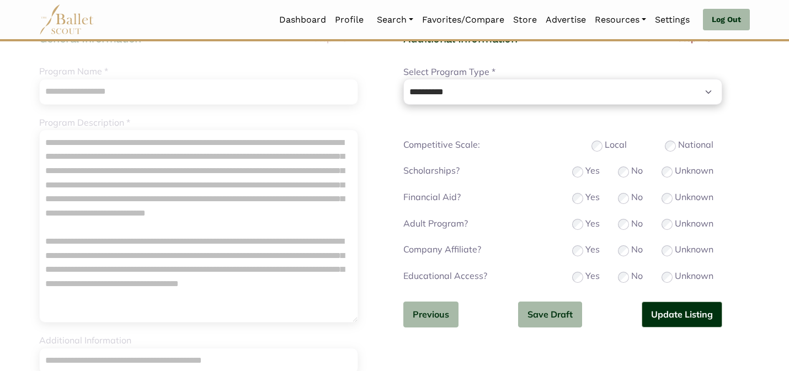
scroll to position [110, 0]
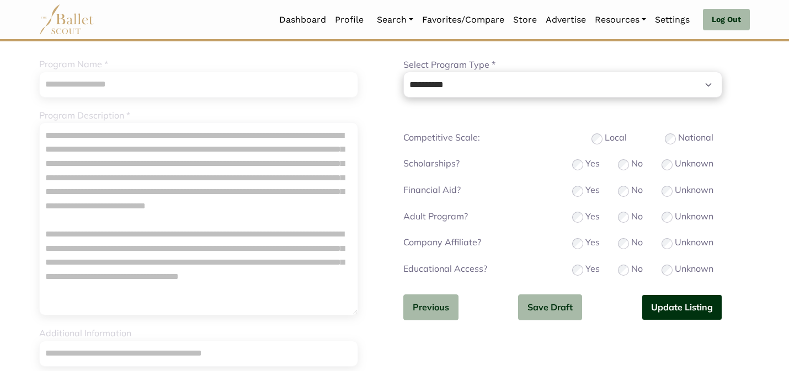
click at [703, 313] on button "Update Listing" at bounding box center [682, 308] width 81 height 26
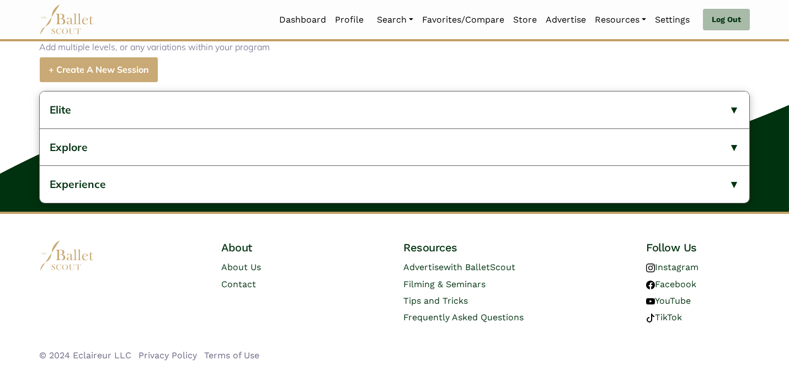
scroll to position [571, 0]
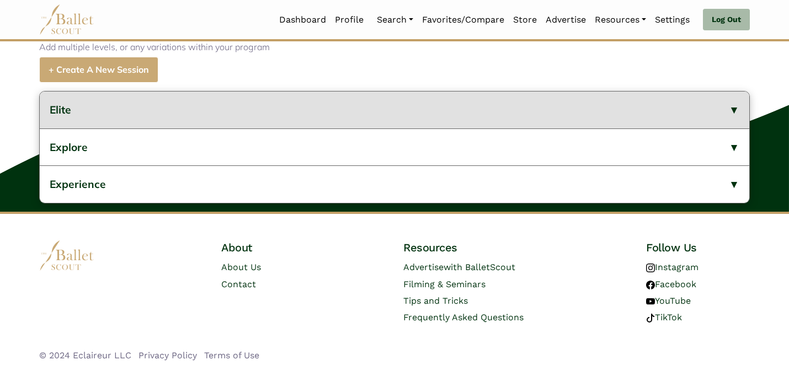
click at [345, 112] on button "Elite" at bounding box center [394, 110] width 709 height 37
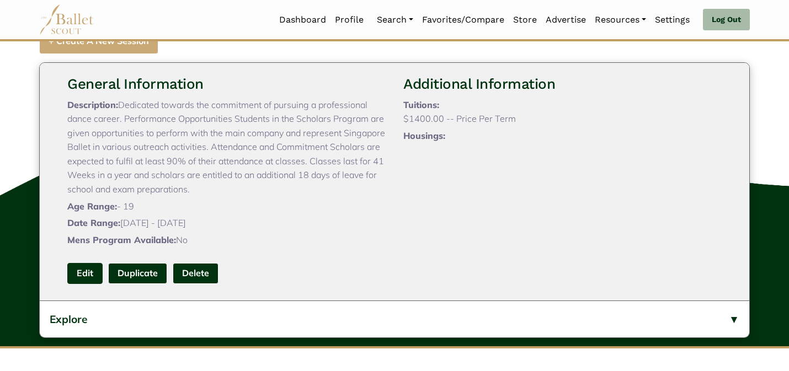
scroll to position [44, 0]
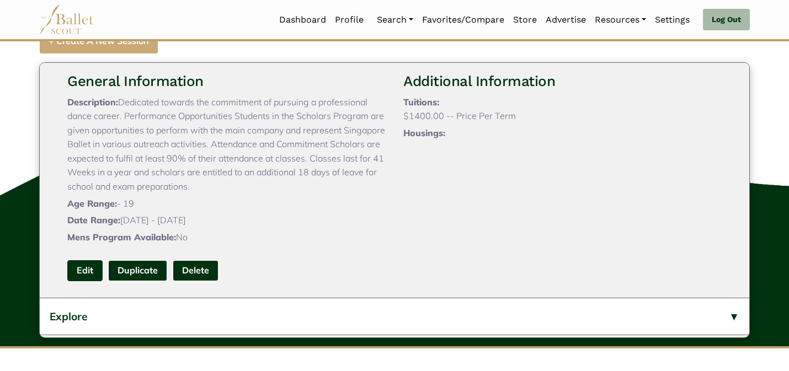
click at [74, 281] on link "Edit" at bounding box center [84, 270] width 35 height 20
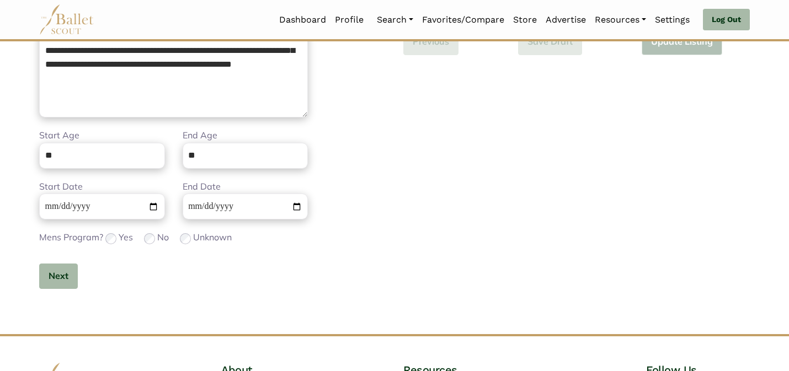
scroll to position [349, 0]
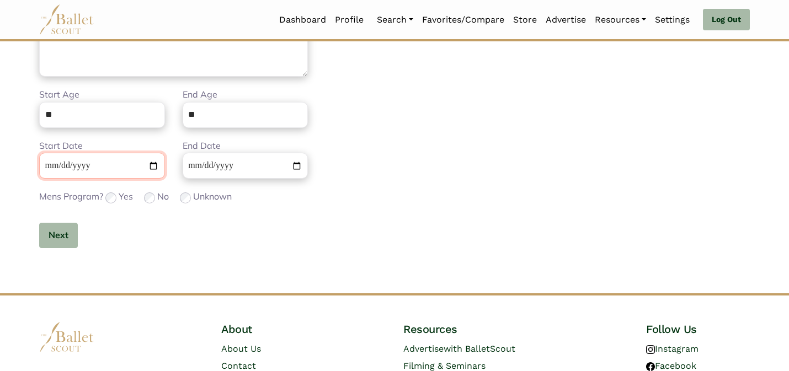
click at [50, 167] on input "**********" at bounding box center [102, 166] width 126 height 26
click at [58, 228] on button "Next" at bounding box center [58, 236] width 39 height 26
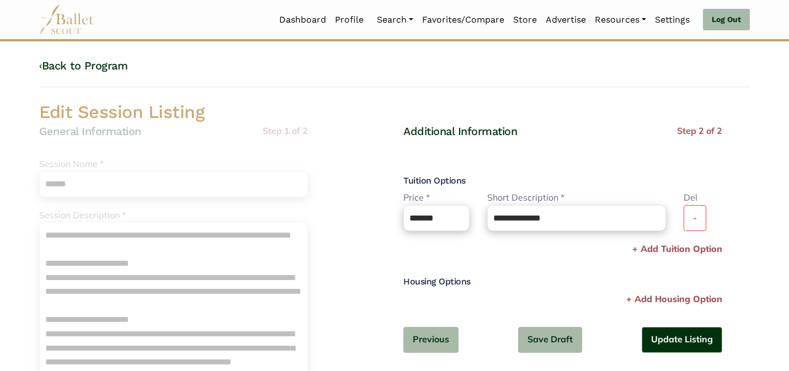
scroll to position [0, 0]
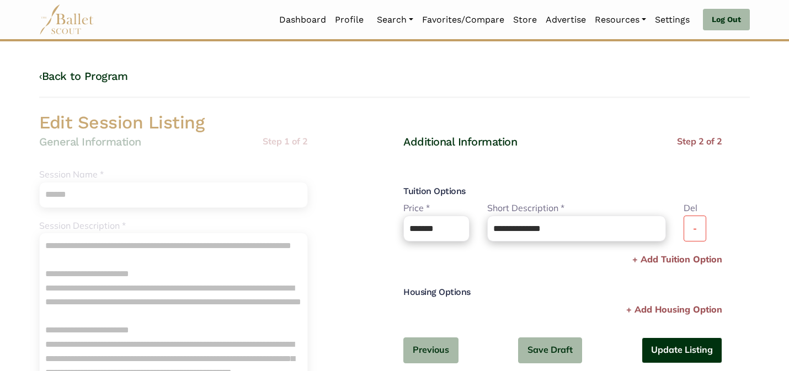
click at [664, 343] on button "Update Listing" at bounding box center [682, 351] width 81 height 26
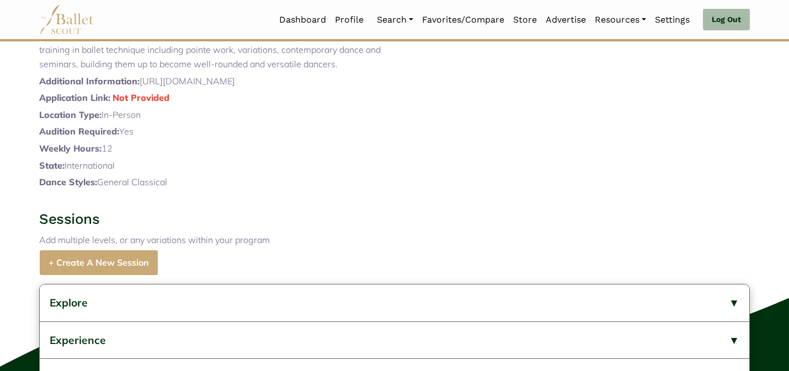
scroll to position [571, 0]
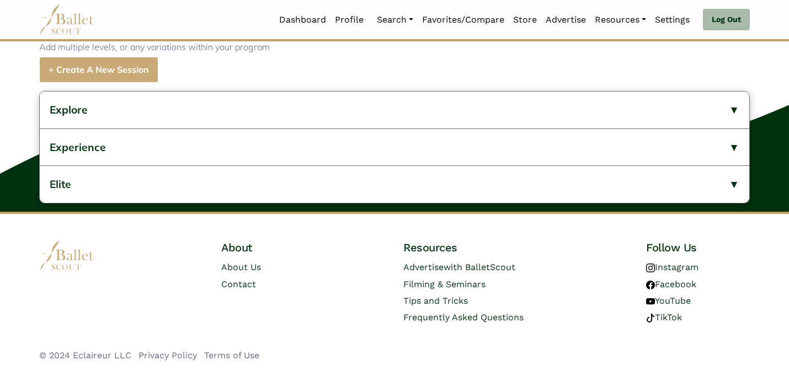
click at [254, 127] on button "Explore" at bounding box center [394, 110] width 709 height 37
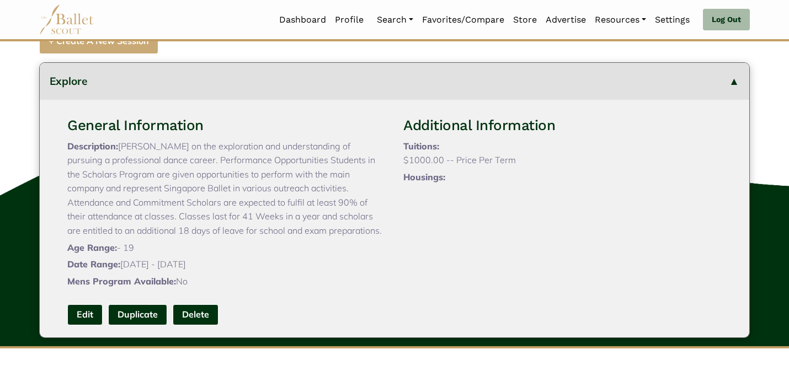
scroll to position [22, 0]
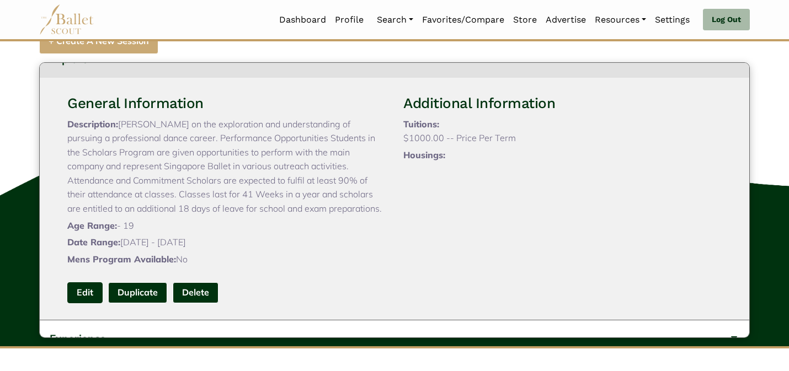
click at [82, 303] on link "Edit" at bounding box center [84, 292] width 35 height 20
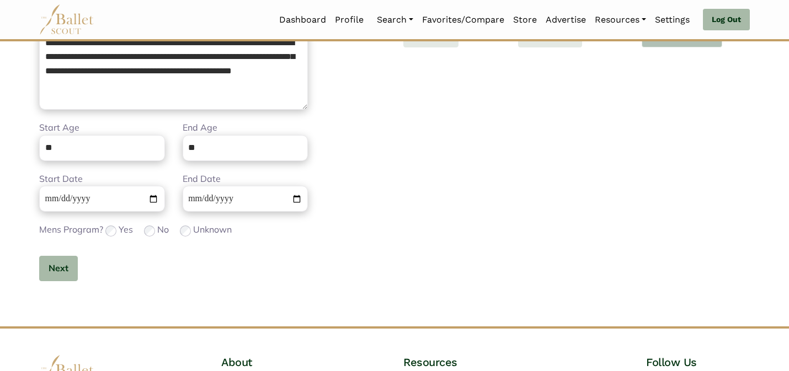
scroll to position [349, 0]
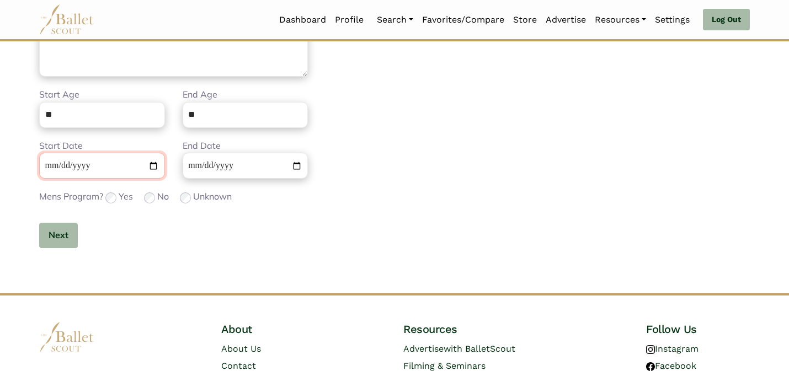
click at [51, 170] on input "**********" at bounding box center [102, 166] width 126 height 26
click at [68, 234] on button "Next" at bounding box center [58, 236] width 39 height 26
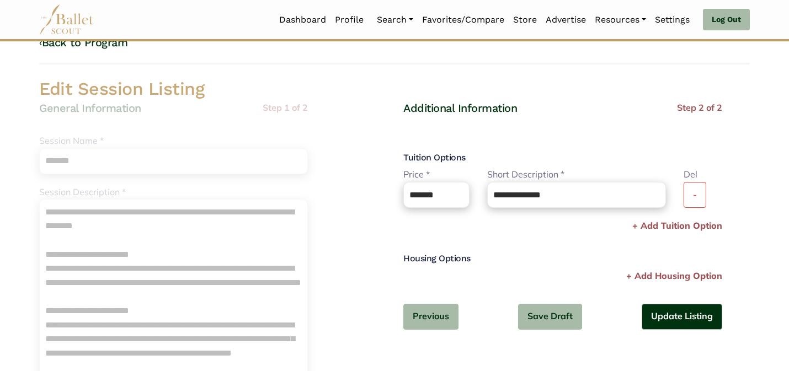
scroll to position [0, 0]
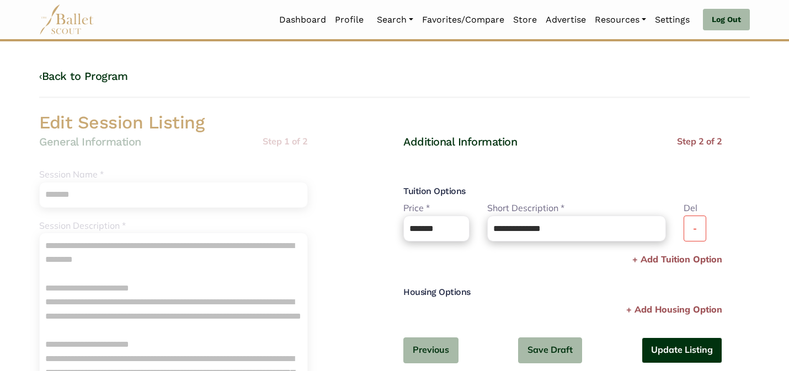
click at [674, 347] on button "Update Listing" at bounding box center [682, 351] width 81 height 26
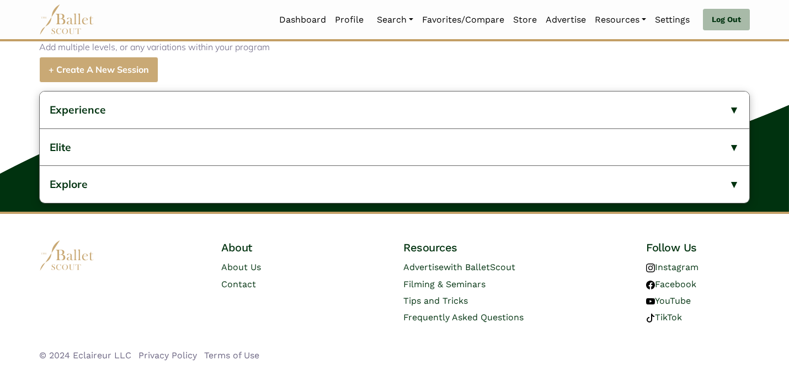
scroll to position [571, 0]
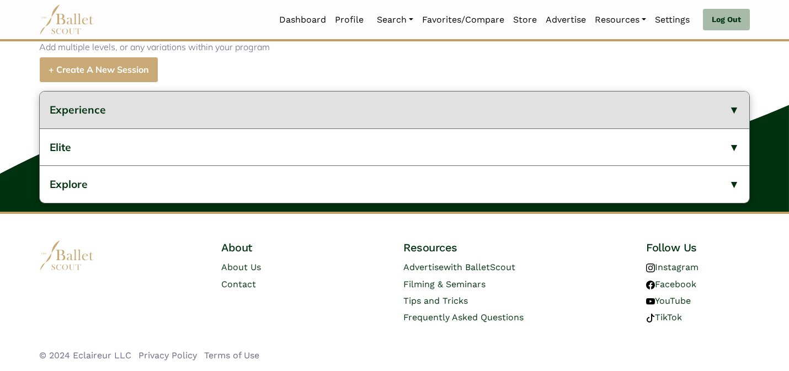
click at [513, 100] on button "Experience" at bounding box center [394, 110] width 709 height 37
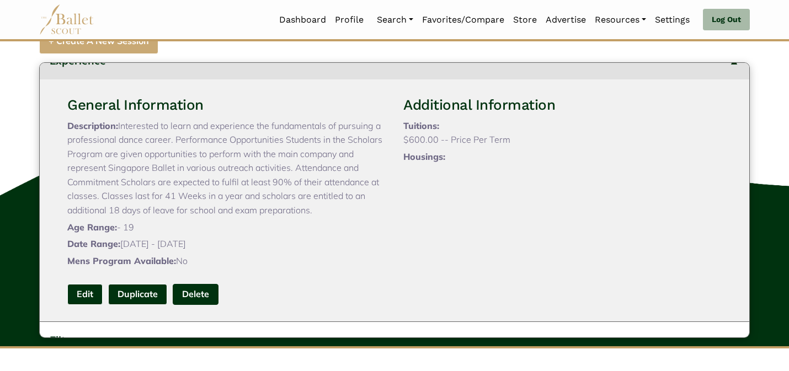
scroll to position [22, 0]
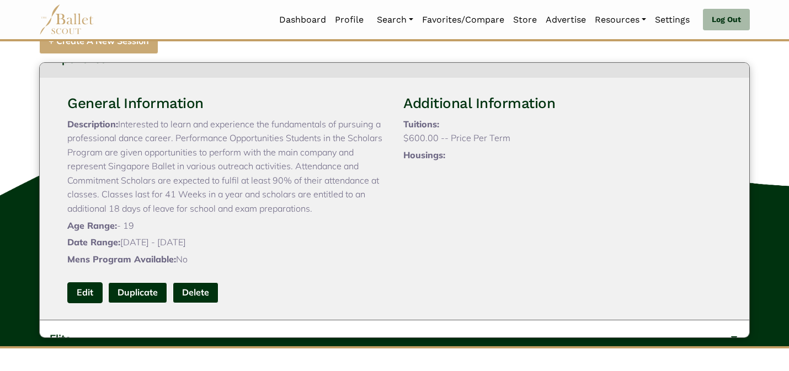
click at [80, 303] on link "Edit" at bounding box center [84, 292] width 35 height 20
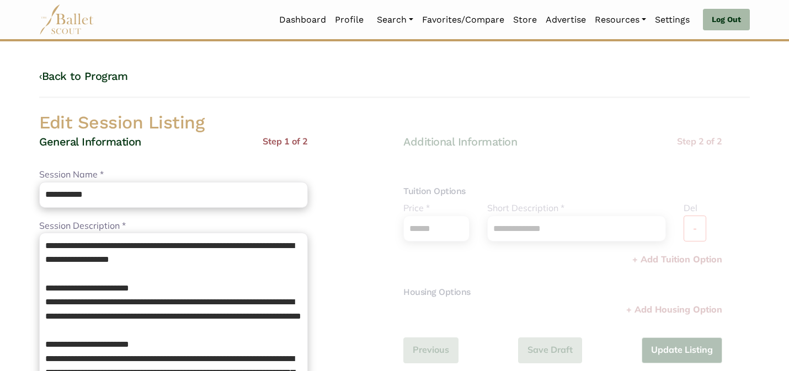
scroll to position [349, 0]
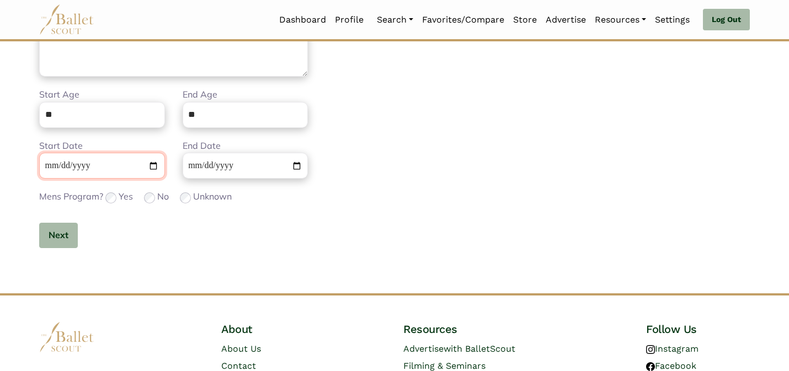
click at [48, 164] on input "**********" at bounding box center [102, 166] width 126 height 26
click at [55, 243] on button "Next" at bounding box center [58, 236] width 39 height 26
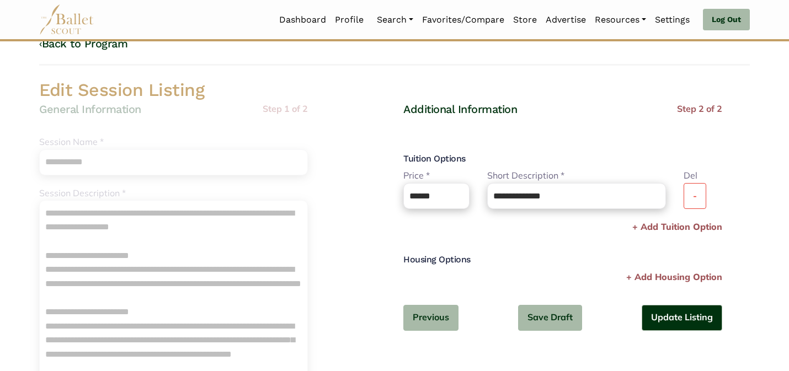
scroll to position [0, 0]
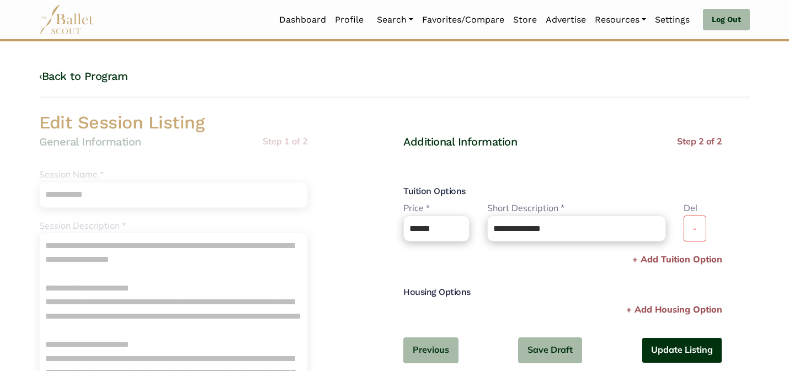
click at [676, 346] on button "Update Listing" at bounding box center [682, 351] width 81 height 26
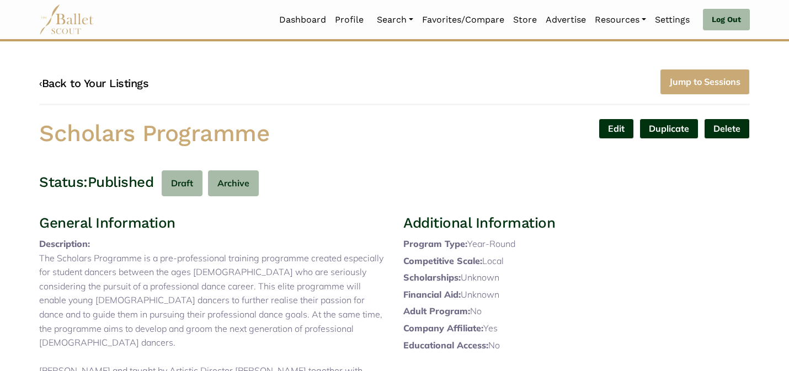
click at [68, 83] on link "‹ Back to Your Listings" at bounding box center [93, 83] width 109 height 13
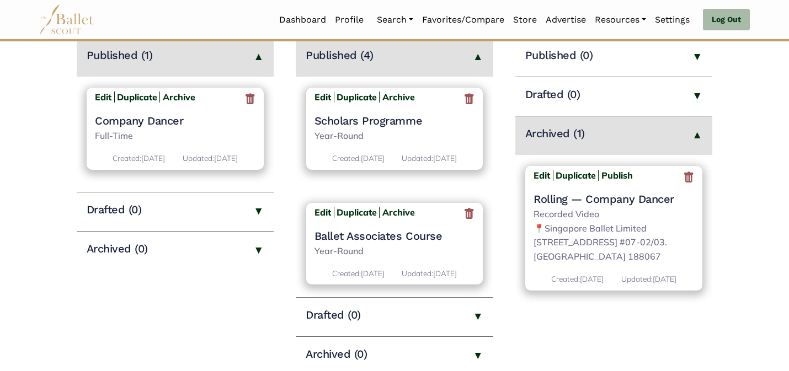
scroll to position [252, 0]
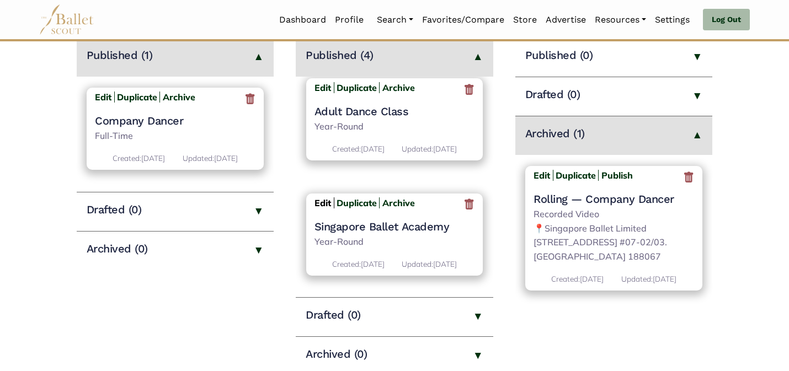
click at [325, 201] on b "Edit" at bounding box center [322, 203] width 17 height 11
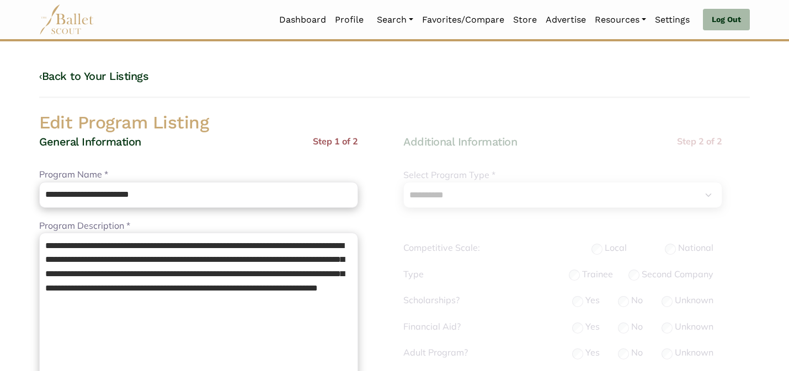
select select "**"
select select "*"
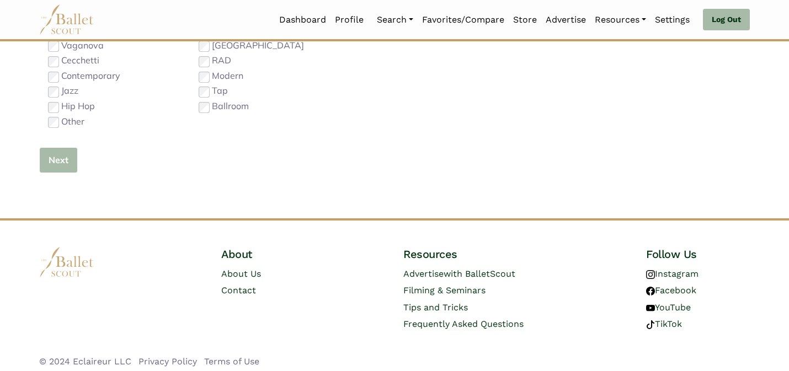
click at [65, 163] on button "Next" at bounding box center [58, 160] width 39 height 26
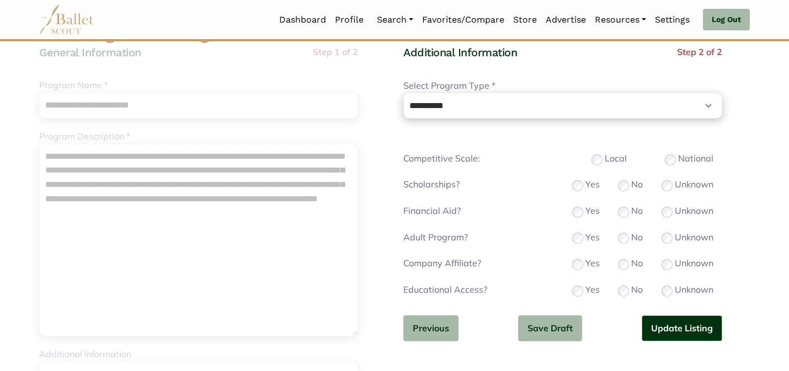
scroll to position [110, 0]
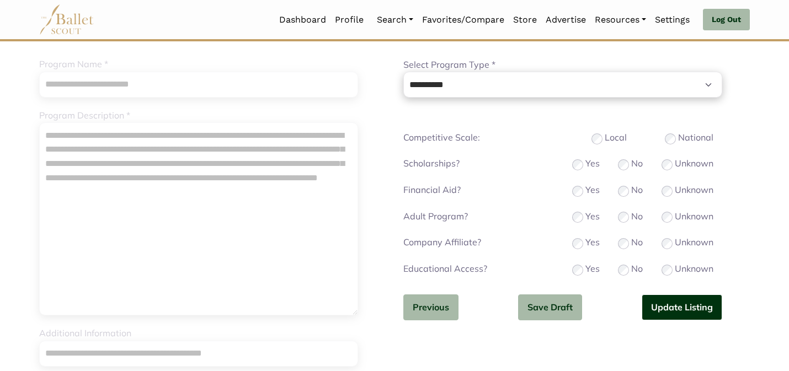
click at [660, 311] on button "Update Listing" at bounding box center [682, 308] width 81 height 26
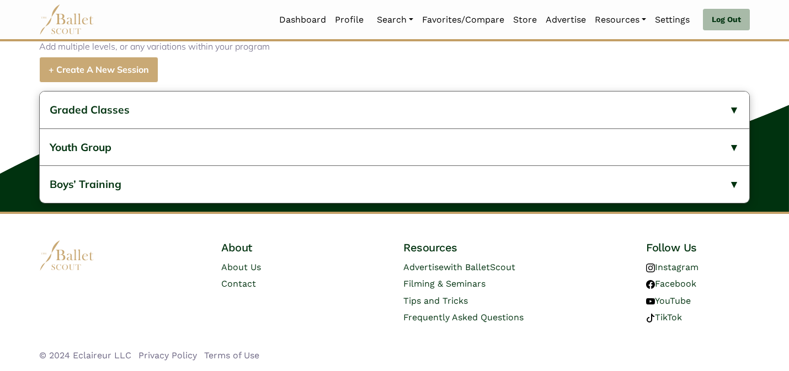
scroll to position [472, 0]
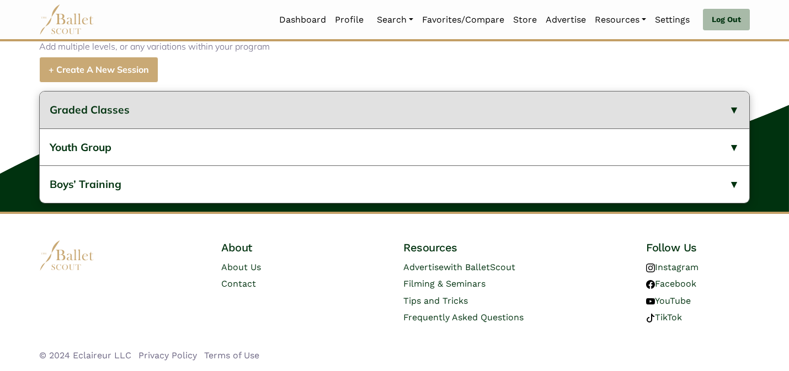
click at [289, 109] on button "Graded Classes" at bounding box center [394, 110] width 709 height 37
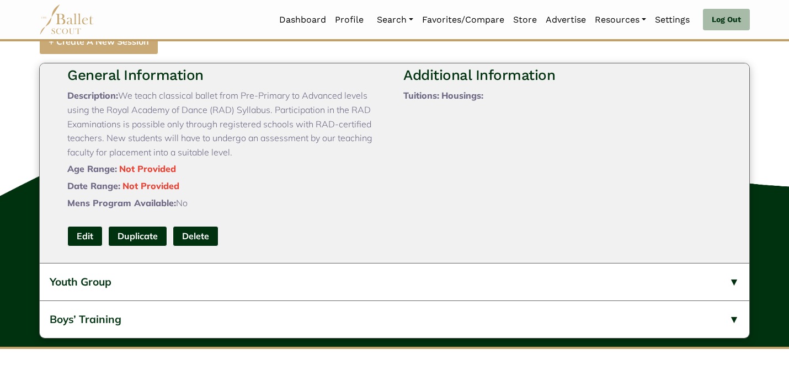
scroll to position [635, 0]
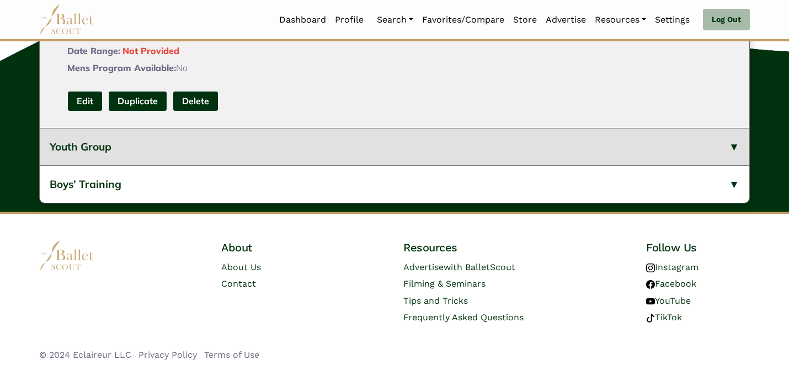
click at [162, 146] on button "Youth Group" at bounding box center [394, 147] width 709 height 38
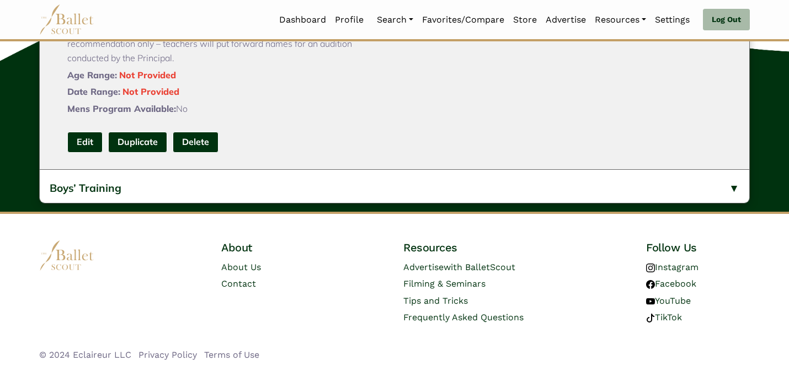
scroll to position [307, 0]
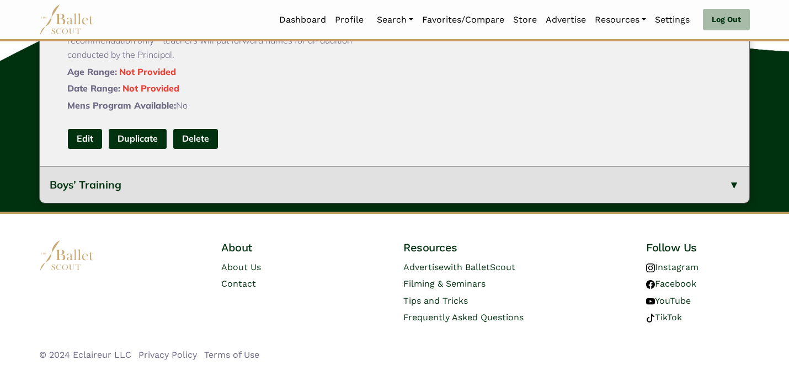
click at [131, 185] on button "Boys’ Training" at bounding box center [394, 185] width 709 height 38
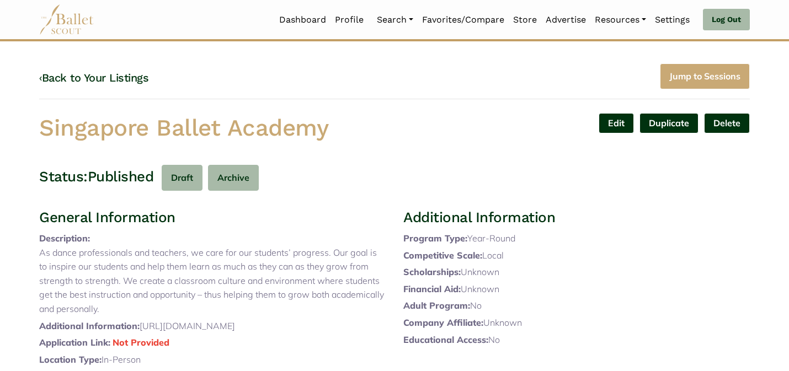
scroll to position [0, 0]
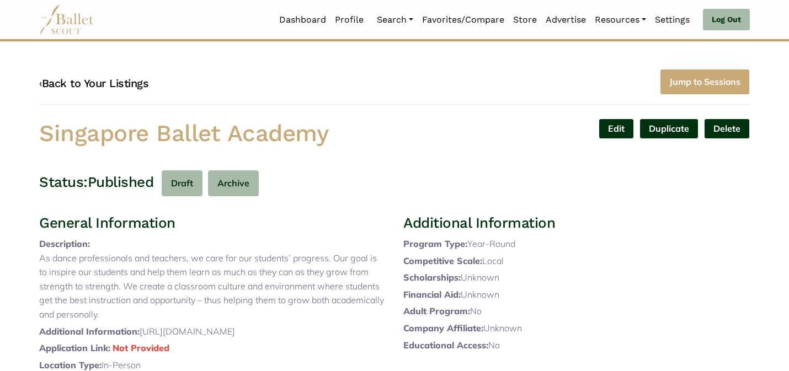
click at [94, 82] on link "‹ Back to Your Listings" at bounding box center [93, 83] width 109 height 13
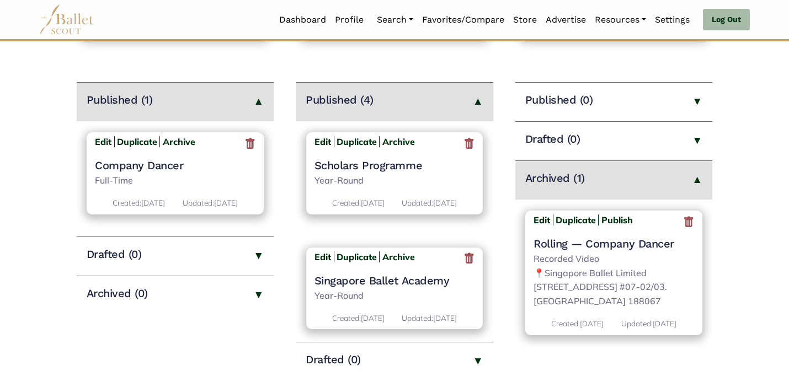
scroll to position [252, 0]
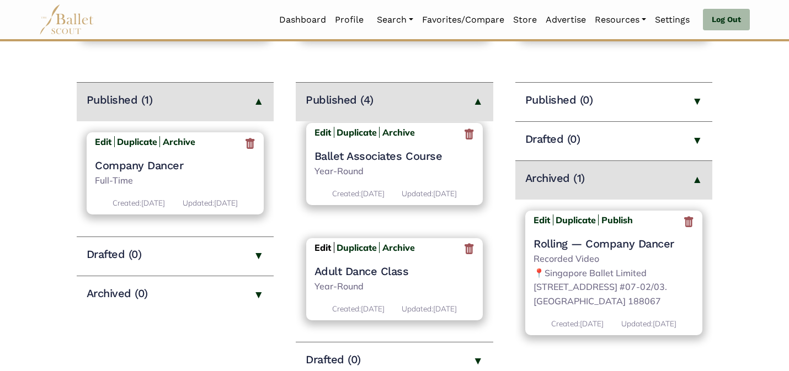
click at [321, 248] on b "Edit" at bounding box center [322, 247] width 17 height 11
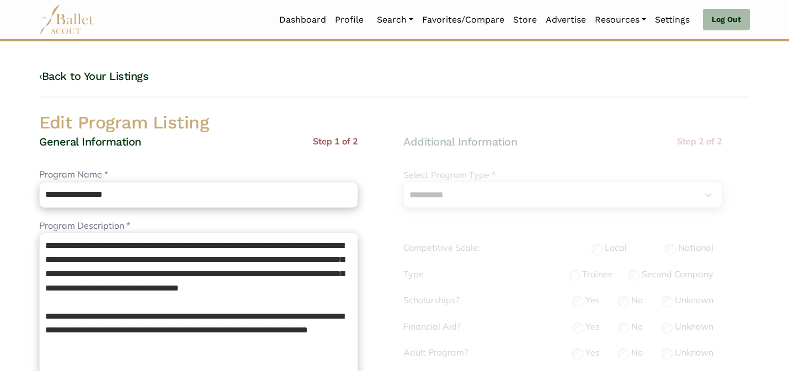
select select "**"
select select "*"
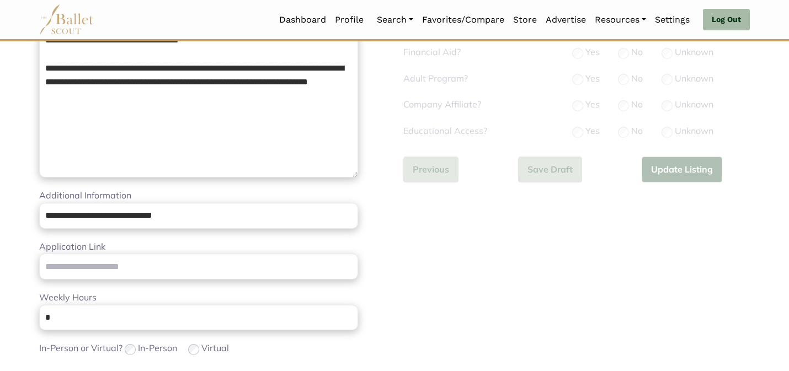
scroll to position [349, 0]
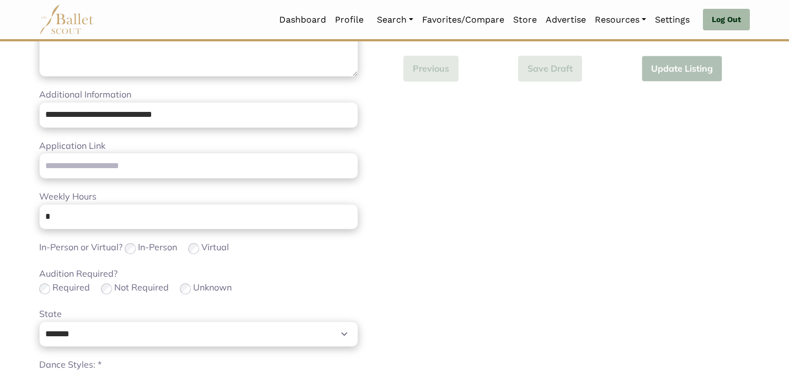
click at [335, 271] on div "Audition Required? Required Not Required Unknown" at bounding box center [198, 281] width 319 height 29
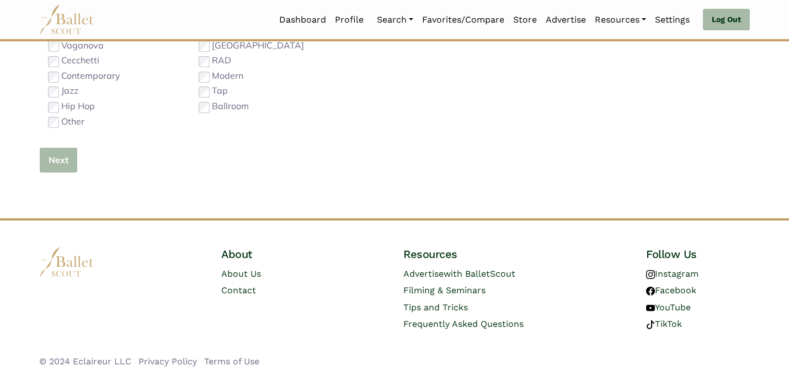
click at [58, 157] on button "Next" at bounding box center [58, 160] width 39 height 26
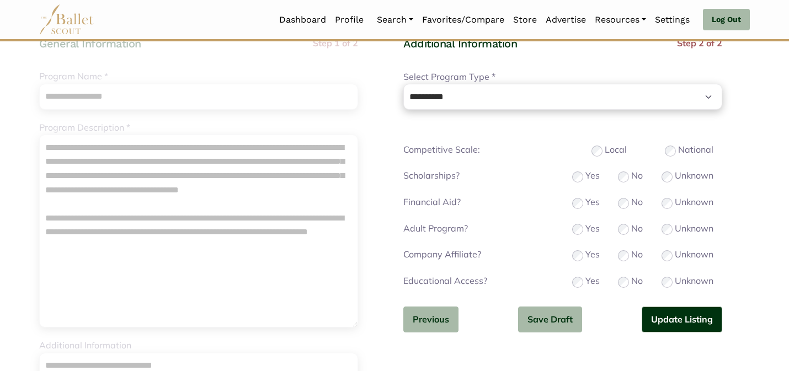
scroll to position [110, 0]
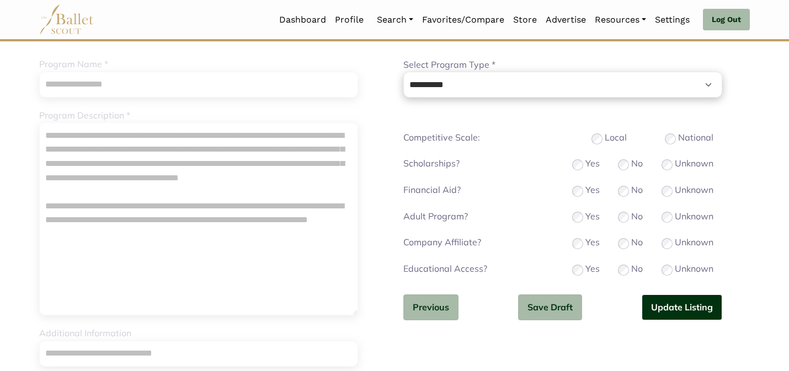
click at [677, 312] on button "Update Listing" at bounding box center [682, 308] width 81 height 26
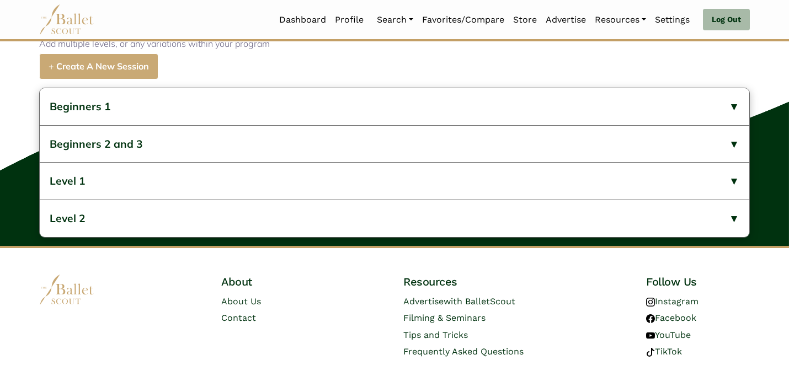
scroll to position [537, 0]
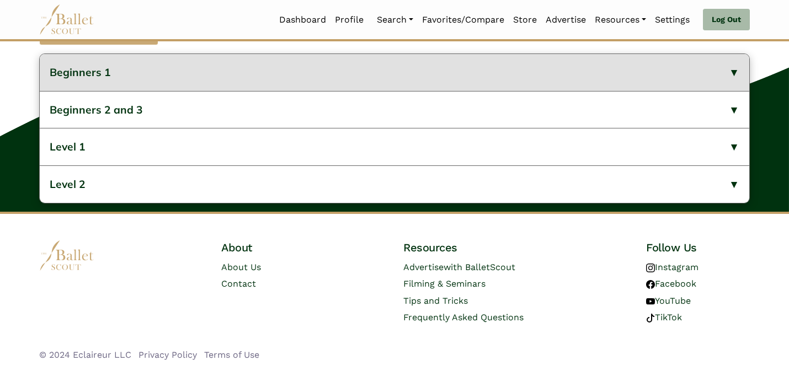
click at [239, 66] on button "Beginners 1" at bounding box center [394, 72] width 709 height 37
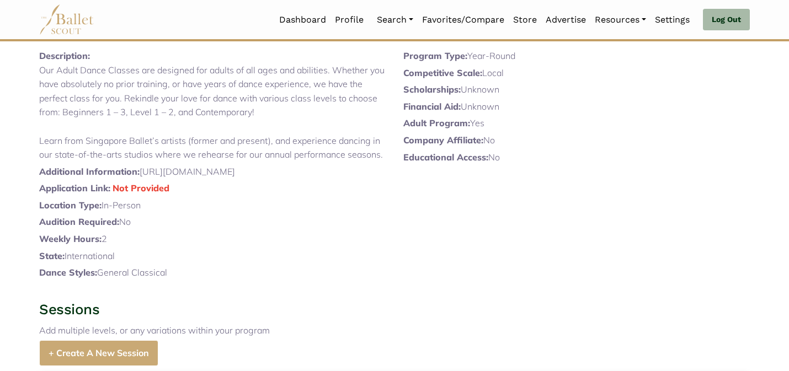
scroll to position [0, 0]
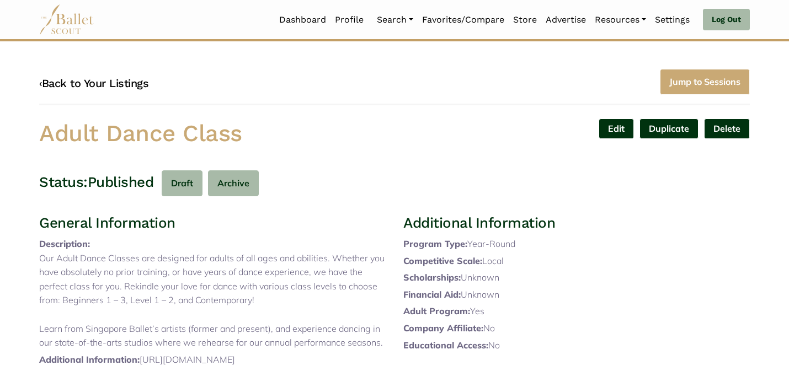
click at [115, 83] on link "‹ Back to Your Listings" at bounding box center [93, 83] width 109 height 13
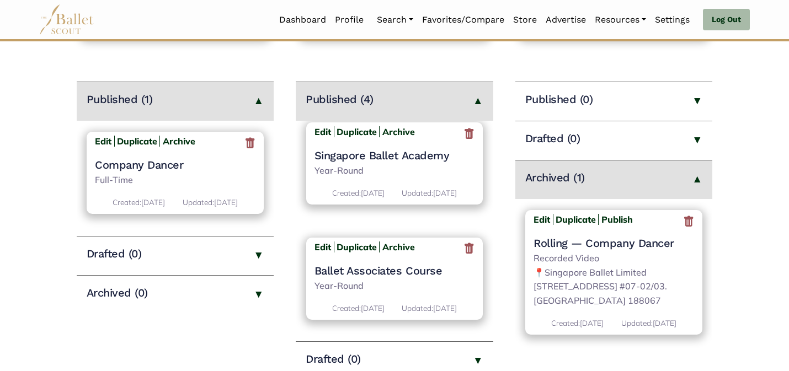
scroll to position [264, 0]
click at [324, 247] on b "Edit" at bounding box center [322, 247] width 17 height 11
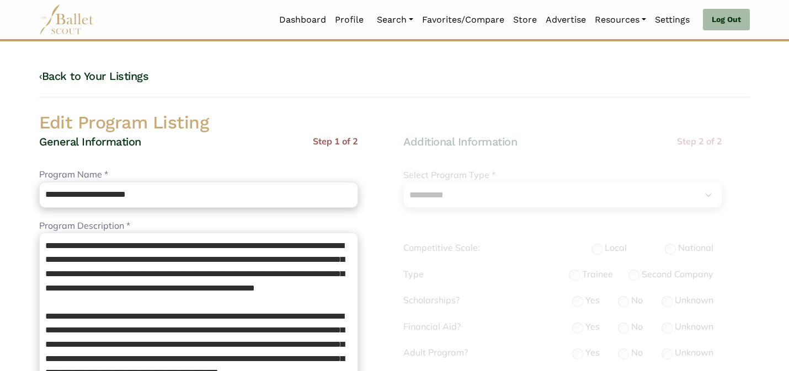
select select "**"
select select "*"
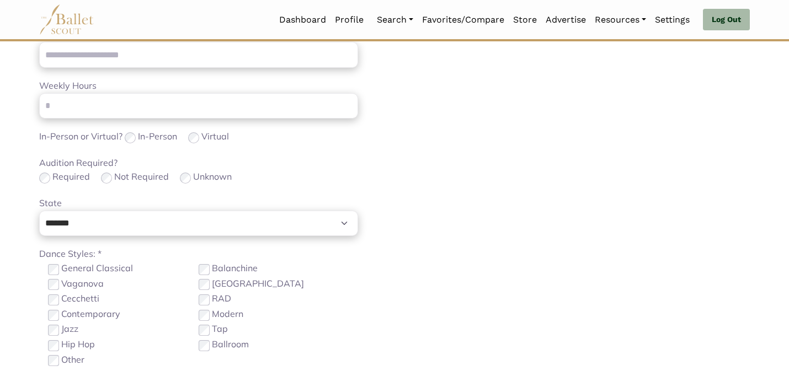
scroll to position [495, 0]
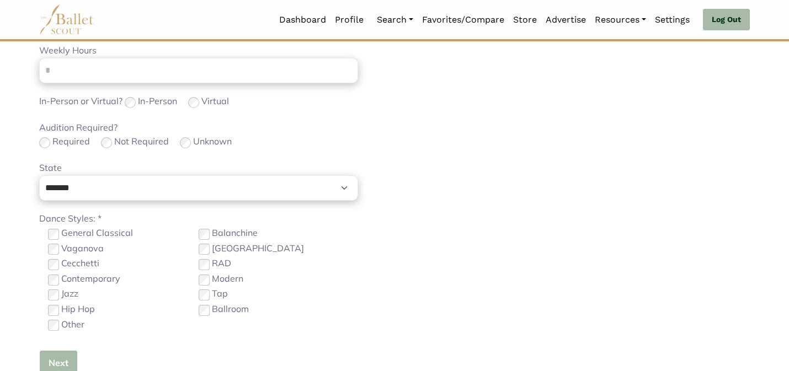
click at [58, 356] on button "Next" at bounding box center [58, 363] width 39 height 26
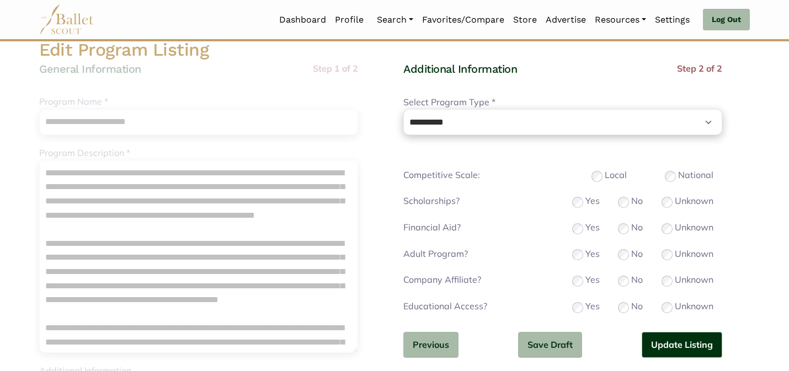
scroll to position [88, 0]
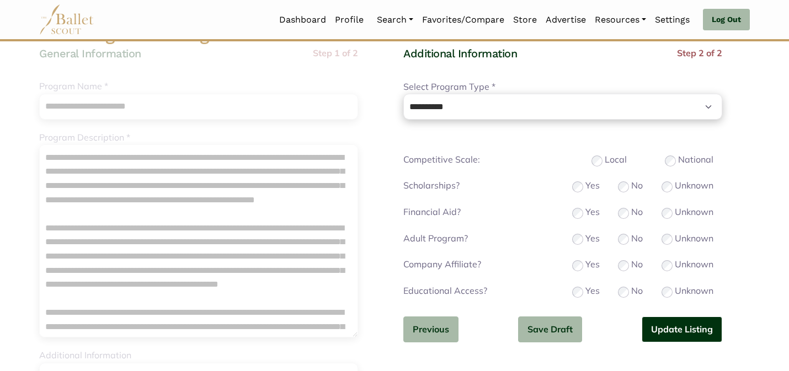
click at [660, 323] on button "Update Listing" at bounding box center [682, 330] width 81 height 26
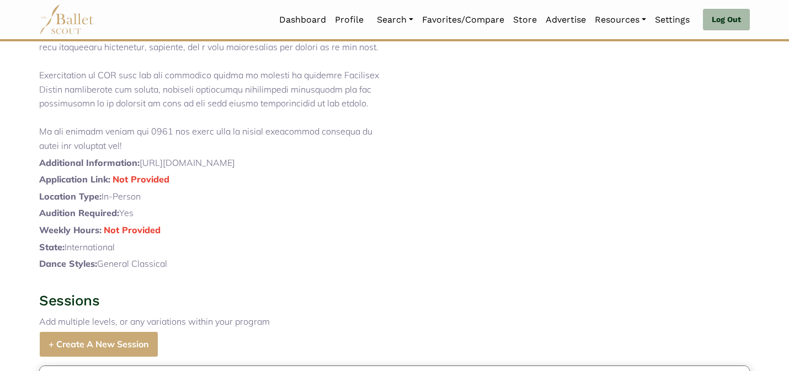
scroll to position [618, 0]
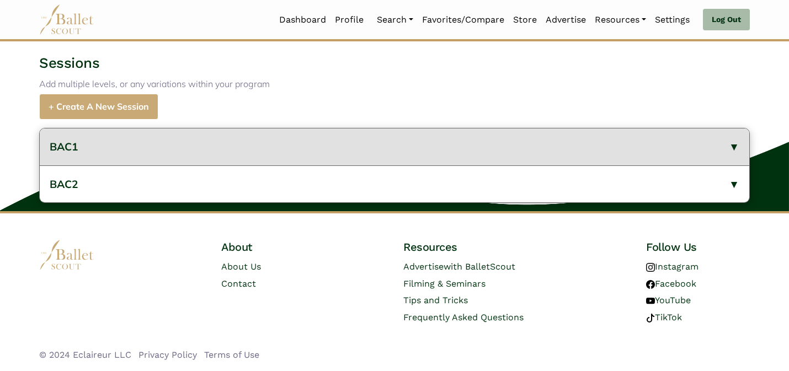
click at [288, 130] on button "BAC1" at bounding box center [394, 147] width 709 height 37
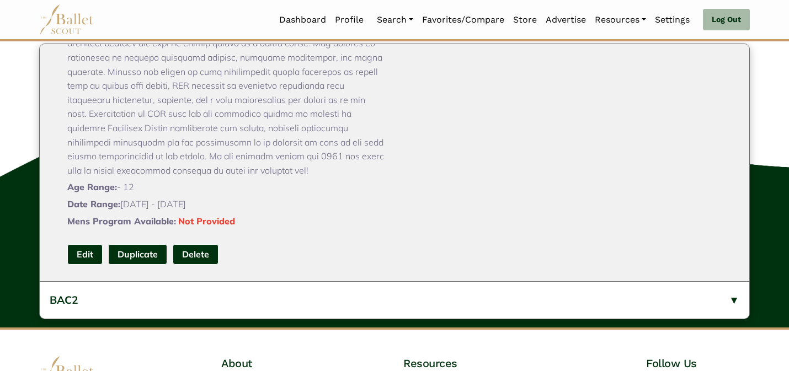
scroll to position [662, 0]
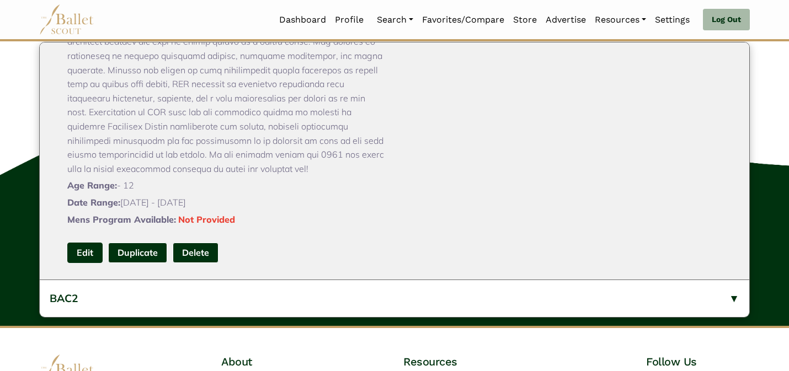
click at [83, 263] on link "Edit" at bounding box center [84, 253] width 35 height 20
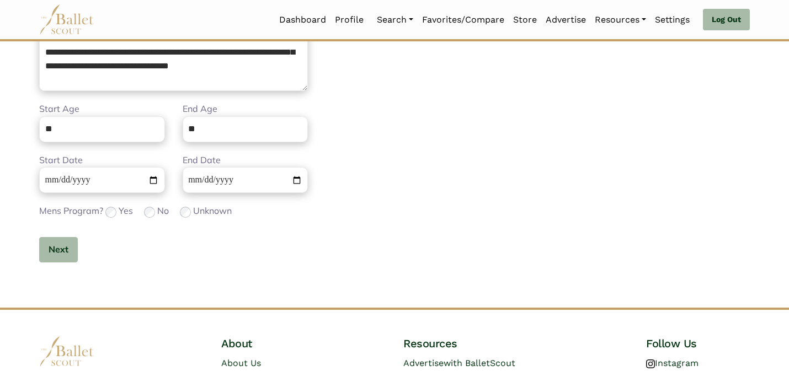
scroll to position [349, 0]
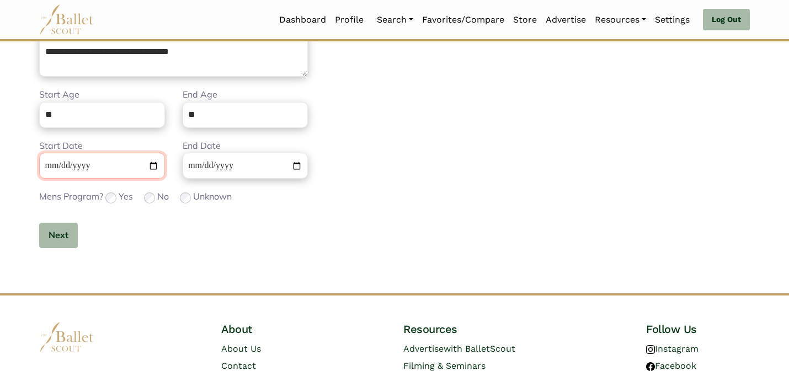
click at [52, 161] on input "**********" at bounding box center [102, 166] width 126 height 26
click at [64, 238] on button "Next" at bounding box center [58, 236] width 39 height 26
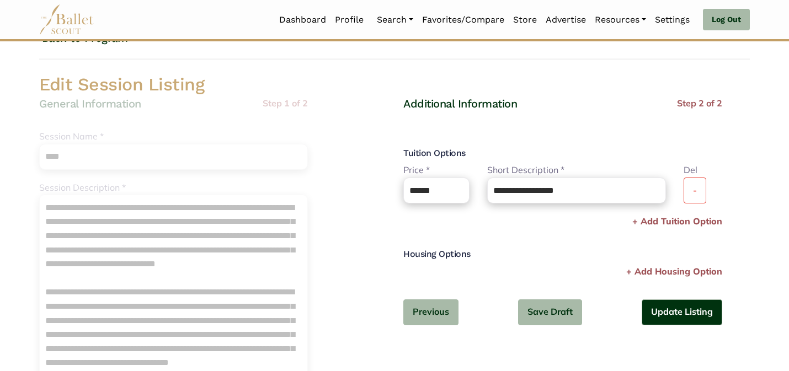
scroll to position [0, 0]
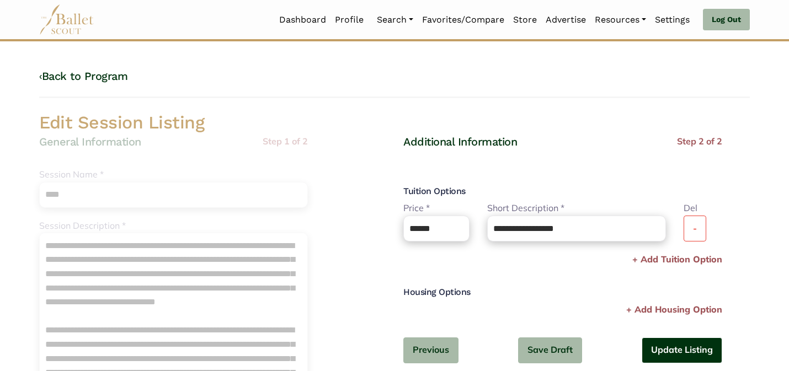
click at [696, 348] on button "Update Listing" at bounding box center [682, 351] width 81 height 26
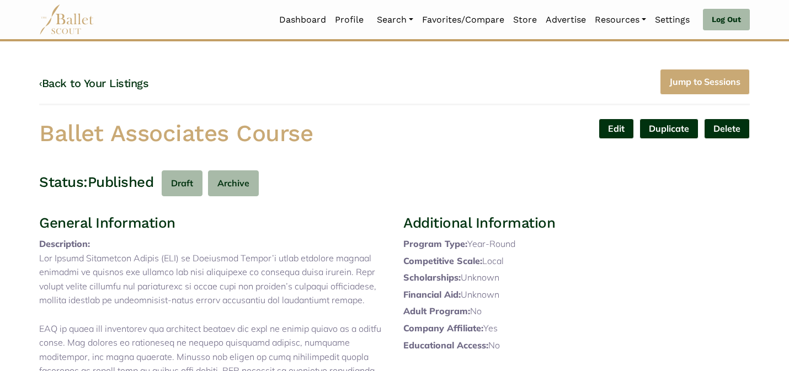
click at [383, 90] on div "‹ Back to Your Listings Jump to Sessions" at bounding box center [394, 87] width 711 height 36
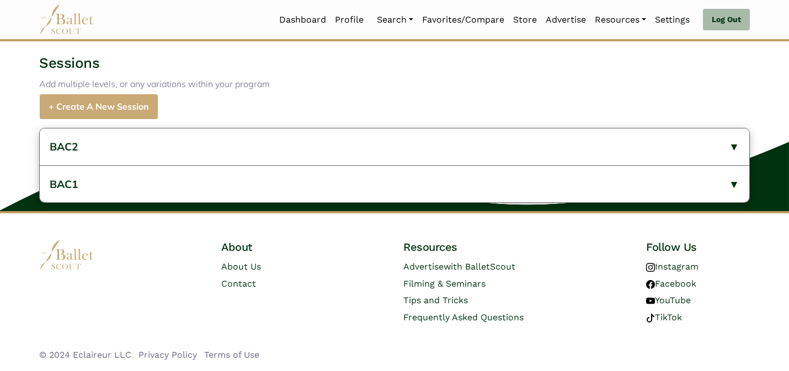
scroll to position [618, 0]
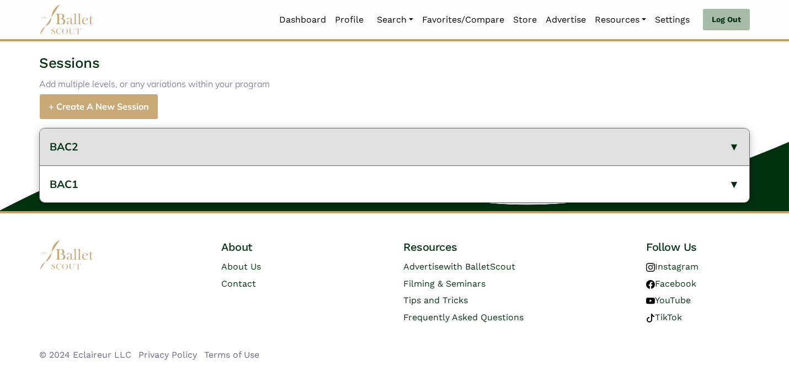
click at [295, 142] on button "BAC2" at bounding box center [394, 147] width 709 height 37
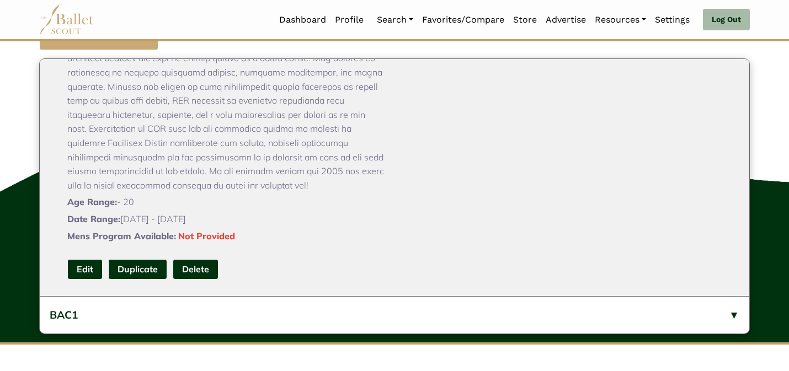
scroll to position [684, 0]
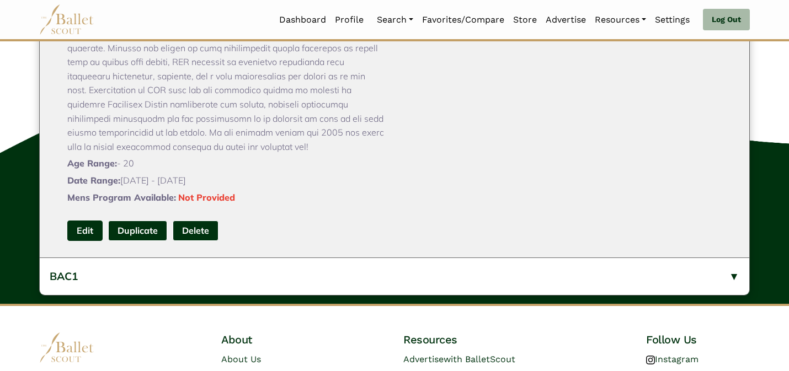
click at [90, 241] on link "Edit" at bounding box center [84, 231] width 35 height 20
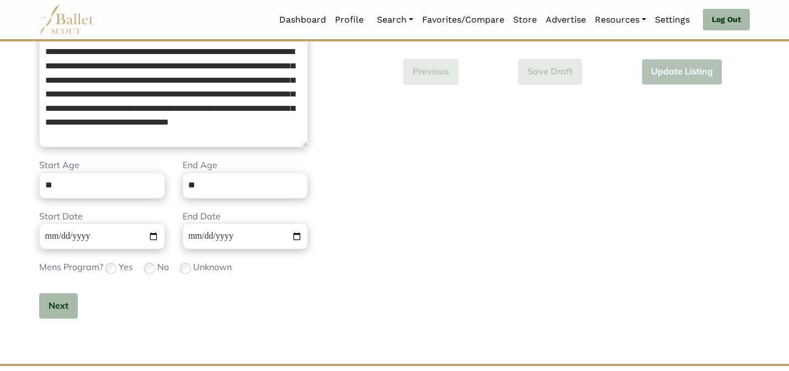
scroll to position [349, 0]
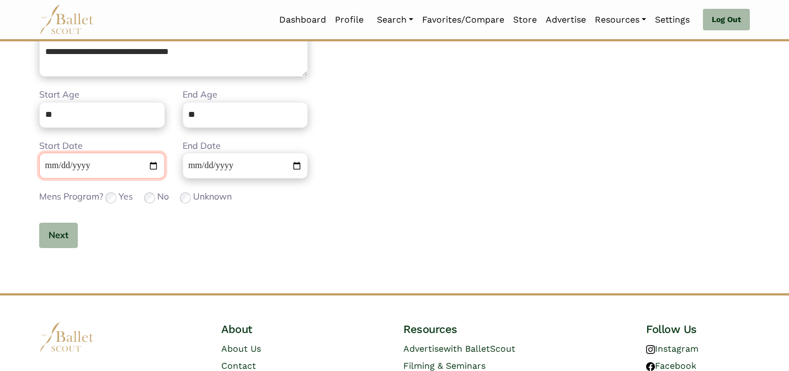
click at [49, 167] on input "**********" at bounding box center [102, 166] width 126 height 26
click at [57, 237] on button "Next" at bounding box center [58, 236] width 39 height 26
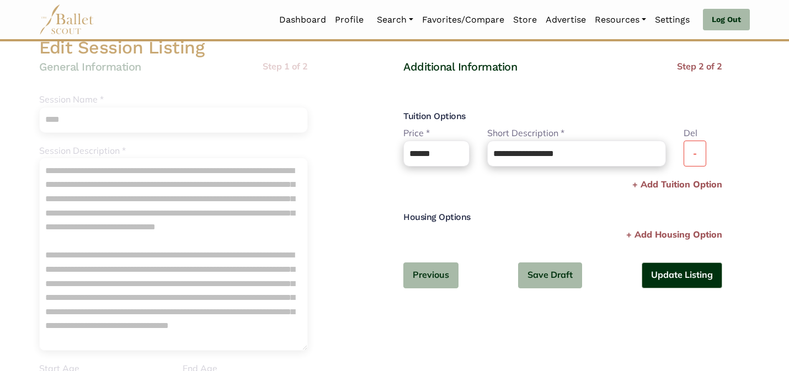
scroll to position [0, 0]
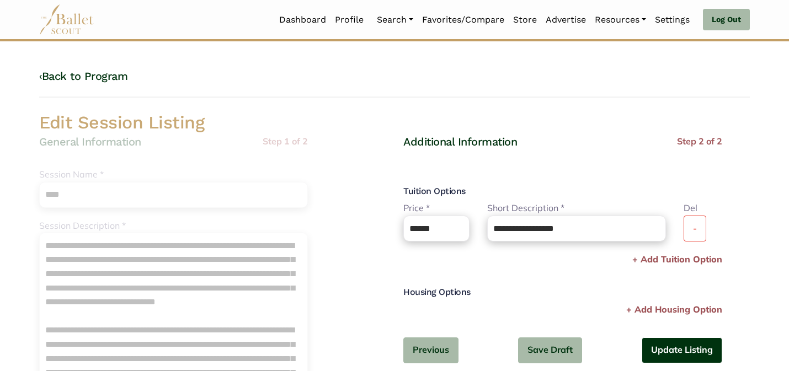
click at [666, 348] on button "Update Listing" at bounding box center [682, 351] width 81 height 26
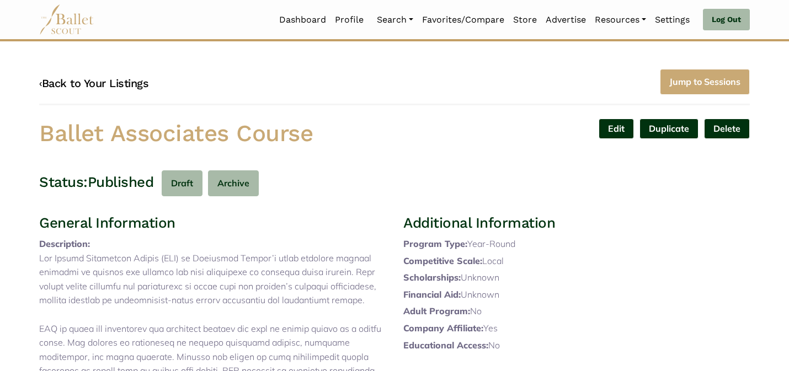
click at [113, 80] on link "‹ Back to Your Listings" at bounding box center [93, 83] width 109 height 13
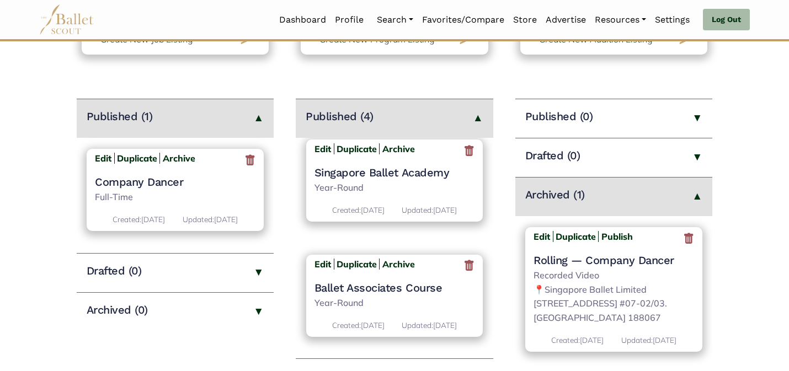
scroll to position [275, 0]
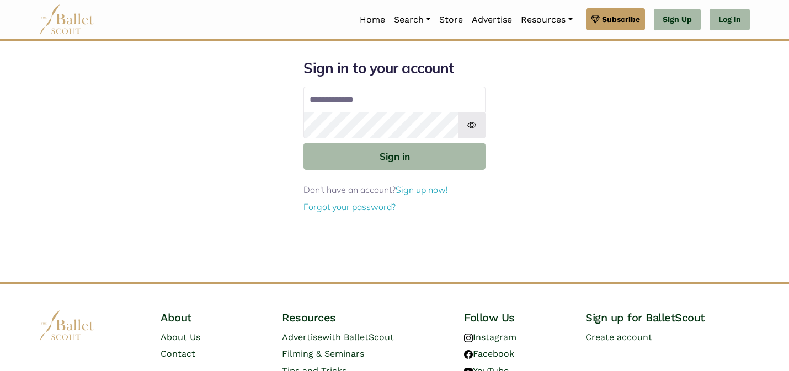
type input "**********"
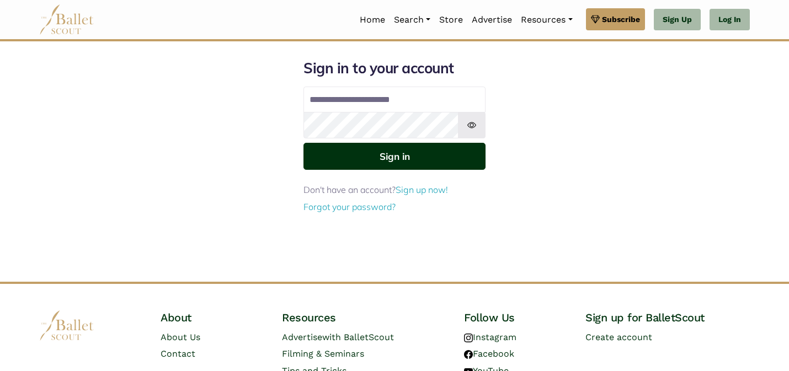
click at [354, 154] on button "Sign in" at bounding box center [394, 156] width 182 height 27
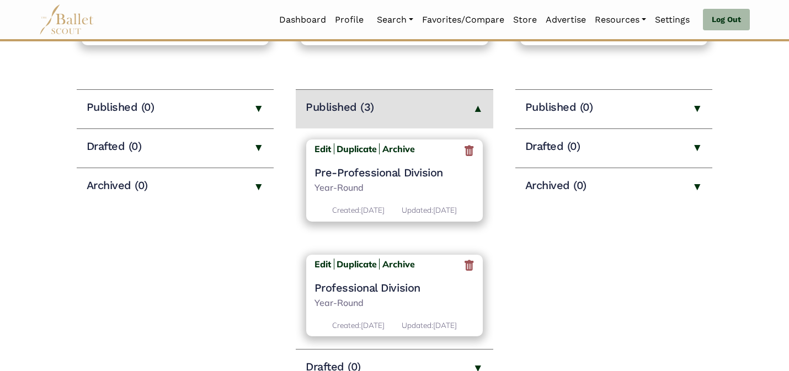
scroll to position [154, 0]
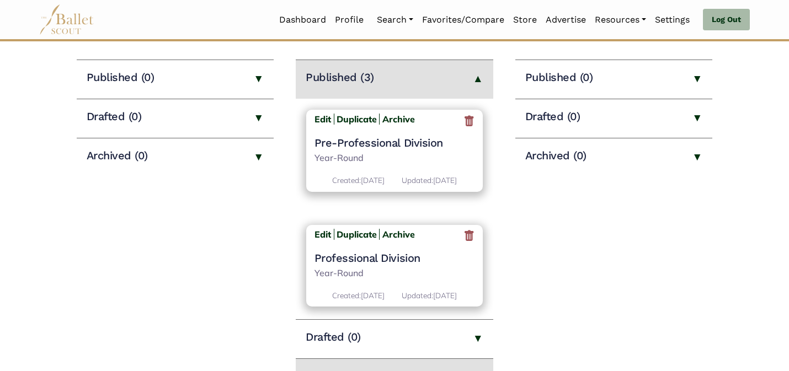
drag, startPoint x: 487, startPoint y: 192, endPoint x: 483, endPoint y: 247, distance: 55.3
click at [483, 242] on div "Edit Duplicate Archive Pre-Professional Division Year-Round Created: [DATE] Upd…" at bounding box center [395, 209] width 198 height 221
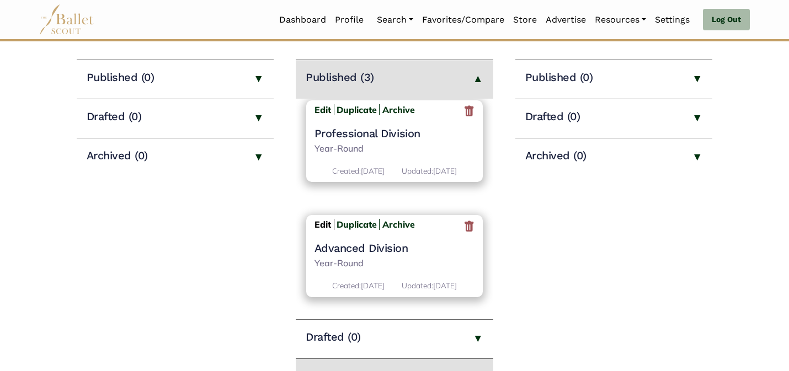
click at [322, 219] on b "Edit" at bounding box center [322, 224] width 17 height 11
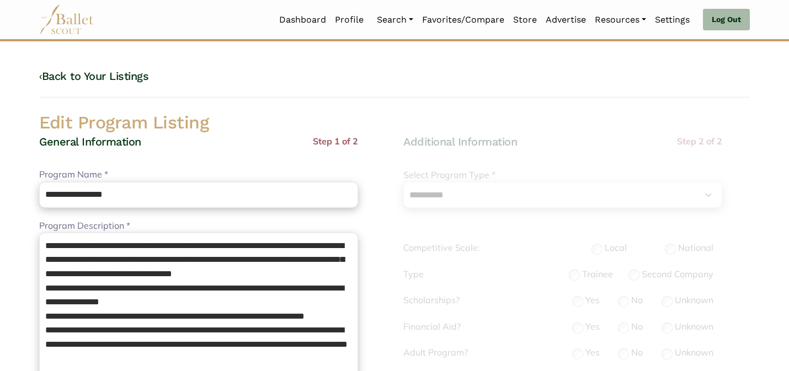
select select "**"
select select "*"
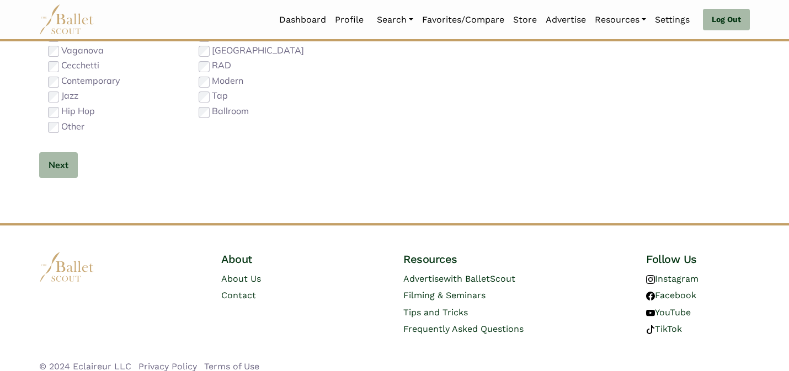
scroll to position [698, 0]
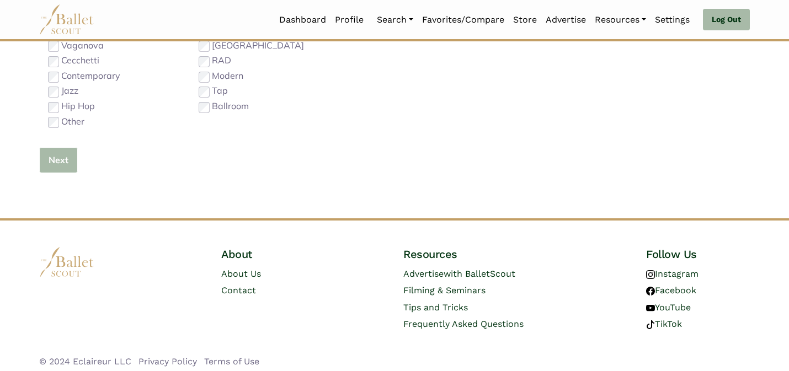
click at [59, 163] on button "Next" at bounding box center [58, 160] width 39 height 26
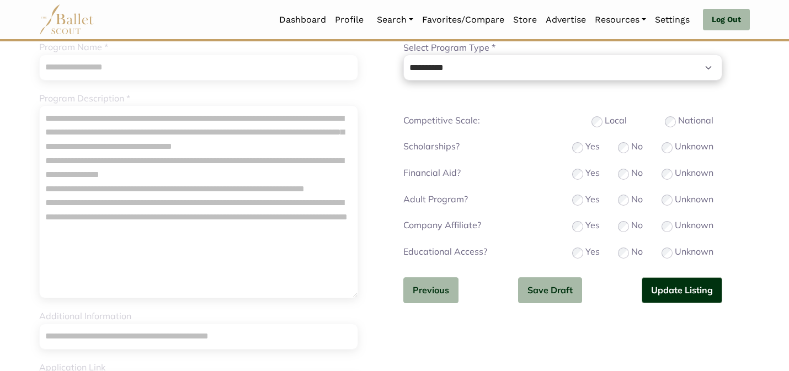
scroll to position [132, 0]
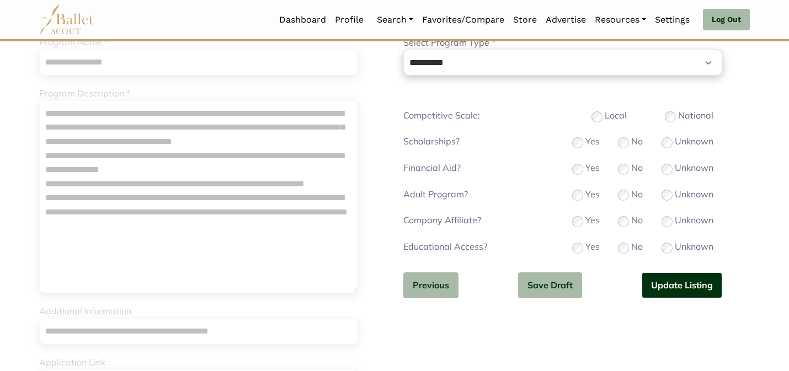
click at [705, 280] on button "Update Listing" at bounding box center [682, 286] width 81 height 26
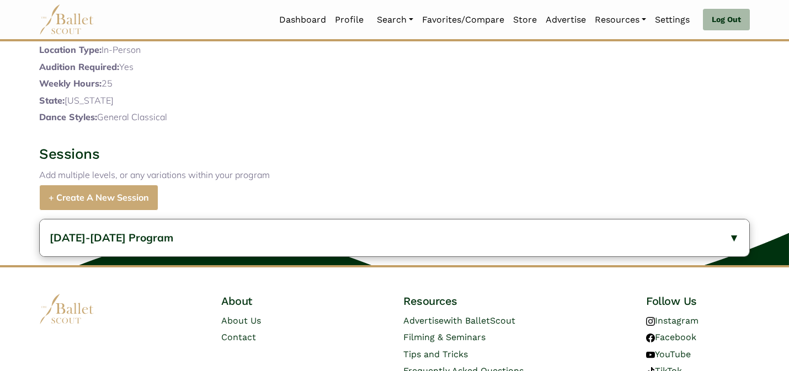
scroll to position [453, 0]
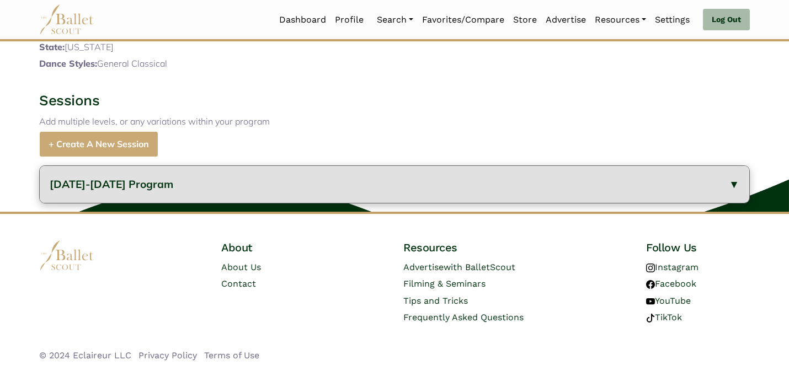
click at [365, 180] on button "[DATE]-[DATE] Program" at bounding box center [394, 184] width 709 height 37
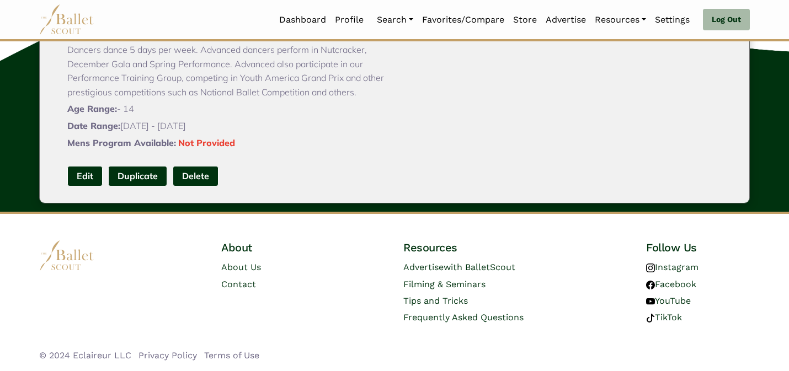
scroll to position [692, 0]
click at [84, 180] on link "Edit" at bounding box center [84, 176] width 35 height 20
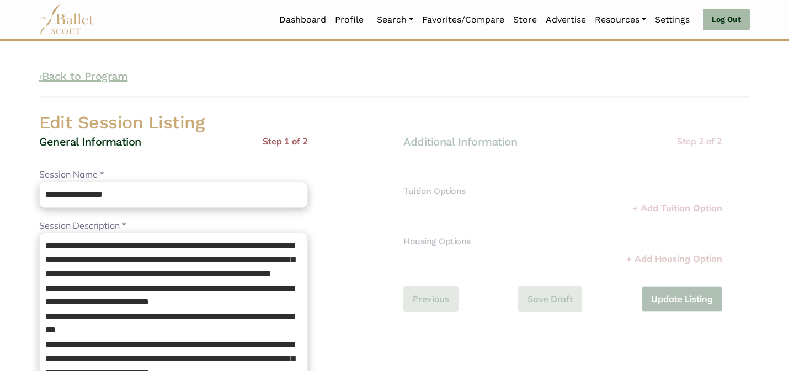
click at [89, 74] on link "‹ Back to Program" at bounding box center [83, 76] width 88 height 13
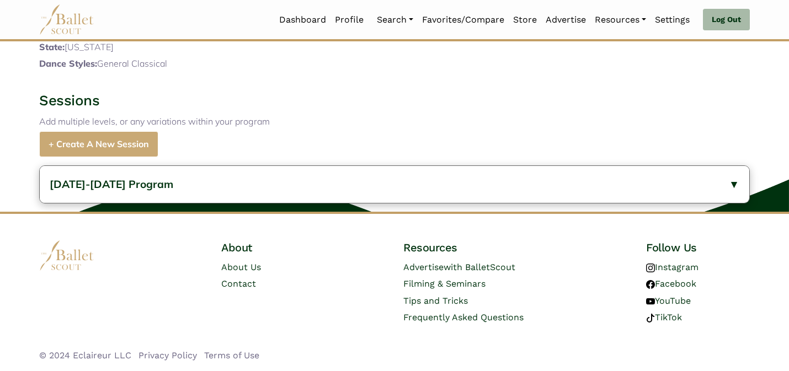
scroll to position [453, 0]
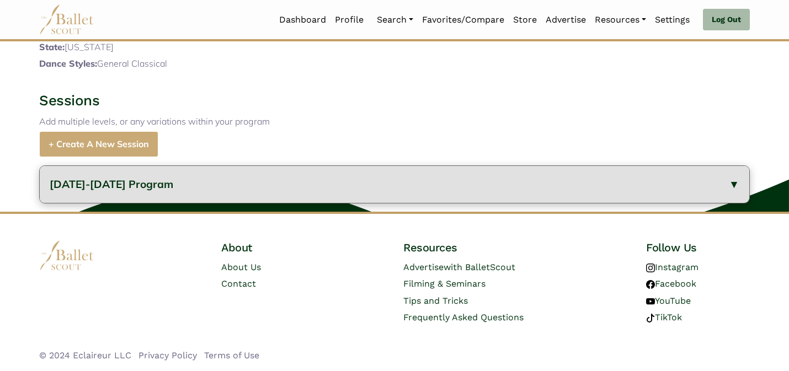
click at [81, 191] on button "2023-2024 Program" at bounding box center [394, 184] width 709 height 37
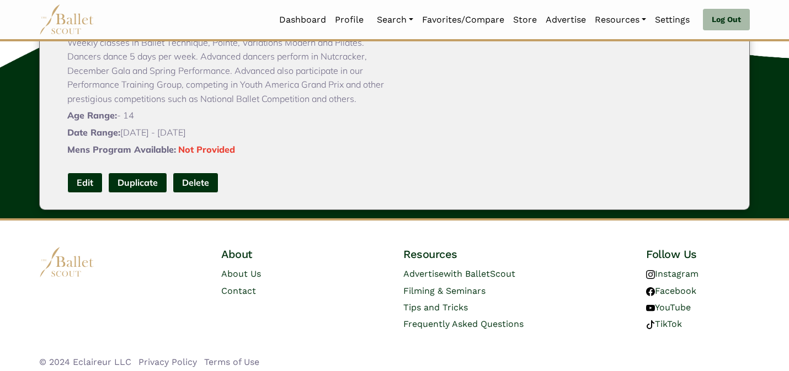
scroll to position [692, 0]
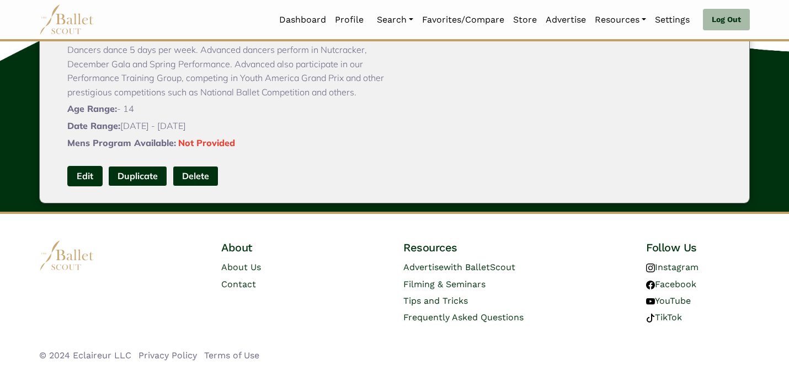
click at [82, 178] on link "Edit" at bounding box center [84, 176] width 35 height 20
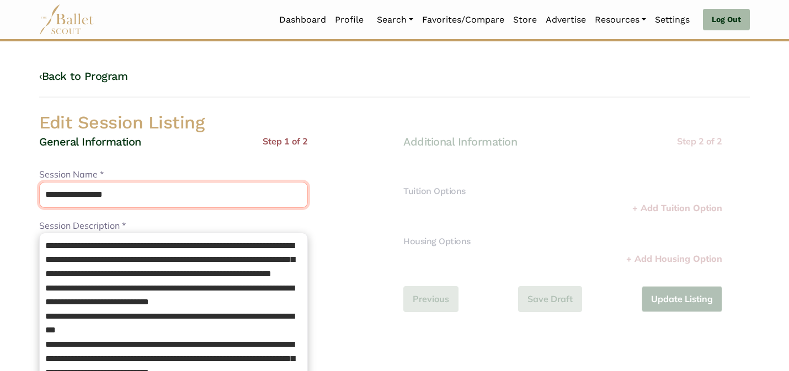
drag, startPoint x: 189, startPoint y: 195, endPoint x: 173, endPoint y: 138, distance: 58.5
click at [173, 138] on div "**********" at bounding box center [173, 375] width 269 height 481
type input "**********"
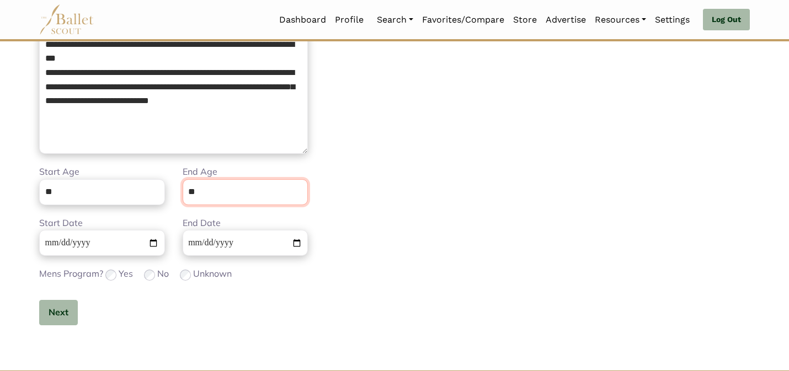
scroll to position [279, 0]
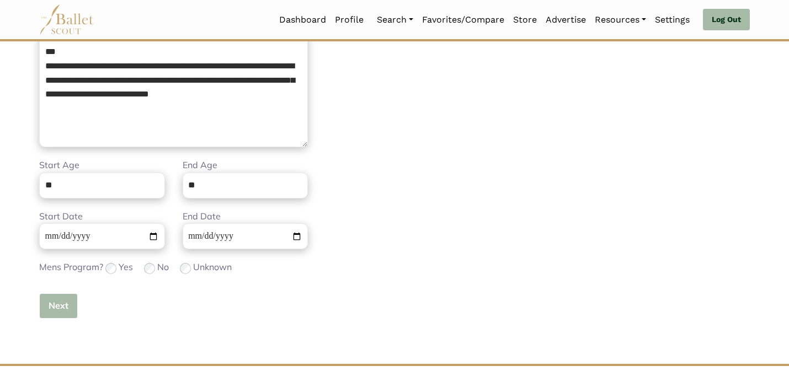
click at [50, 300] on button "Next" at bounding box center [58, 306] width 39 height 26
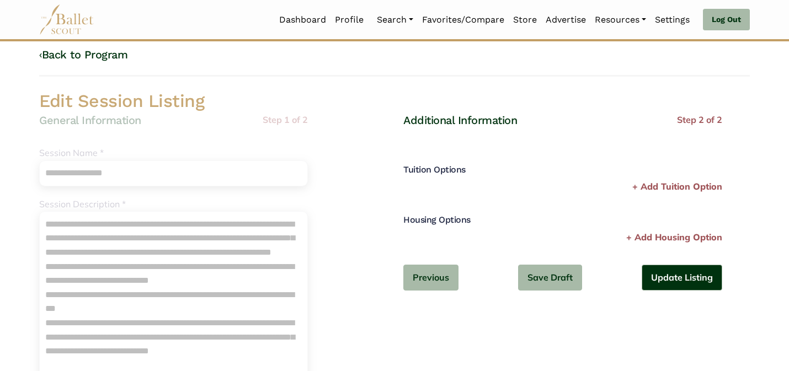
scroll to position [0, 0]
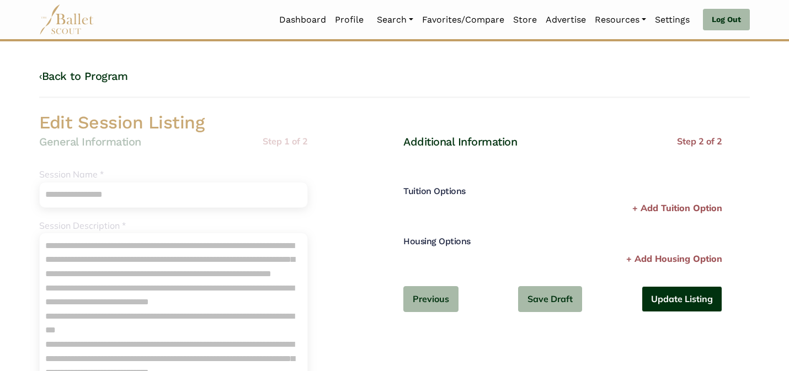
click at [666, 295] on button "Update Listing" at bounding box center [682, 299] width 81 height 26
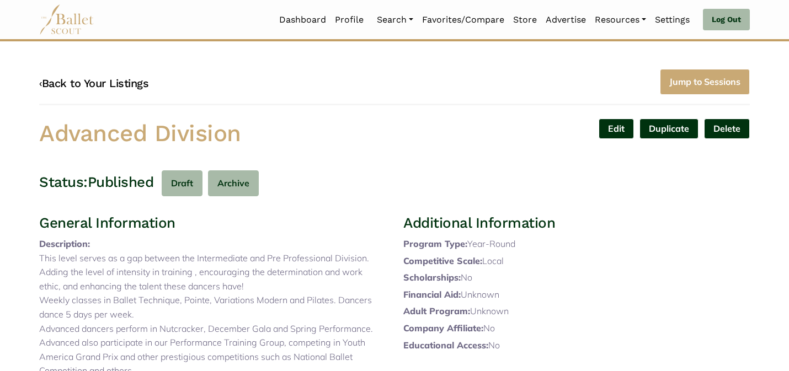
click at [132, 83] on link "‹ Back to Your Listings" at bounding box center [93, 83] width 109 height 13
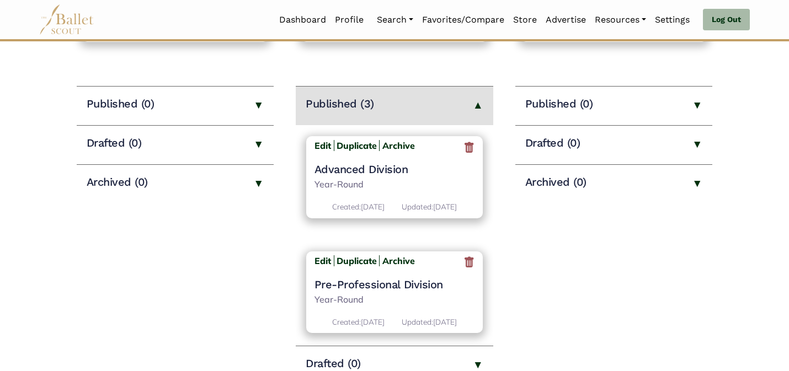
scroll to position [132, 0]
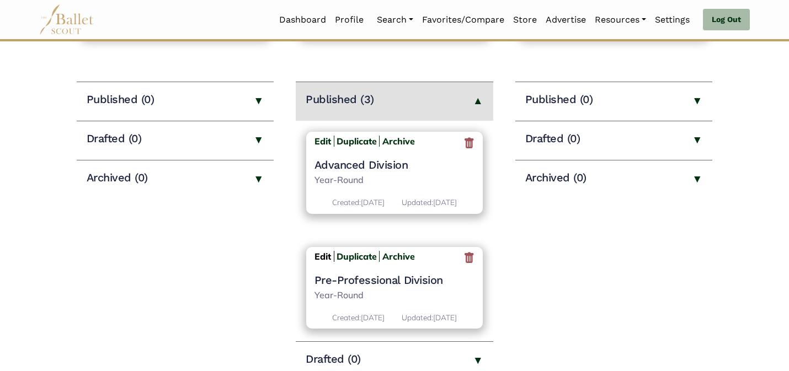
click at [316, 262] on b "Edit" at bounding box center [322, 256] width 17 height 11
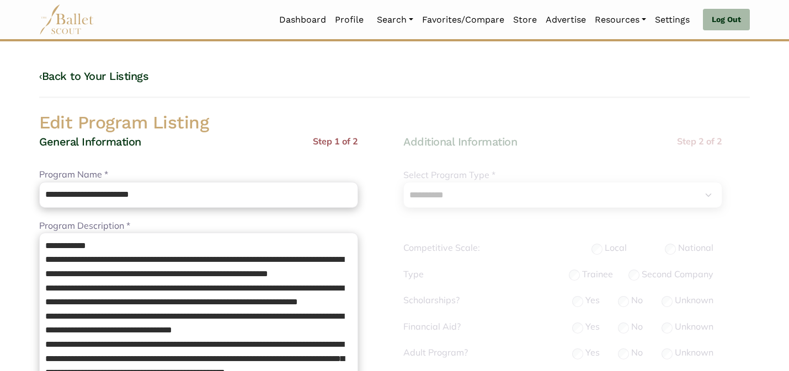
select select "**"
select select "*"
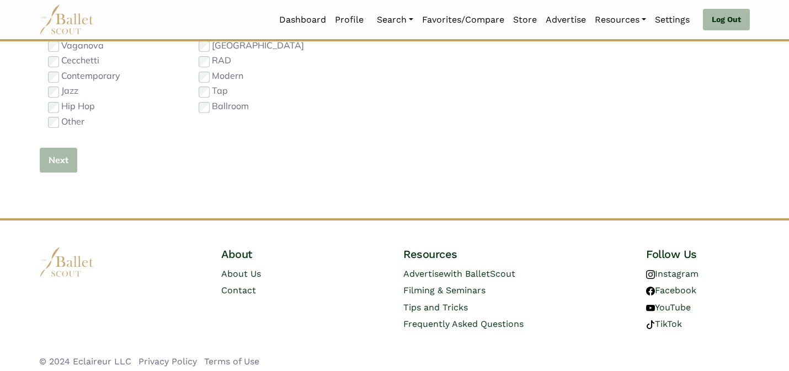
click at [58, 170] on button "Next" at bounding box center [58, 160] width 39 height 26
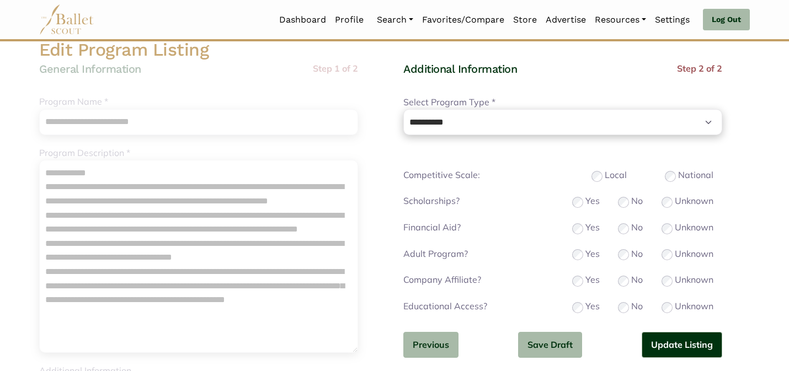
scroll to position [88, 0]
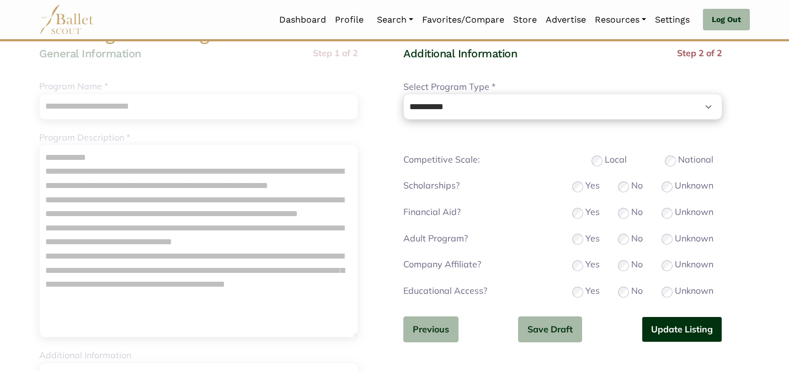
click at [676, 325] on button "Update Listing" at bounding box center [682, 330] width 81 height 26
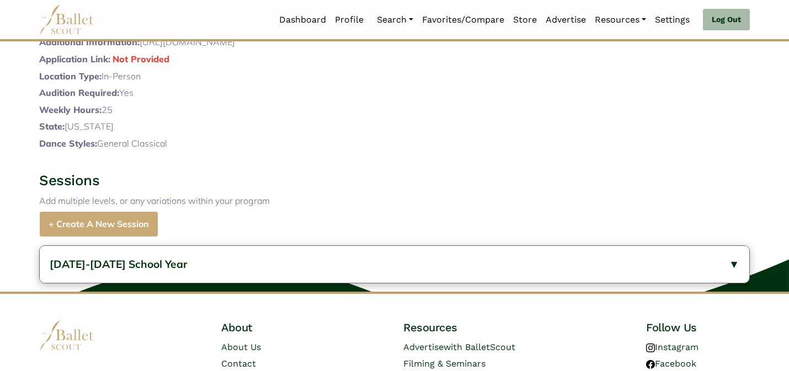
scroll to position [468, 0]
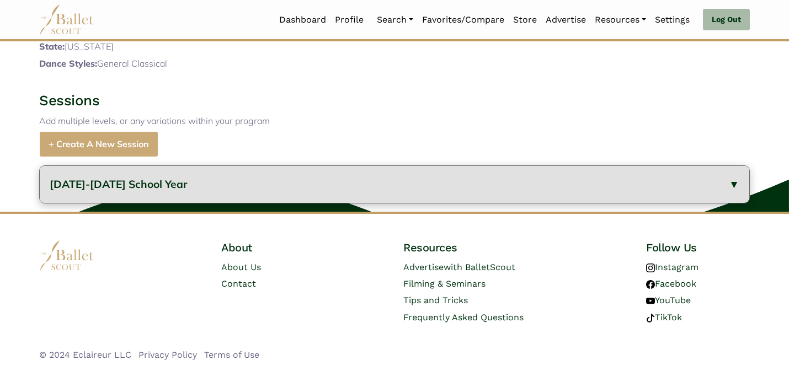
click at [223, 184] on button "2023-2024 School Year" at bounding box center [394, 184] width 709 height 37
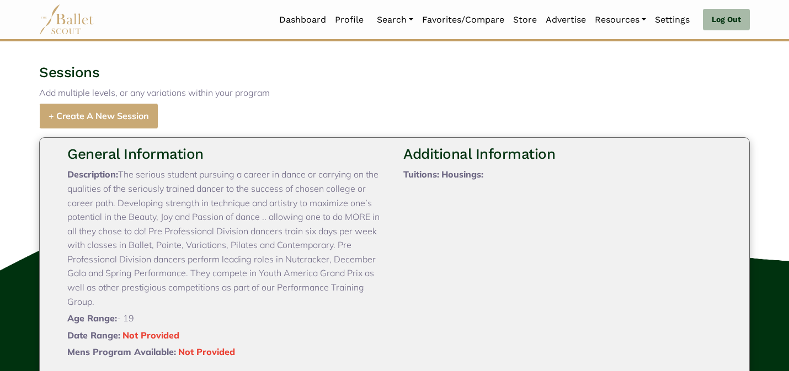
scroll to position [706, 0]
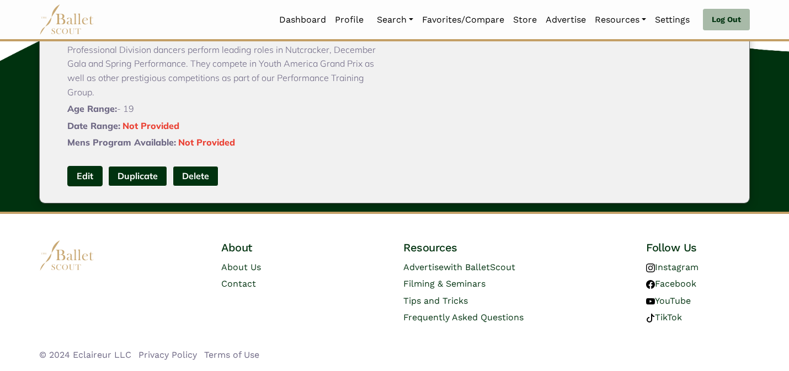
click at [76, 172] on link "Edit" at bounding box center [84, 176] width 35 height 20
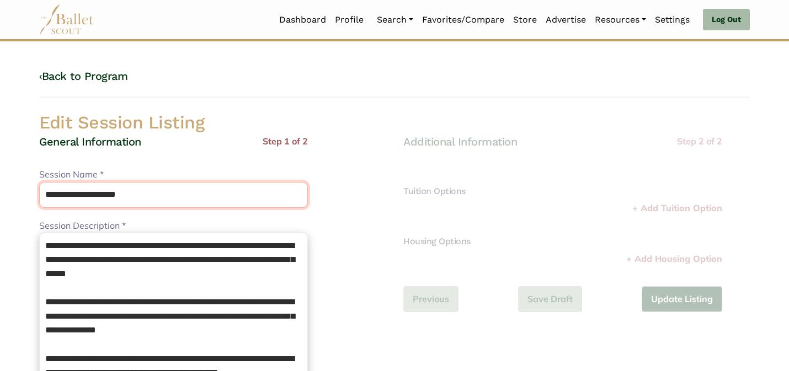
drag, startPoint x: 179, startPoint y: 195, endPoint x: 178, endPoint y: 157, distance: 38.1
click at [178, 158] on div "**********" at bounding box center [173, 375] width 269 height 481
type input "**********"
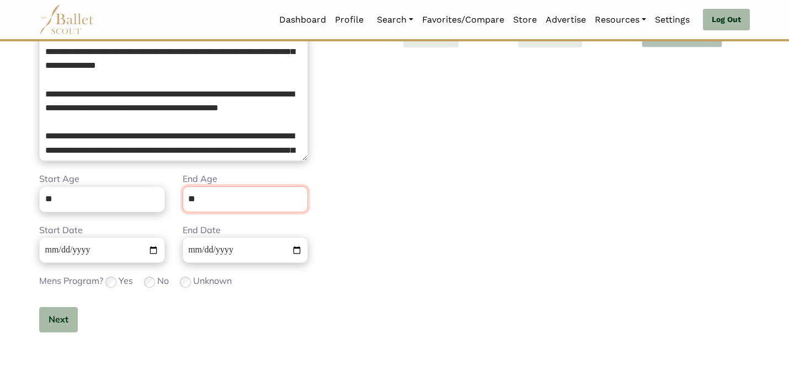
scroll to position [279, 0]
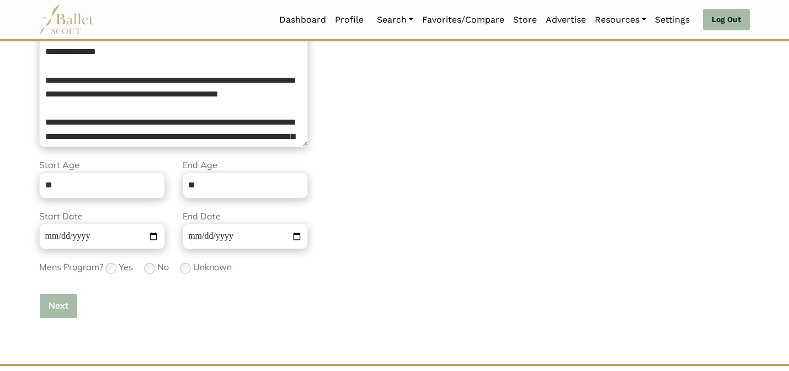
click at [56, 308] on button "Next" at bounding box center [58, 306] width 39 height 26
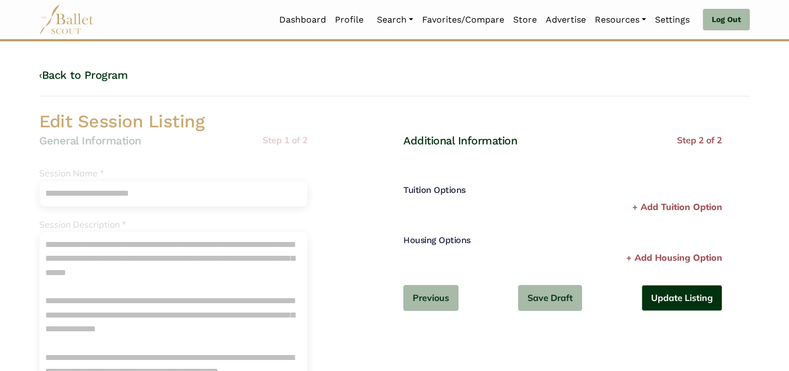
scroll to position [0, 0]
click at [708, 300] on button "Update Listing" at bounding box center [682, 299] width 81 height 26
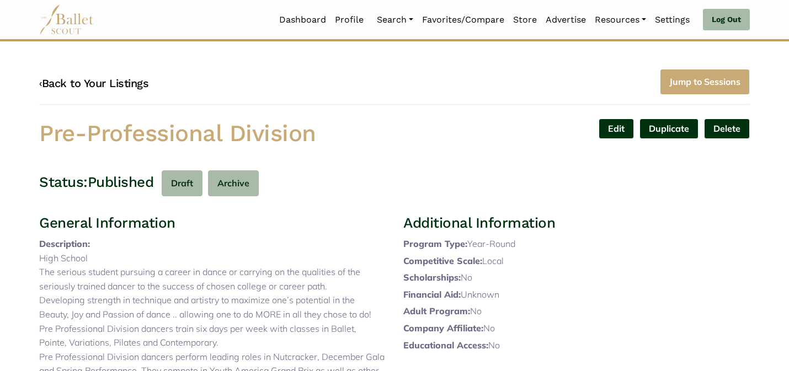
click at [125, 79] on link "‹ Back to Your Listings" at bounding box center [93, 83] width 109 height 13
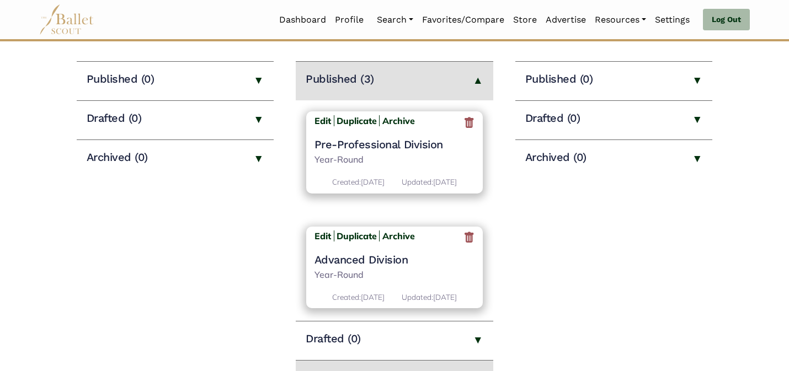
scroll to position [161, 0]
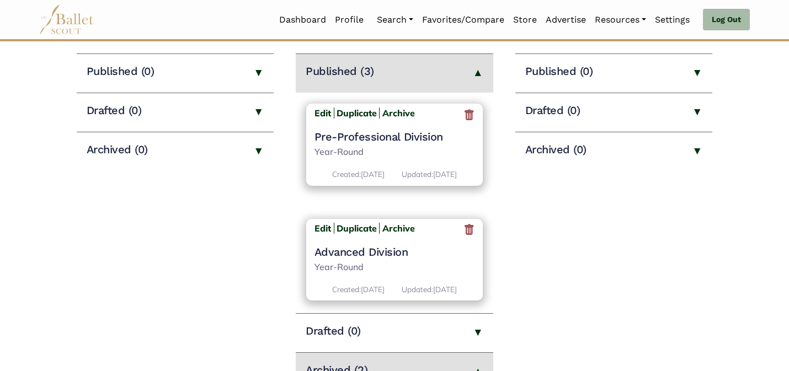
click at [381, 259] on h4 "Advanced Division" at bounding box center [394, 252] width 161 height 14
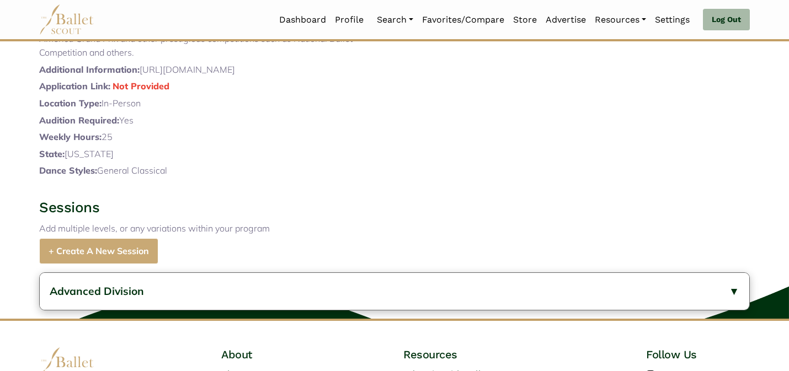
scroll to position [349, 0]
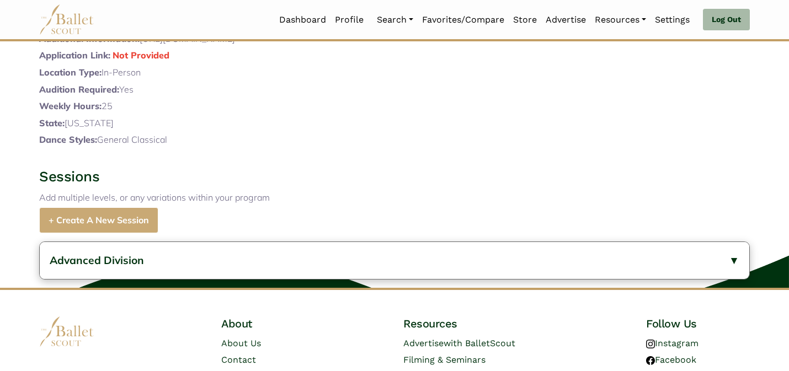
drag, startPoint x: 344, startPoint y: 70, endPoint x: 141, endPoint y: 69, distance: 203.0
click at [141, 46] on p "Additional Information: [URL][DOMAIN_NAME]" at bounding box center [212, 39] width 346 height 14
copy p "[URL][DOMAIN_NAME]"
click at [0, 156] on body "Loading... Please Wait Dashboard Profile" at bounding box center [394, 49] width 789 height 797
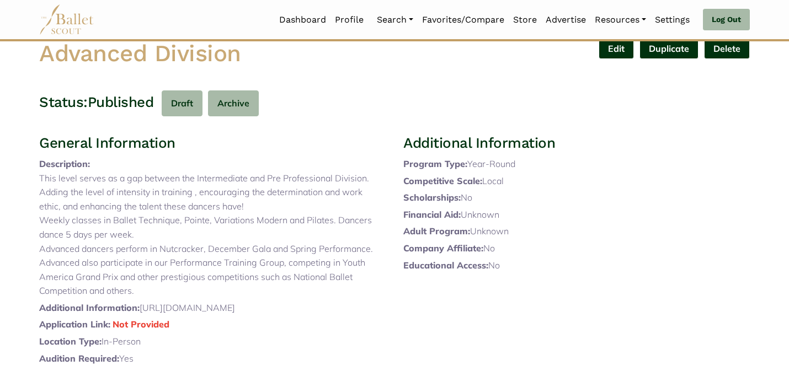
scroll to position [0, 0]
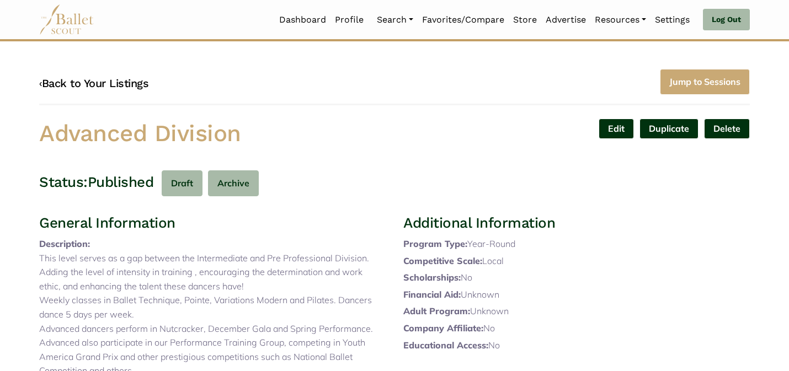
click at [102, 89] on link "‹ Back to Your Listings" at bounding box center [93, 83] width 109 height 13
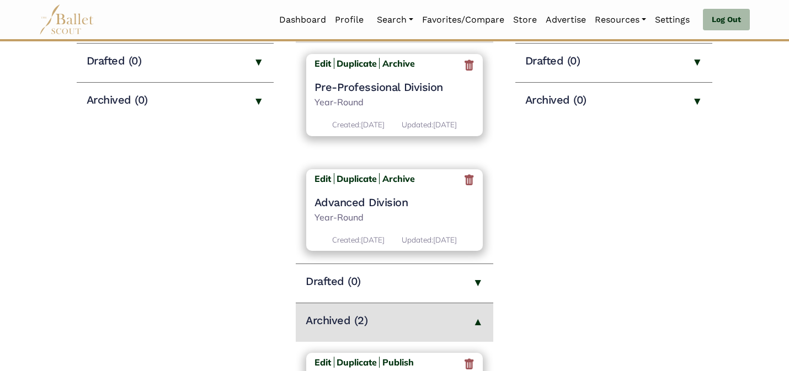
scroll to position [173, 0]
